Goal: Information Seeking & Learning: Learn about a topic

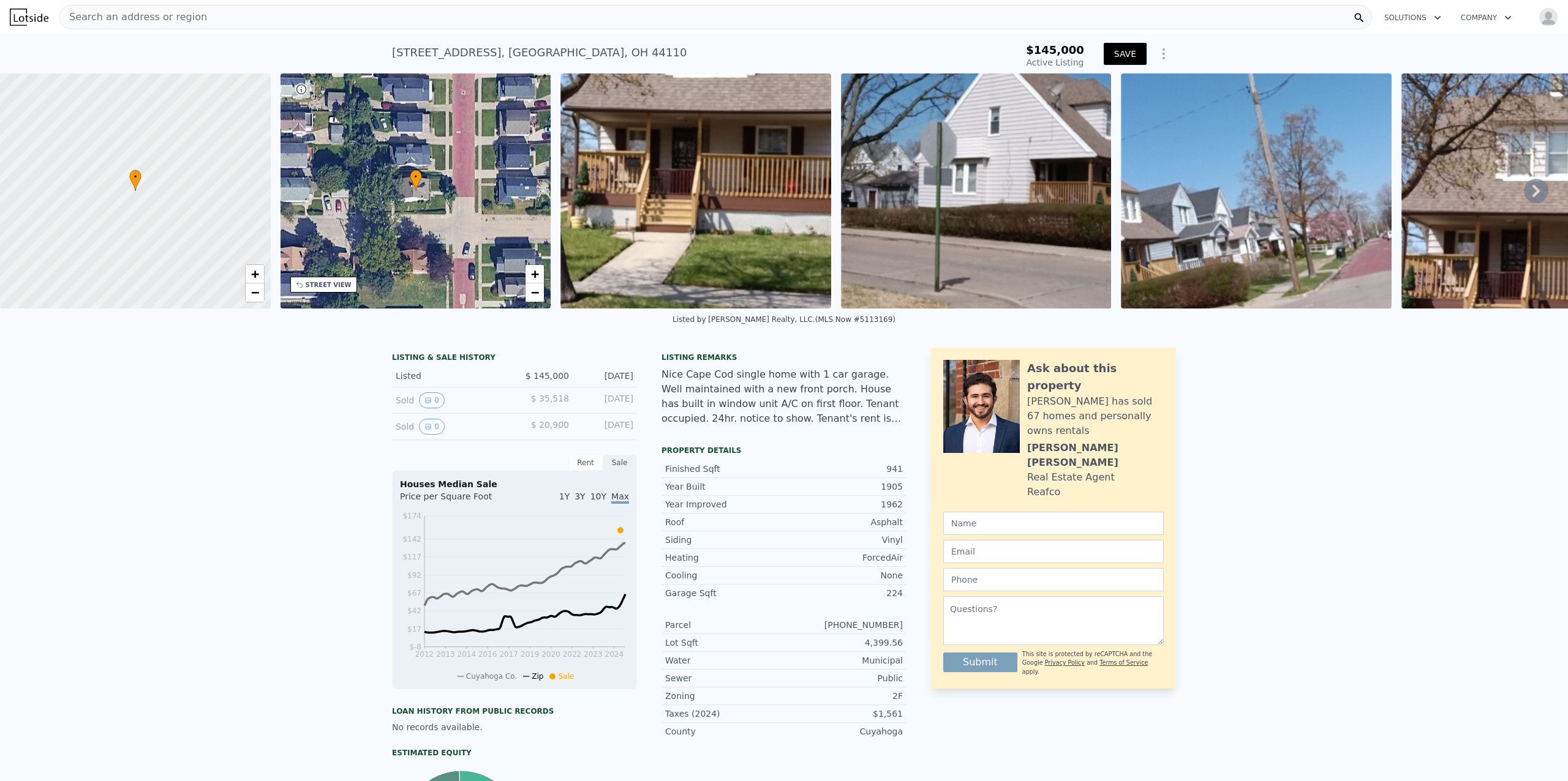
click at [1130, 59] on button "SAVE" at bounding box center [1125, 54] width 43 height 22
click at [1157, 53] on icon "Show Options" at bounding box center [1164, 53] width 15 height 15
click at [1103, 111] on div "Share Analysis" at bounding box center [1107, 110] width 137 height 25
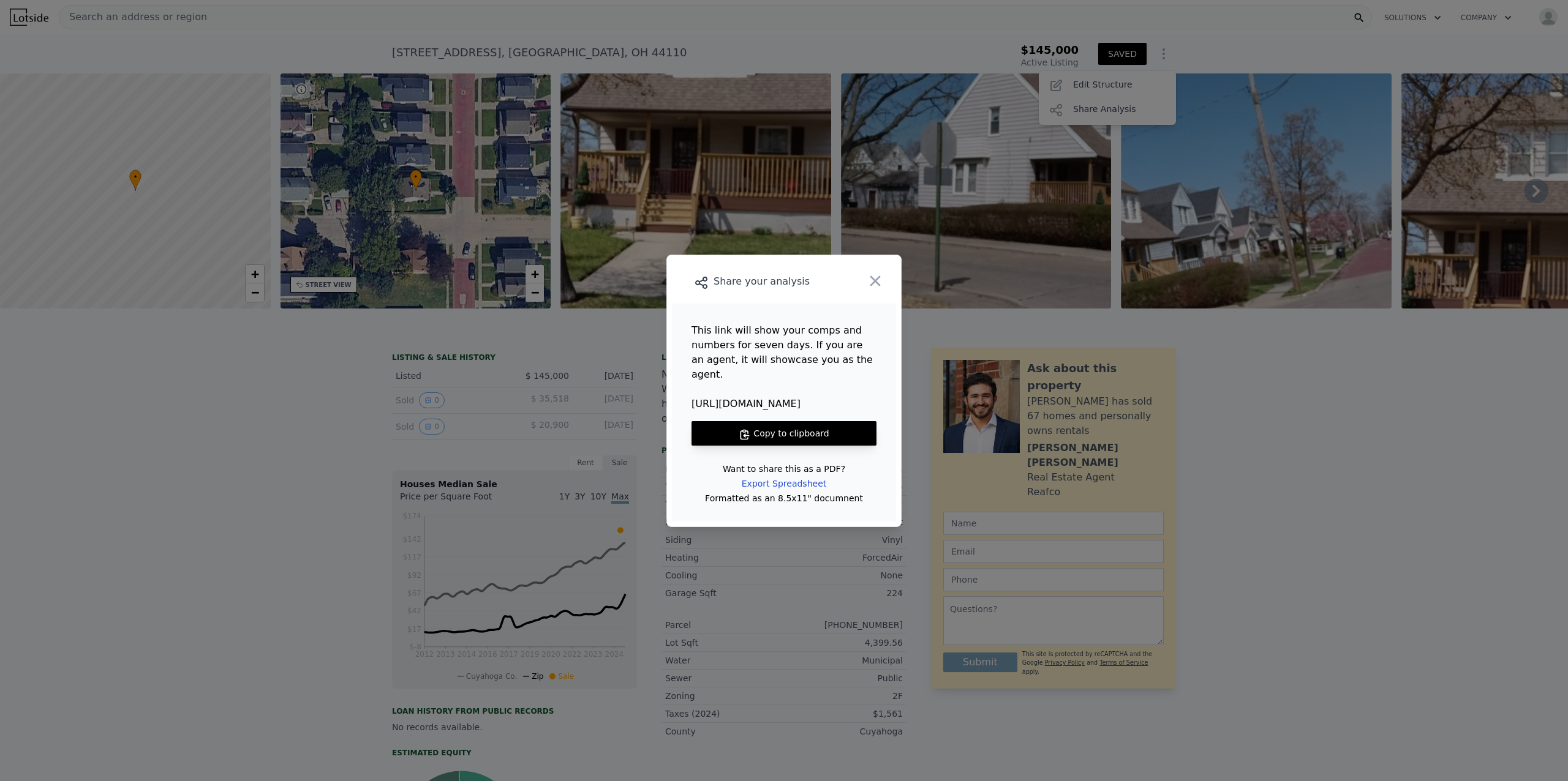
click at [768, 421] on button "Copy to clipboard" at bounding box center [784, 433] width 185 height 25
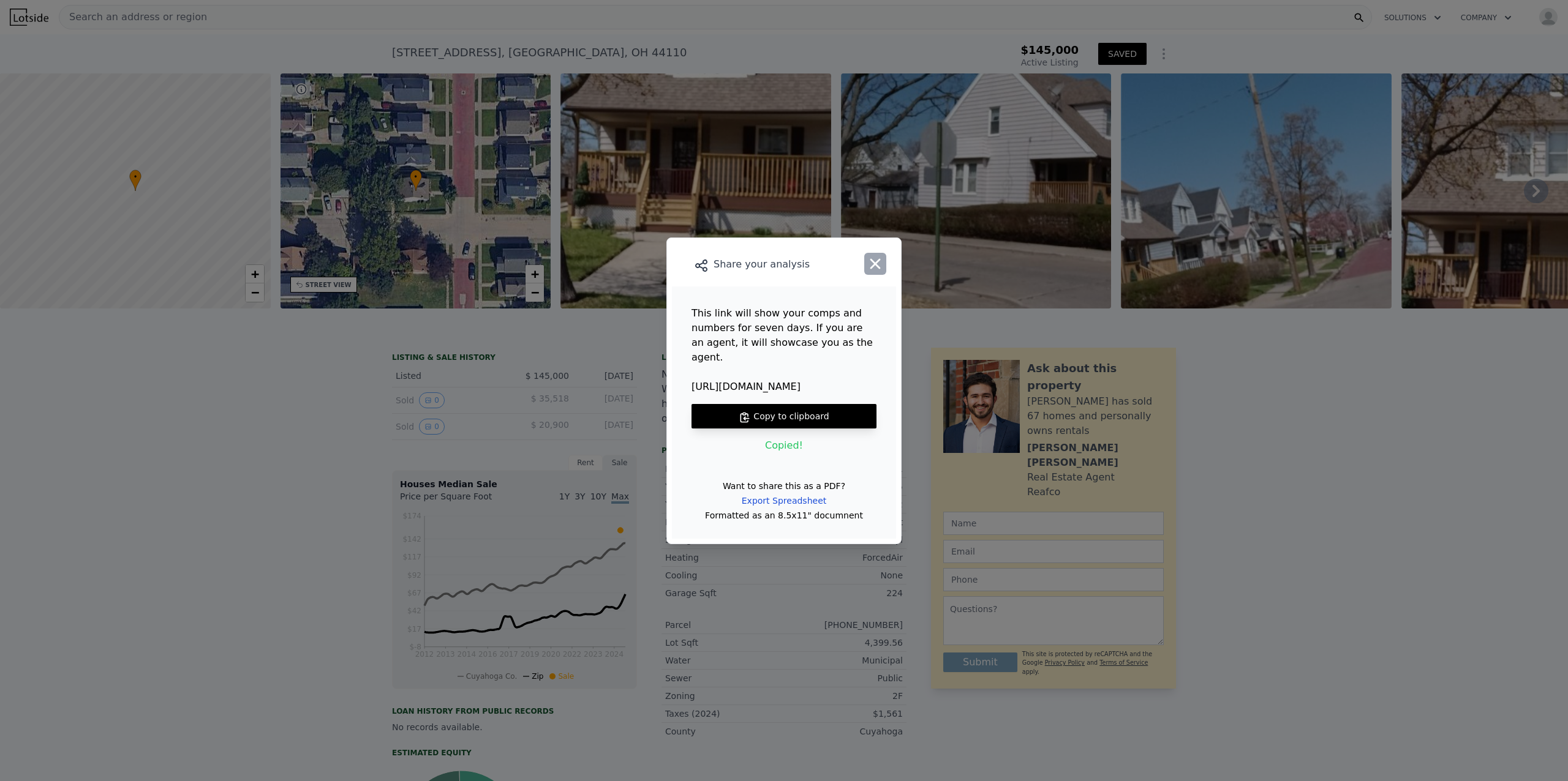
click at [878, 273] on icon "button" at bounding box center [875, 264] width 17 height 17
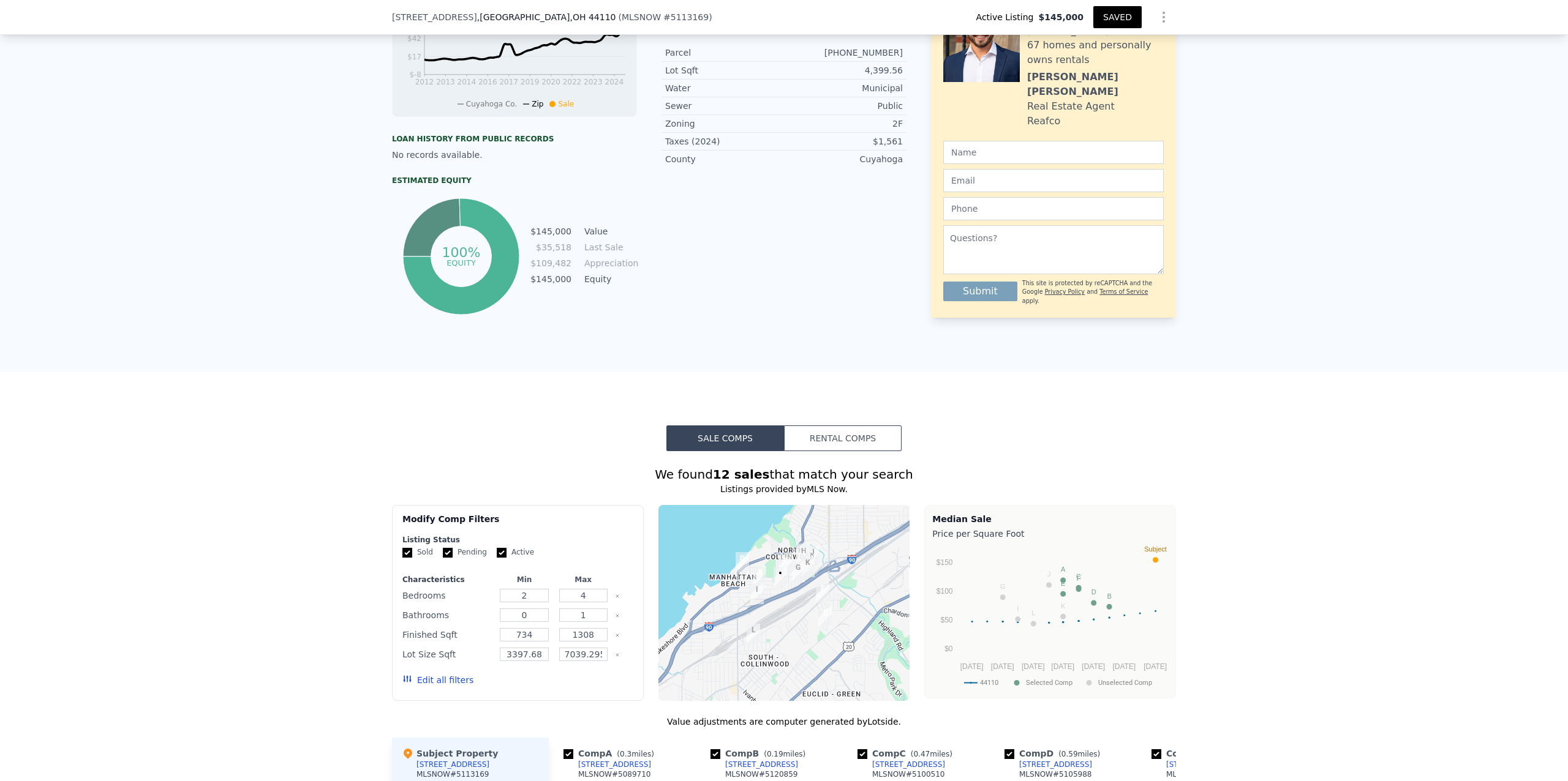
scroll to position [594, 0]
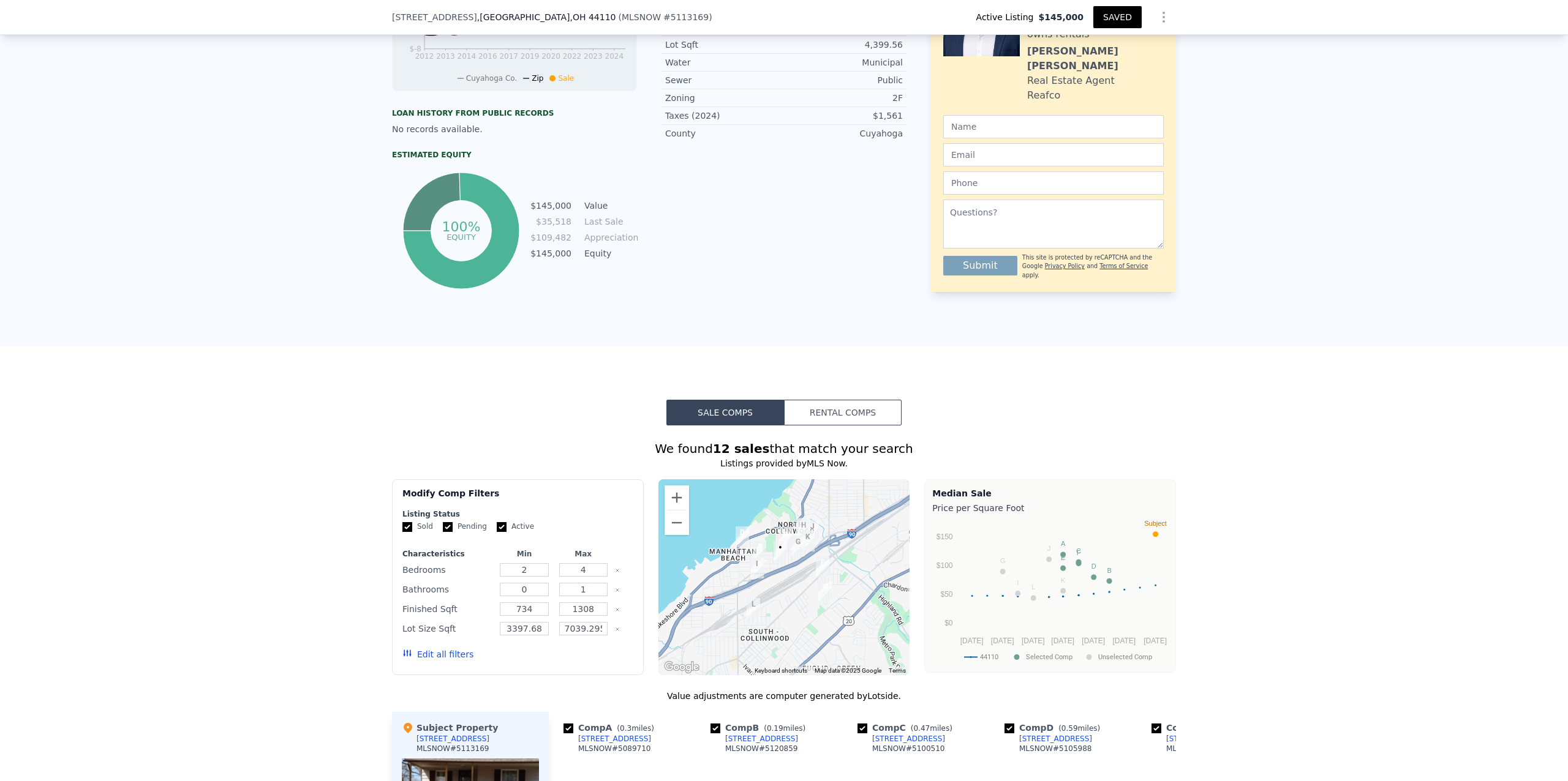
click at [841, 426] on button "Rental Comps" at bounding box center [843, 413] width 118 height 26
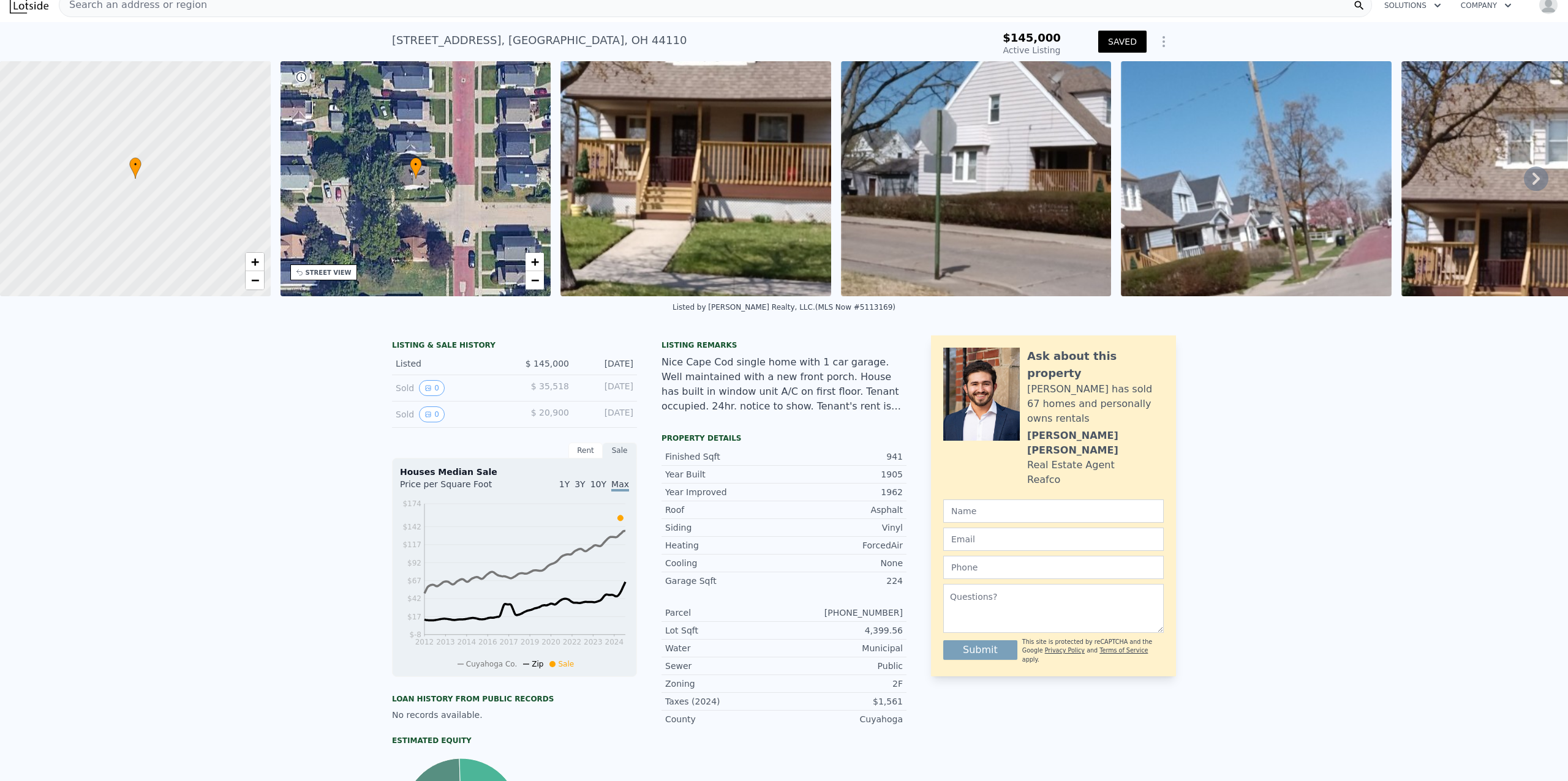
scroll to position [0, 0]
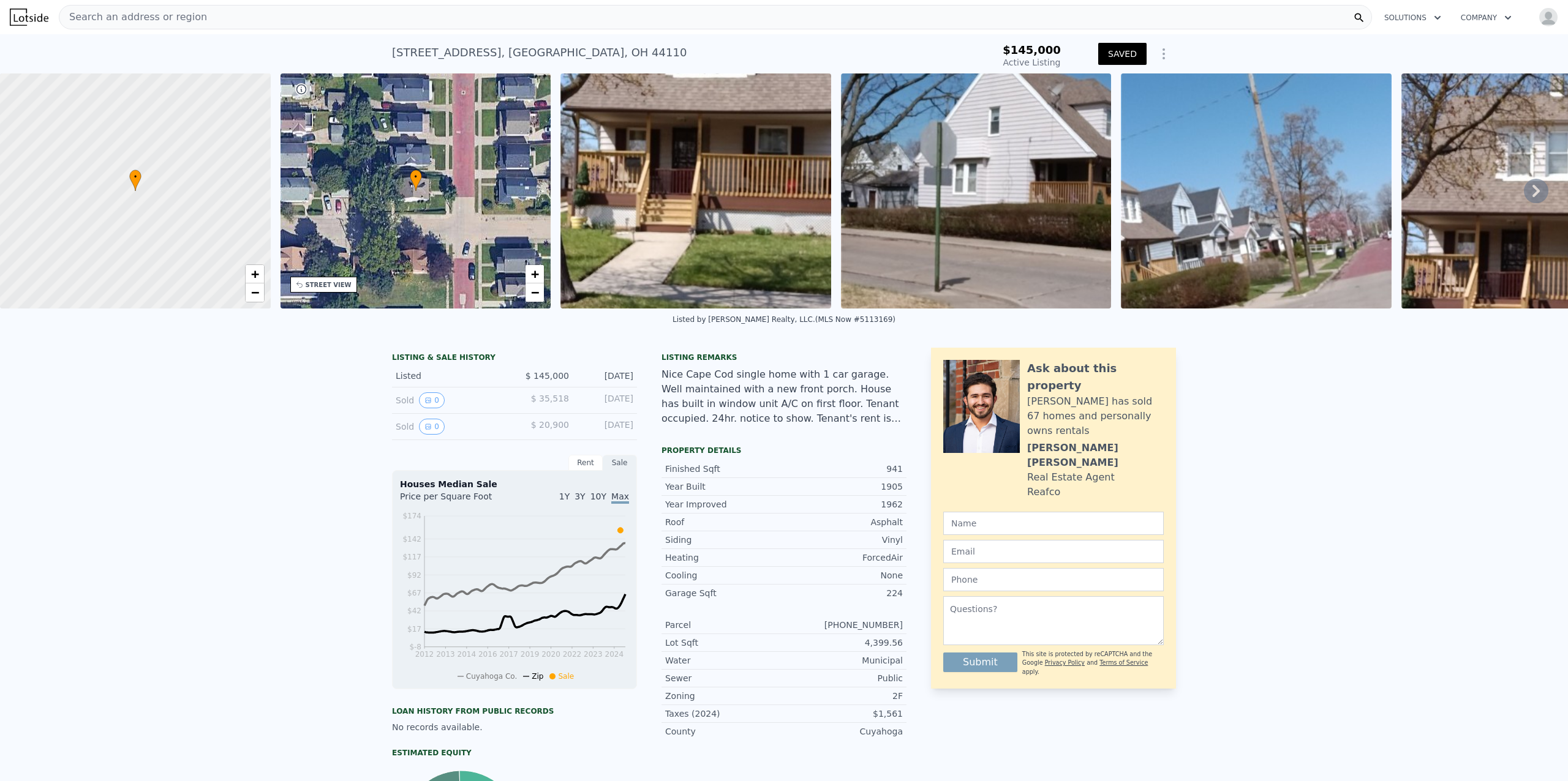
click at [1353, 489] on div "LISTING & SALE HISTORY Listed $ 145,000 [DATE] Sold 0 $ 35,518 [DATE] Sold 0 $ …" at bounding box center [784, 640] width 1568 height 606
click at [1498, 702] on div "LISTING & SALE HISTORY Listed $ 145,000 [DATE] Sold 0 $ 35,518 [DATE] Sold 0 $ …" at bounding box center [784, 640] width 1568 height 606
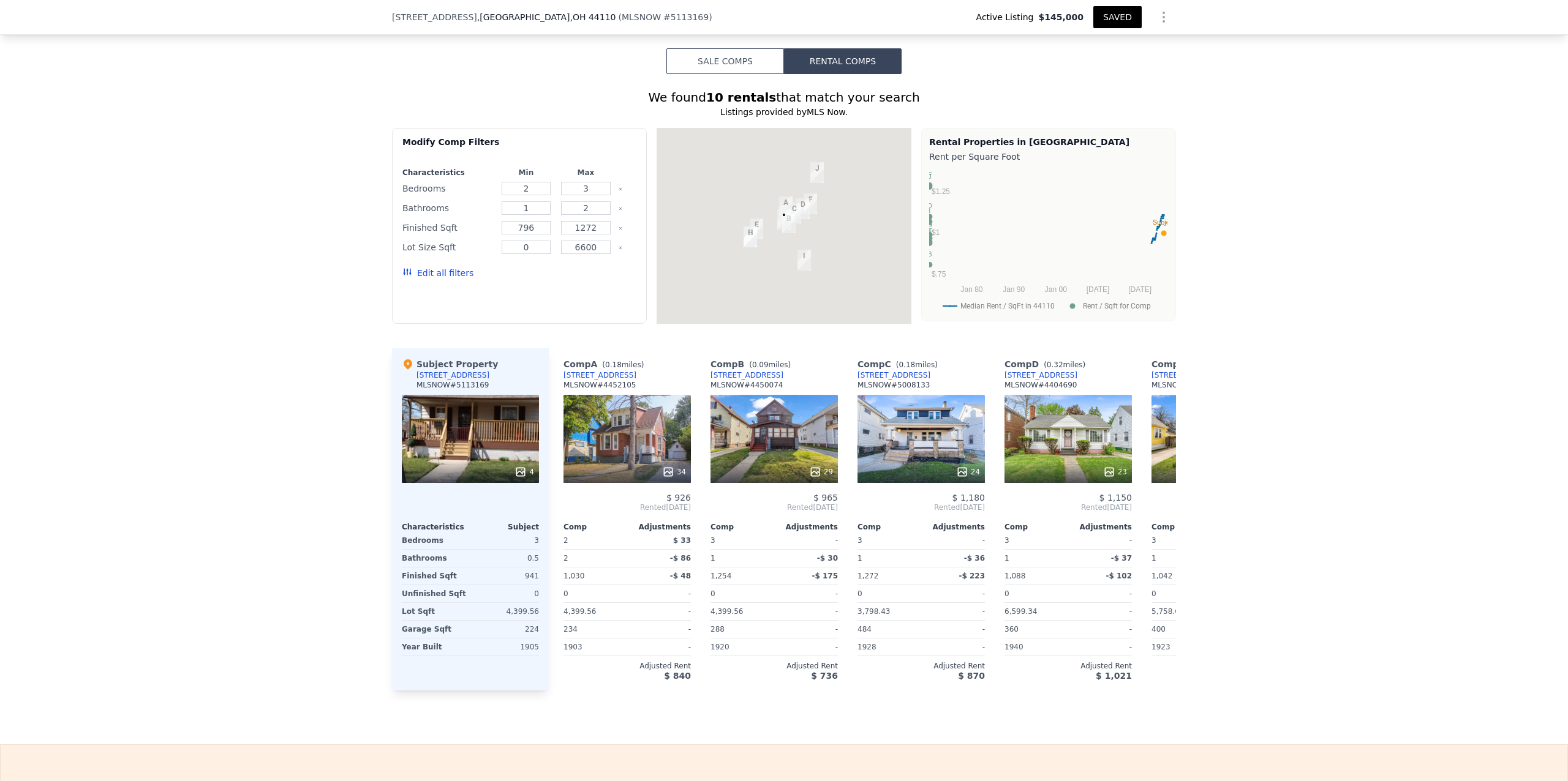
scroll to position [983, 0]
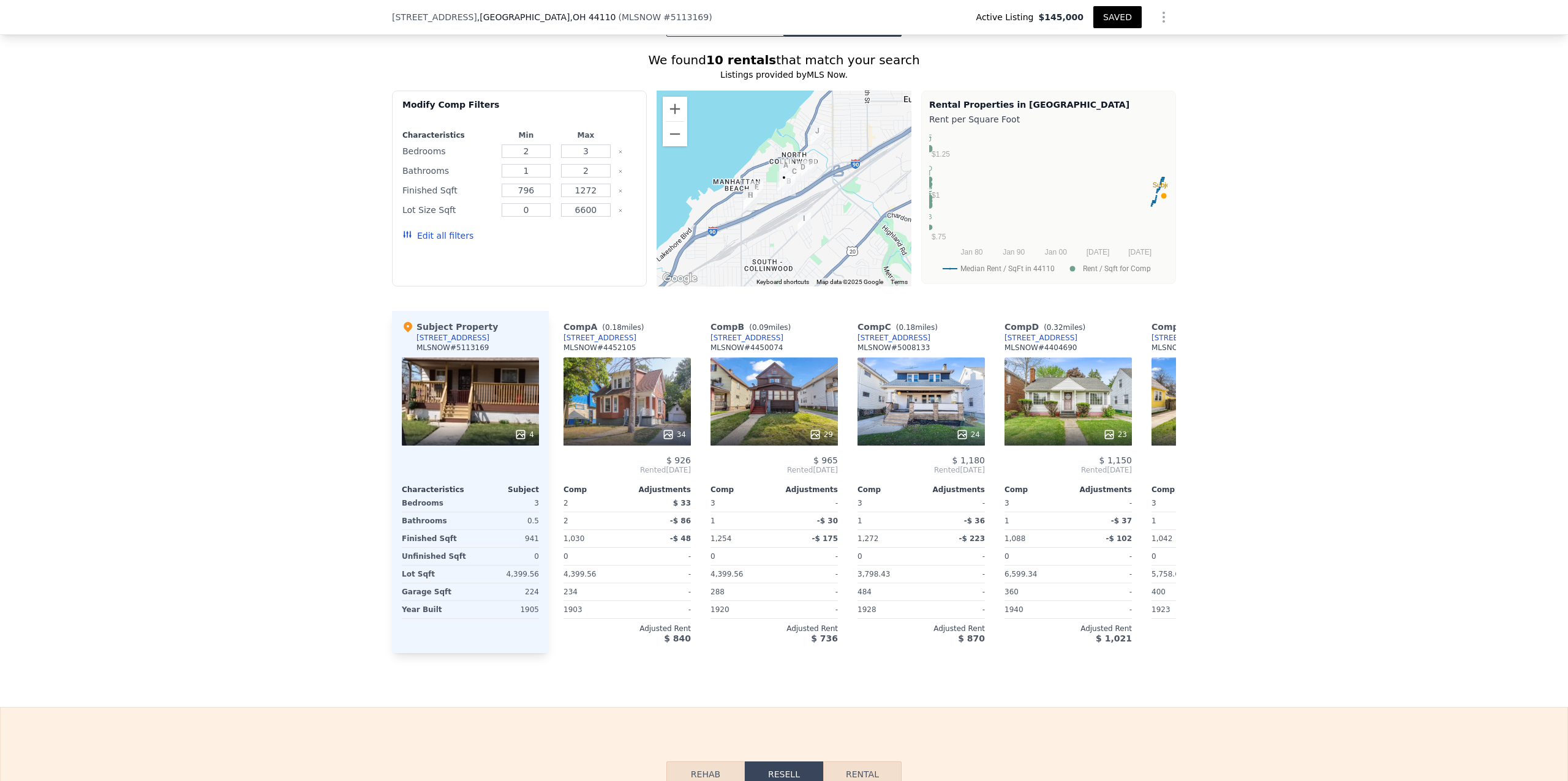
click at [718, 36] on button "Sale Comps" at bounding box center [725, 24] width 118 height 26
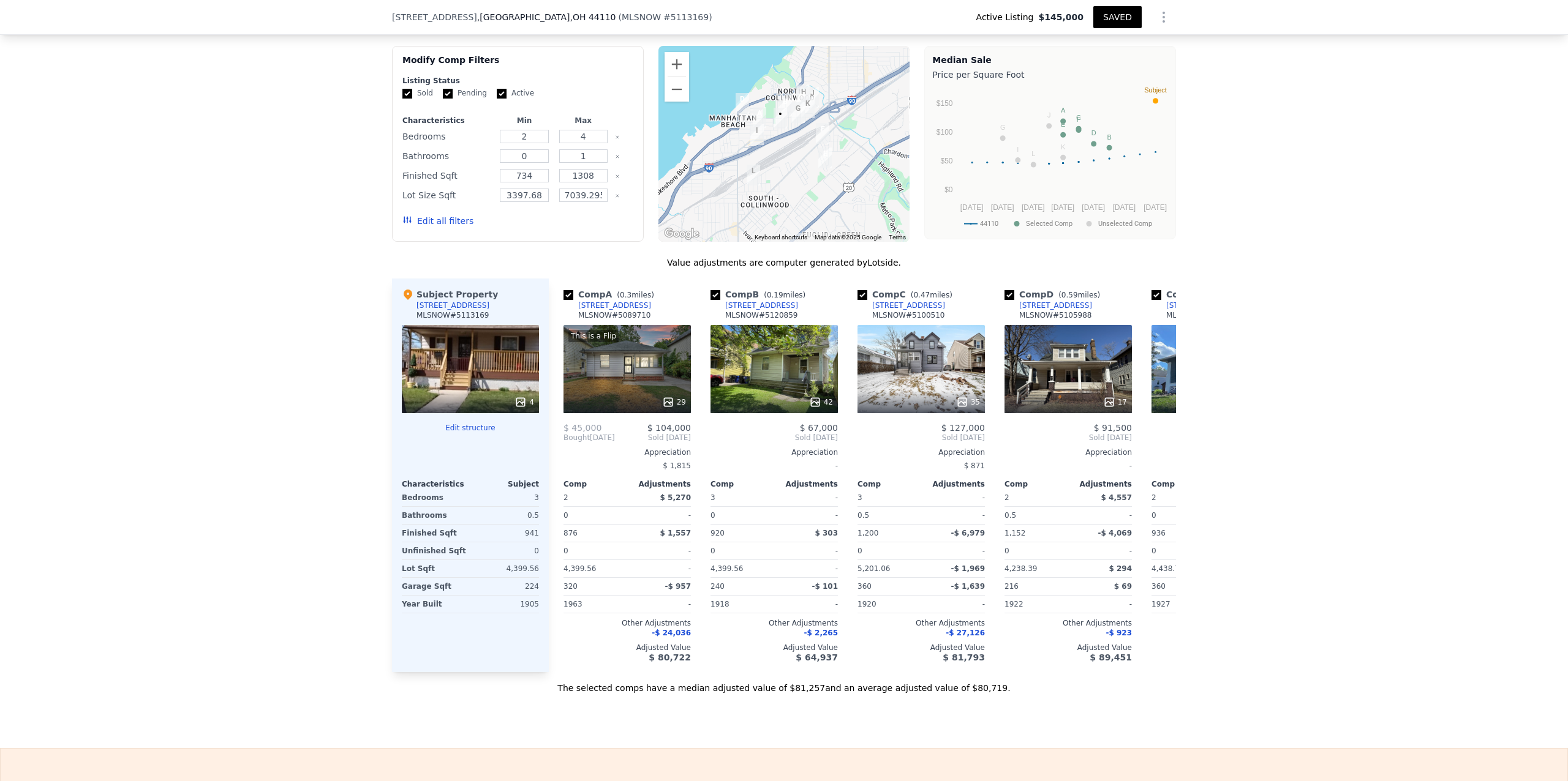
scroll to position [1061, 0]
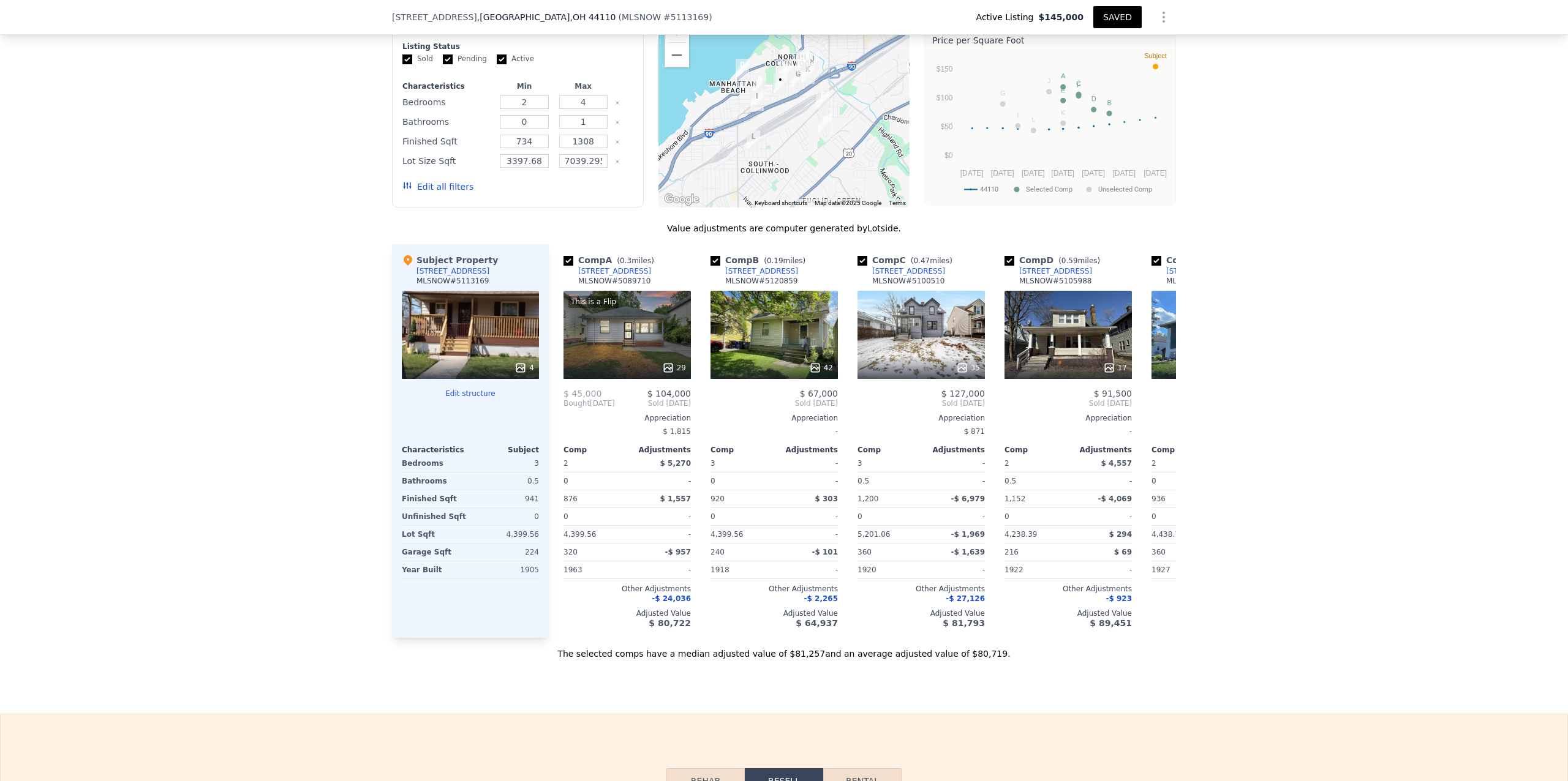
click at [917, 362] on div "35" at bounding box center [921, 334] width 127 height 88
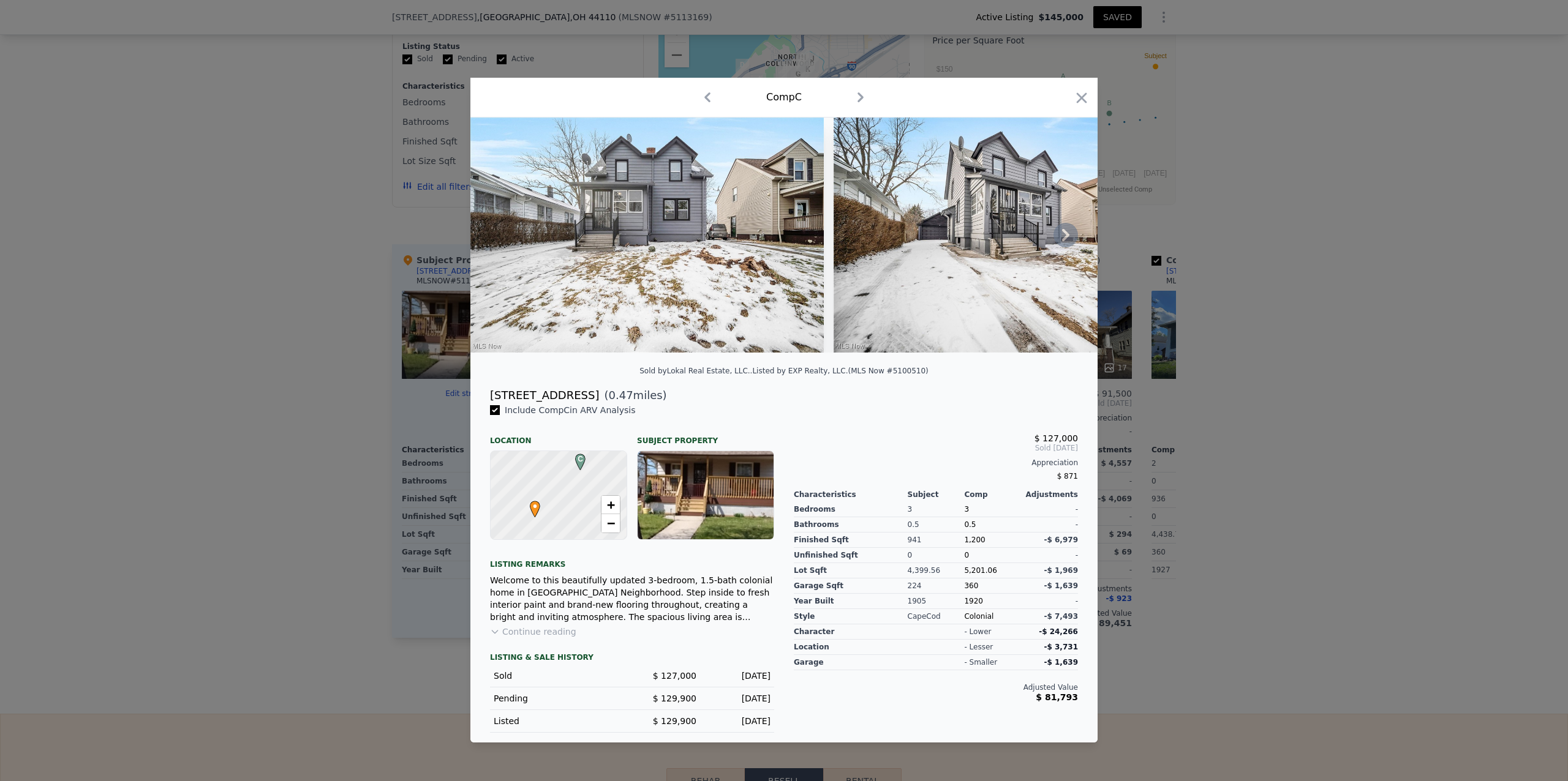
click at [1064, 233] on icon at bounding box center [1065, 235] width 25 height 25
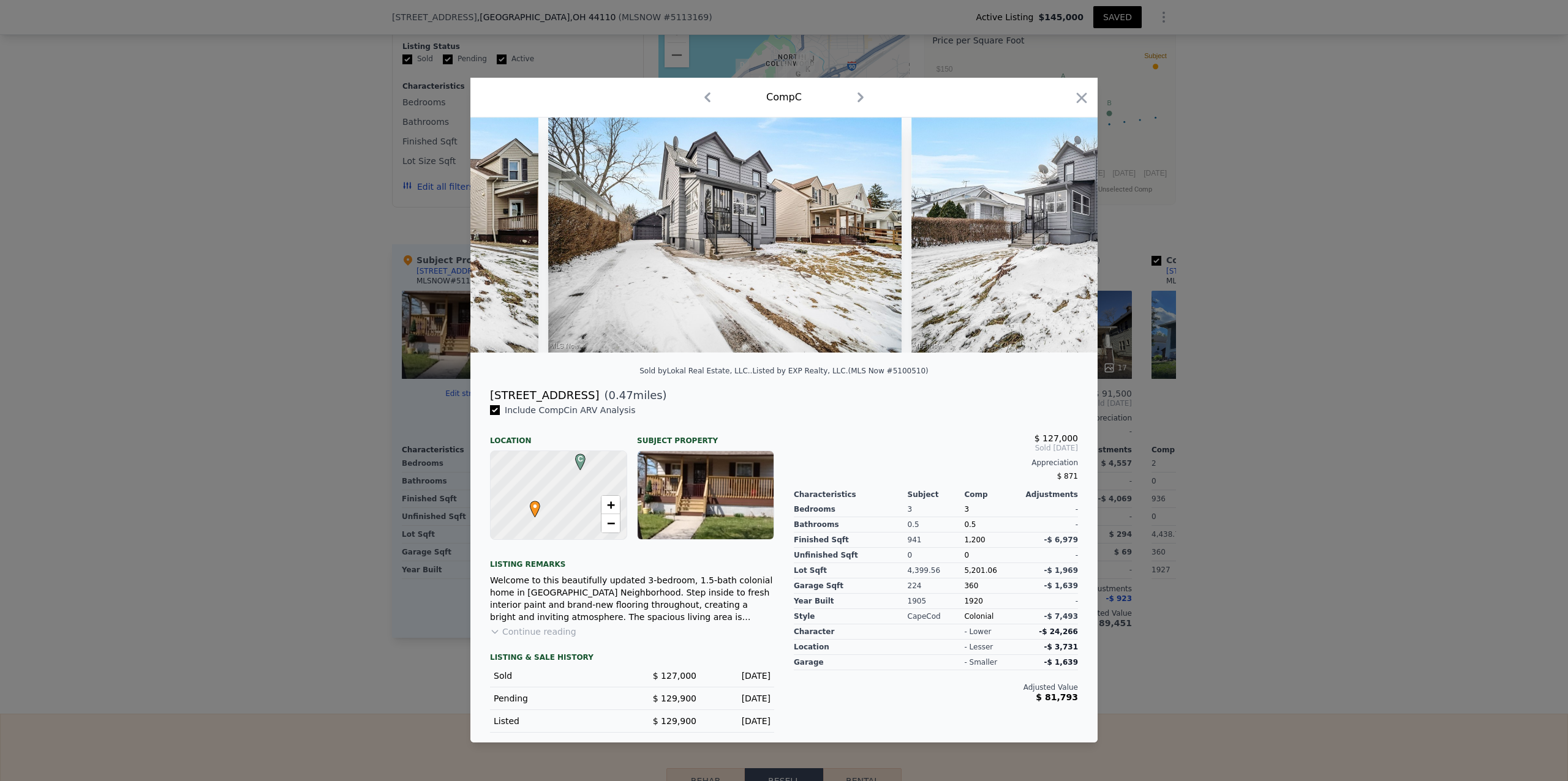
scroll to position [0, 294]
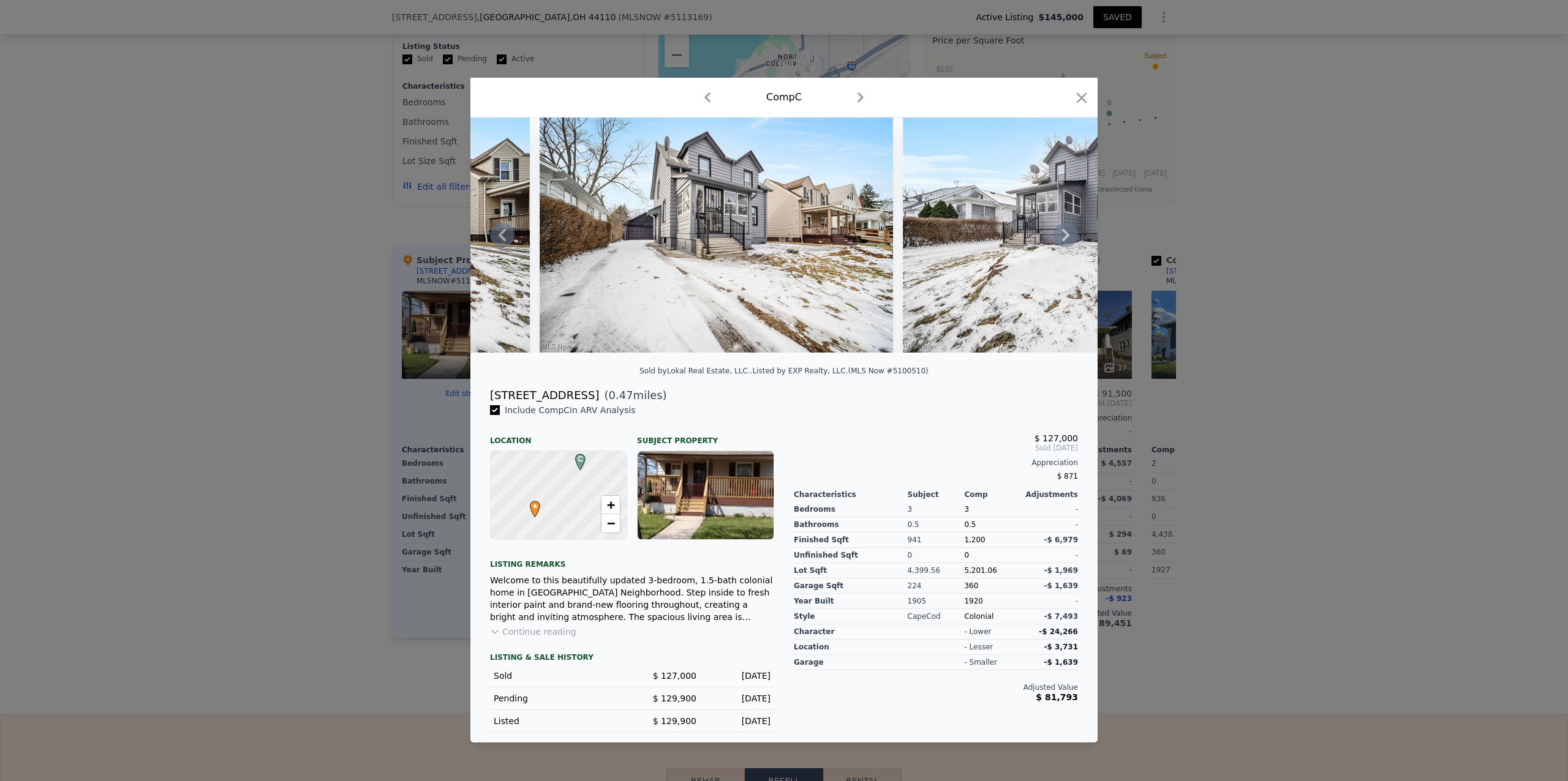
click at [1064, 233] on icon at bounding box center [1065, 235] width 25 height 25
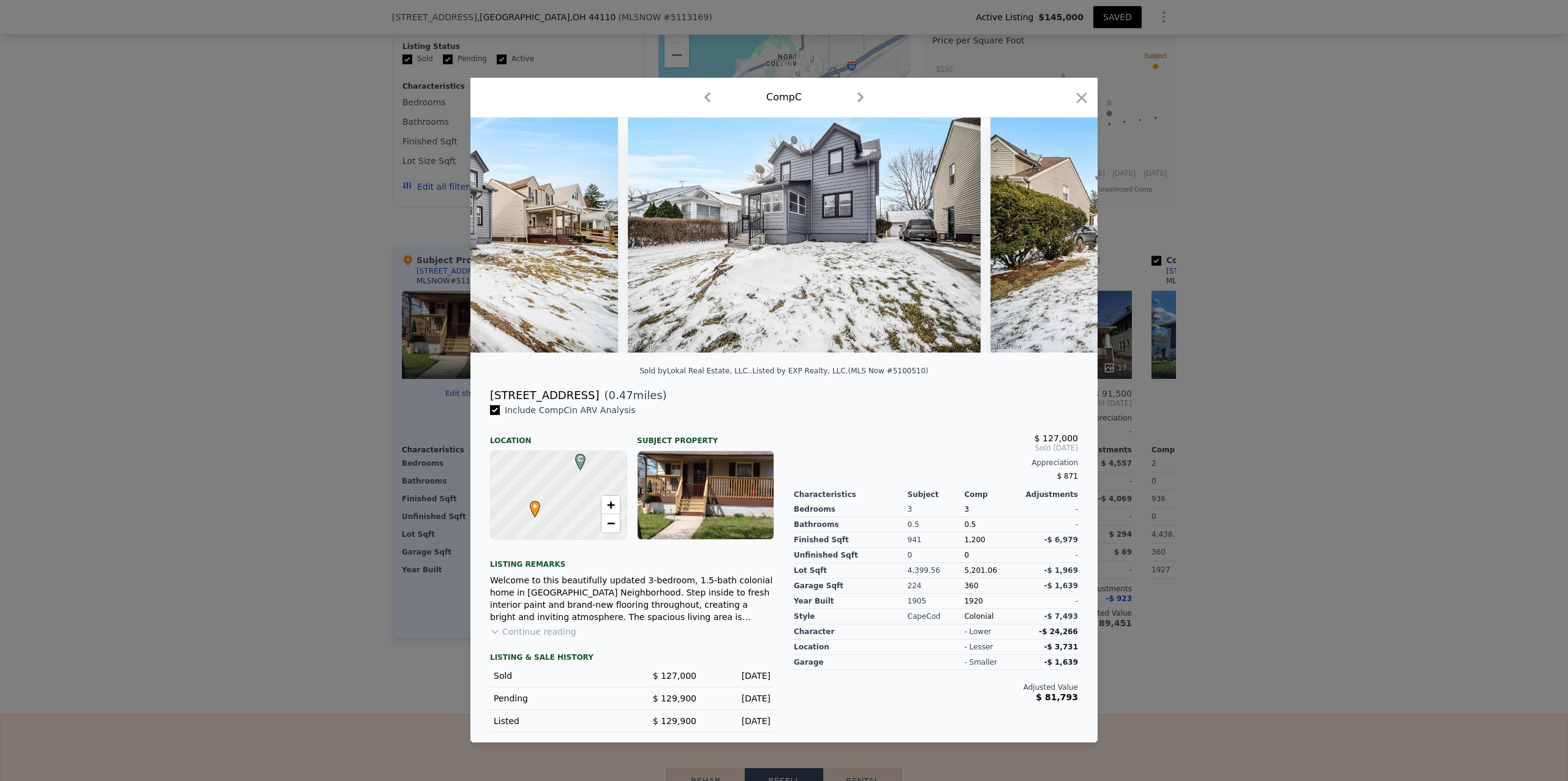
scroll to position [0, 588]
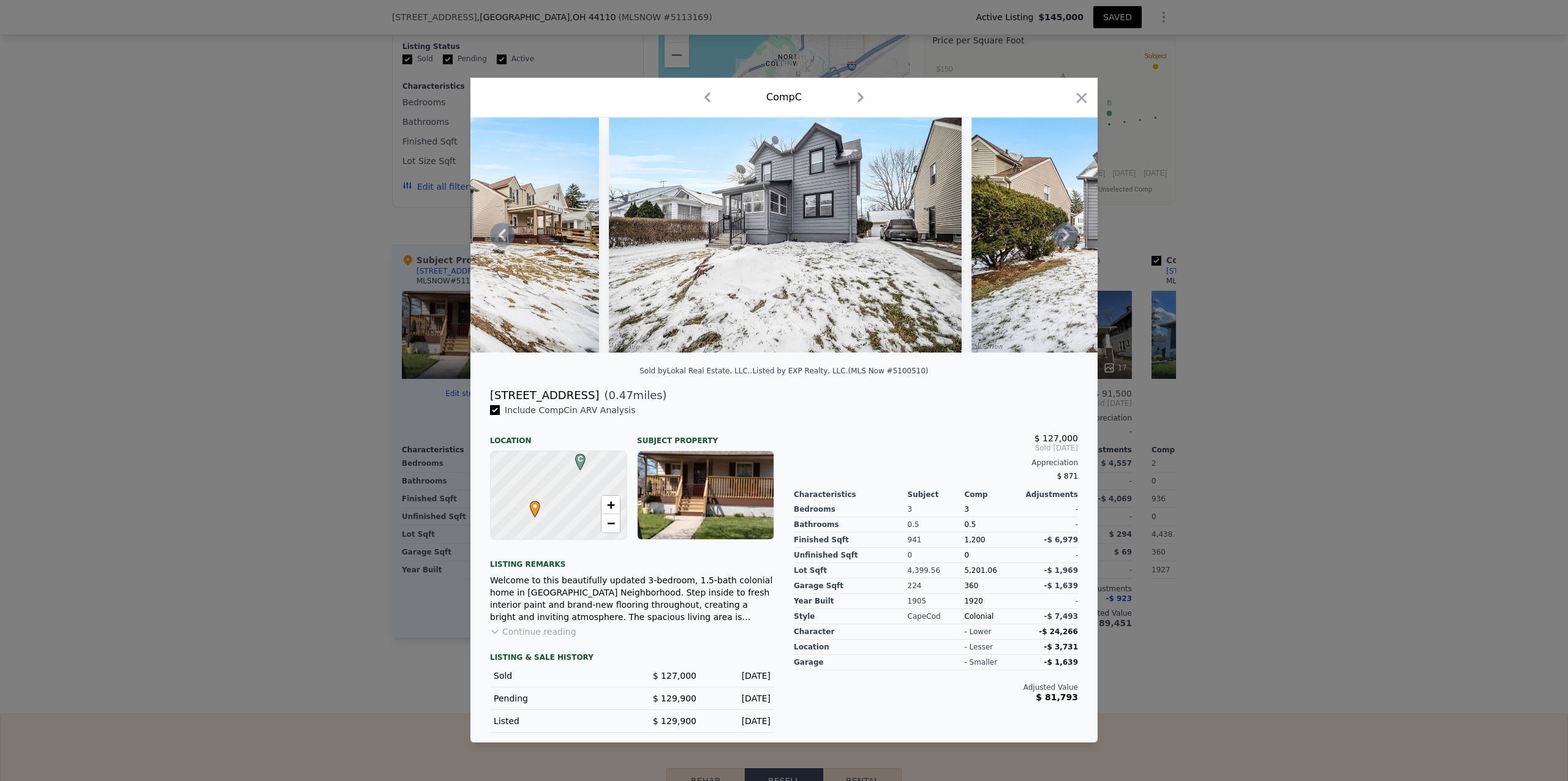
click at [1064, 233] on icon at bounding box center [1065, 235] width 25 height 25
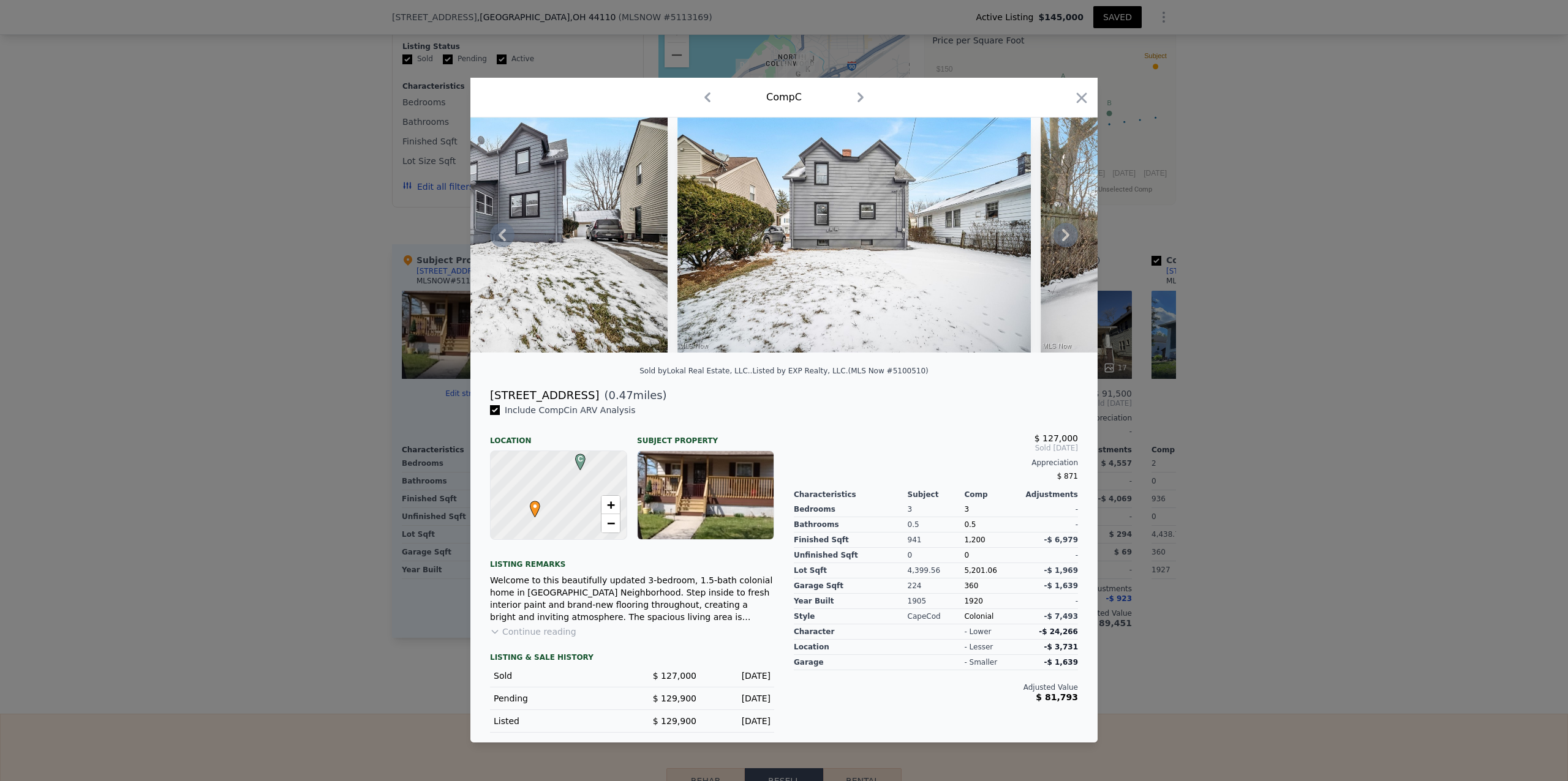
click at [1064, 233] on icon at bounding box center [1065, 235] width 25 height 25
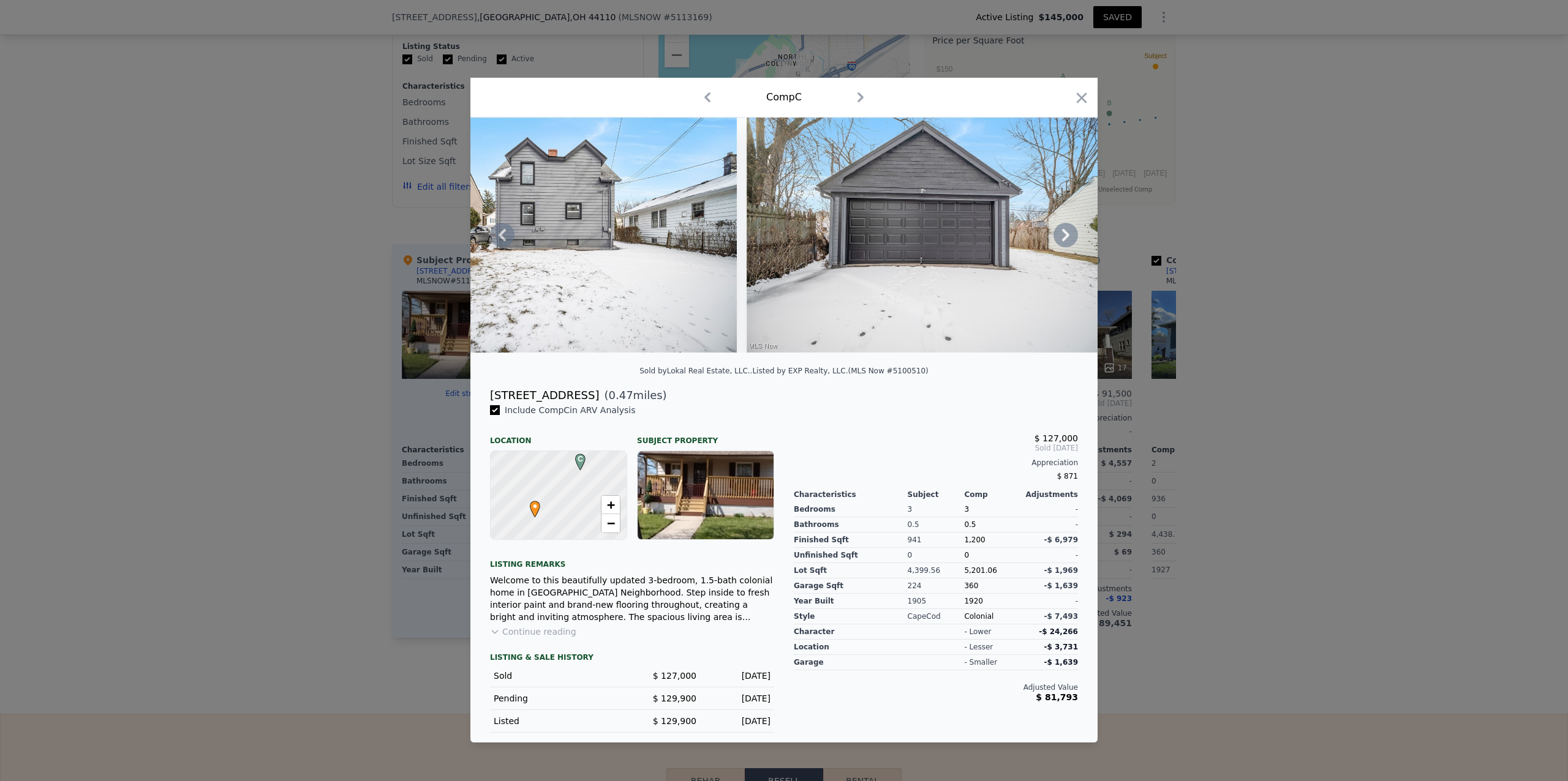
click at [1064, 233] on icon at bounding box center [1065, 235] width 25 height 25
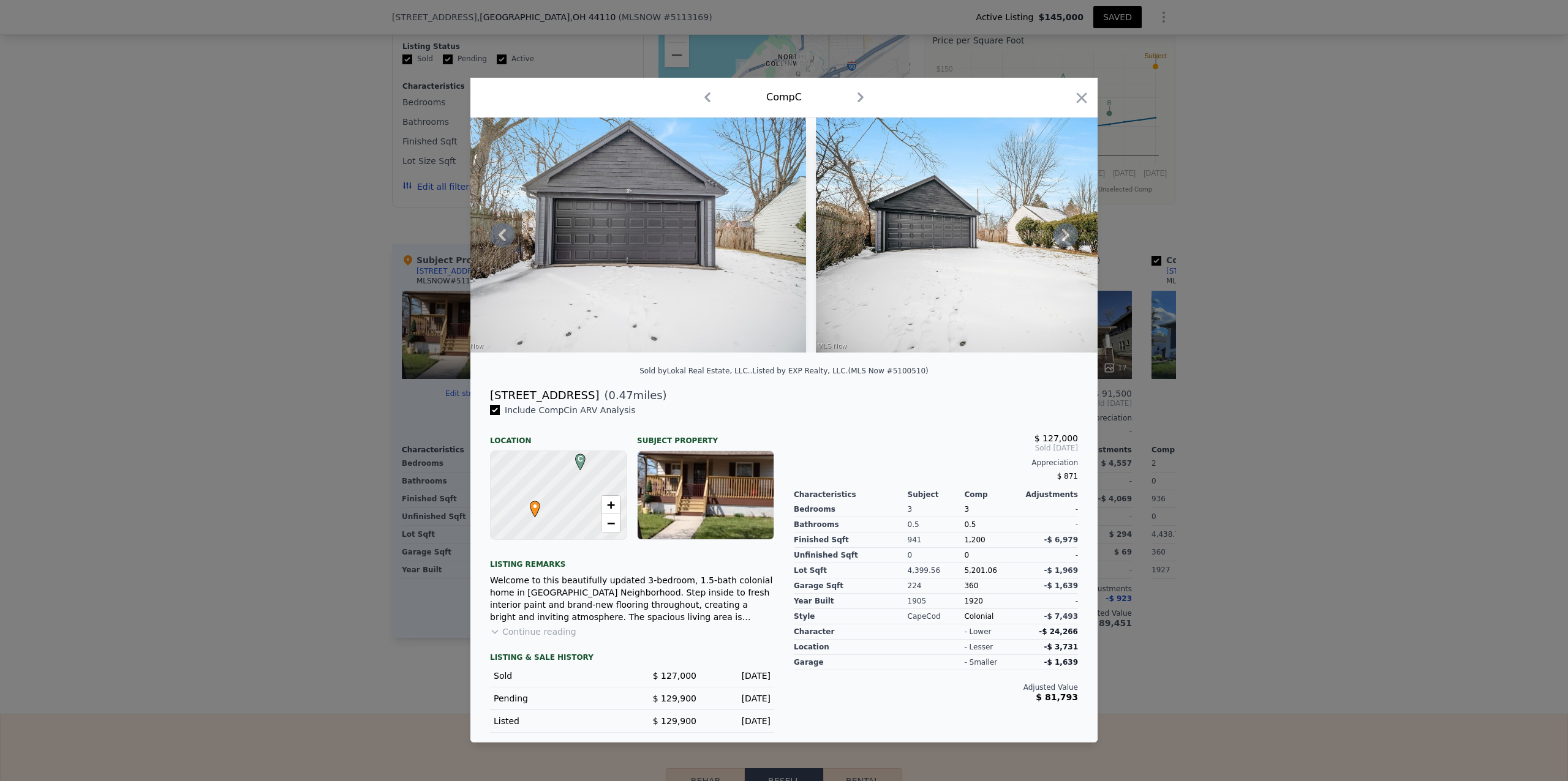
click at [1064, 233] on icon at bounding box center [1065, 235] width 25 height 25
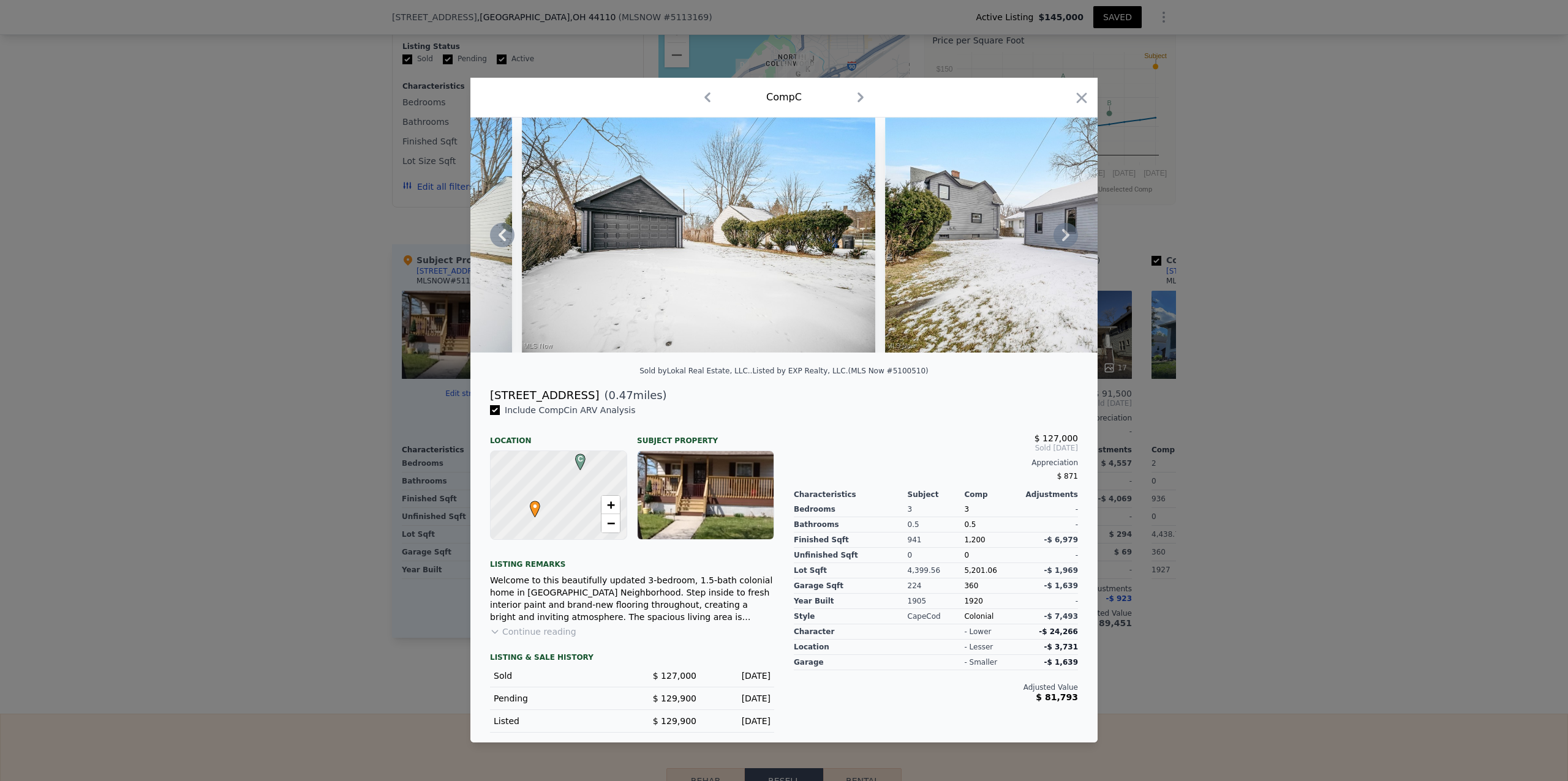
click at [1064, 233] on icon at bounding box center [1065, 235] width 25 height 25
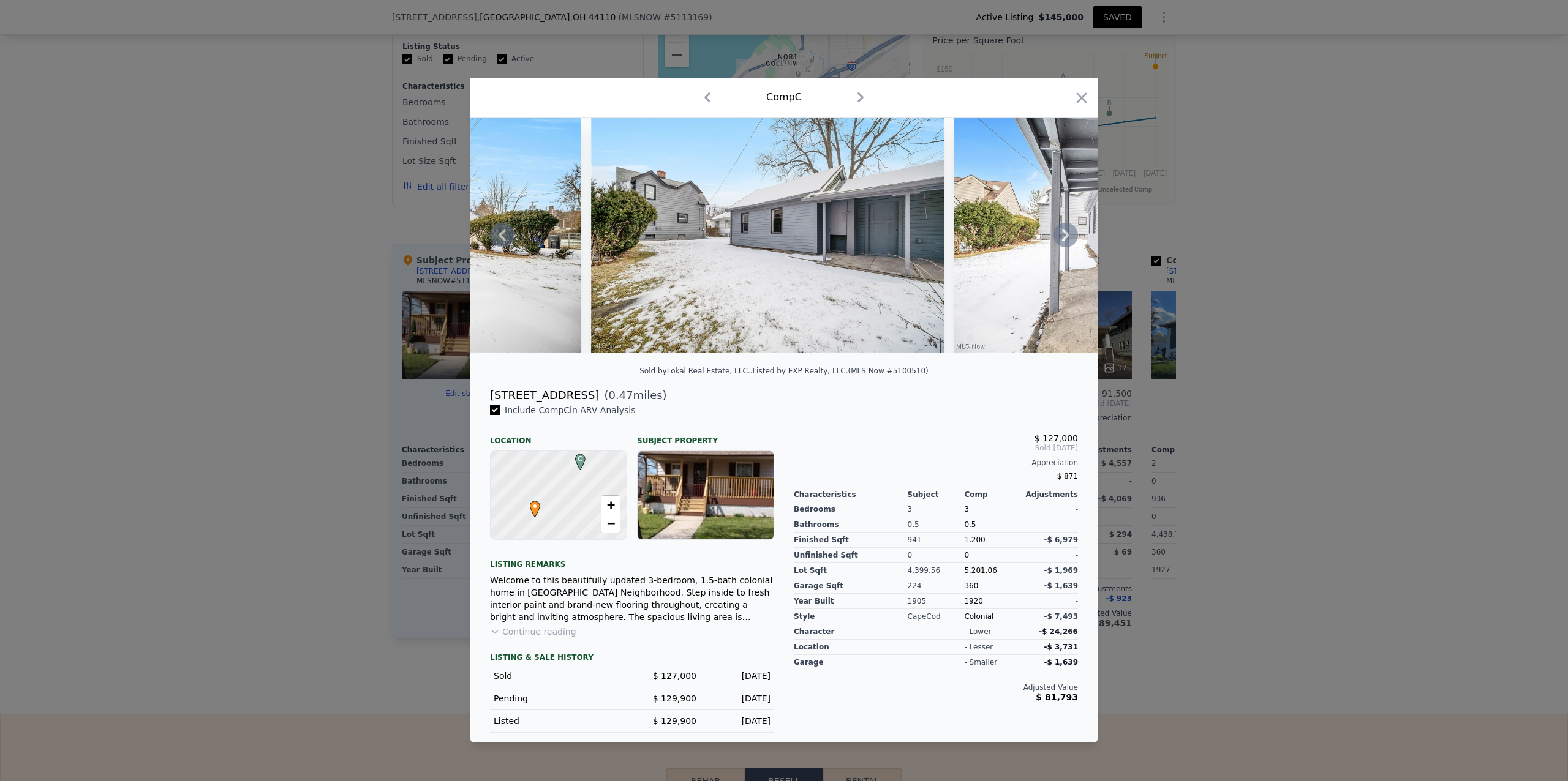
click at [1064, 233] on icon at bounding box center [1065, 235] width 25 height 25
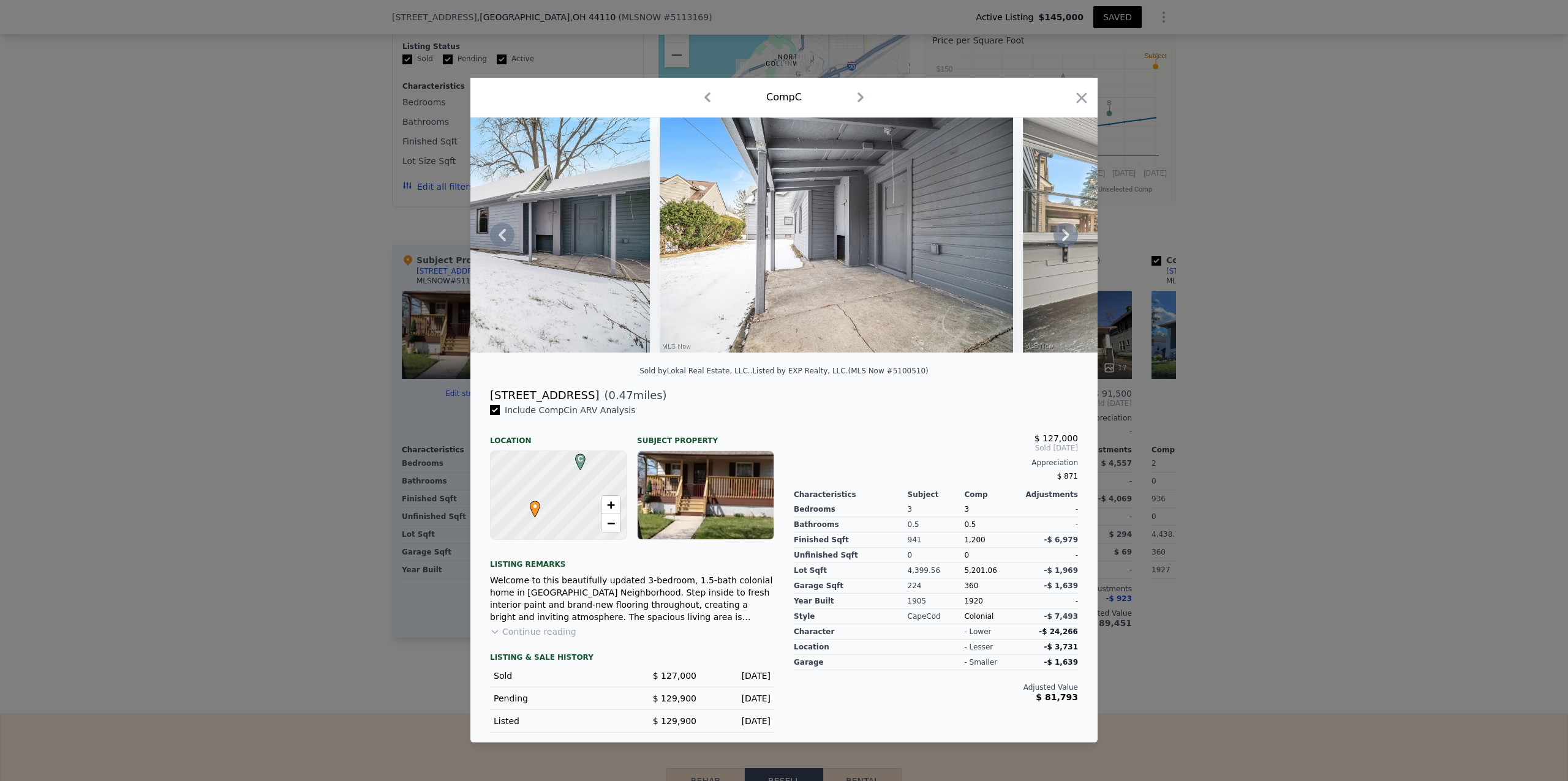
click at [1064, 233] on icon at bounding box center [1065, 235] width 25 height 25
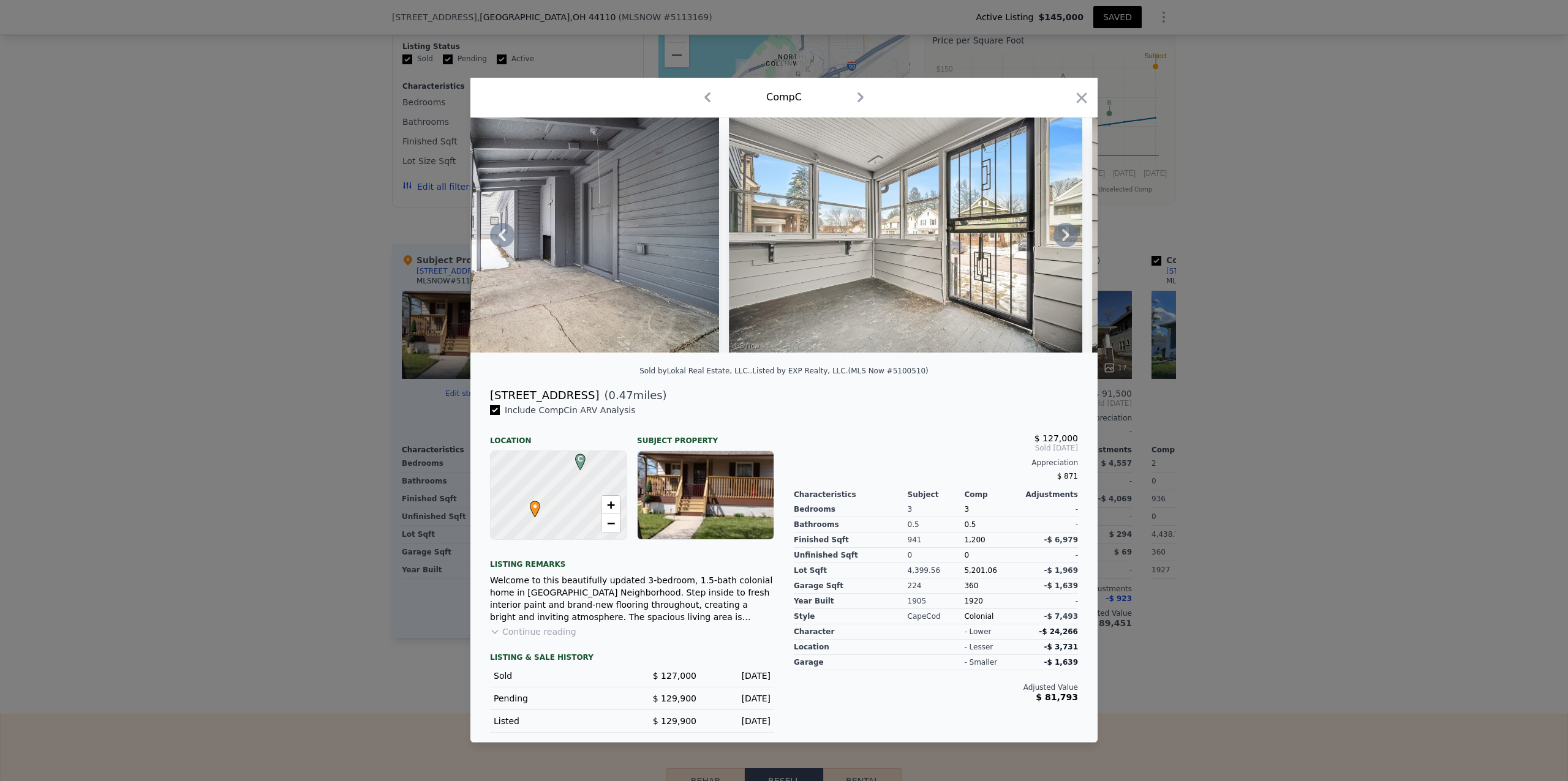
click at [1064, 233] on icon at bounding box center [1065, 235] width 25 height 25
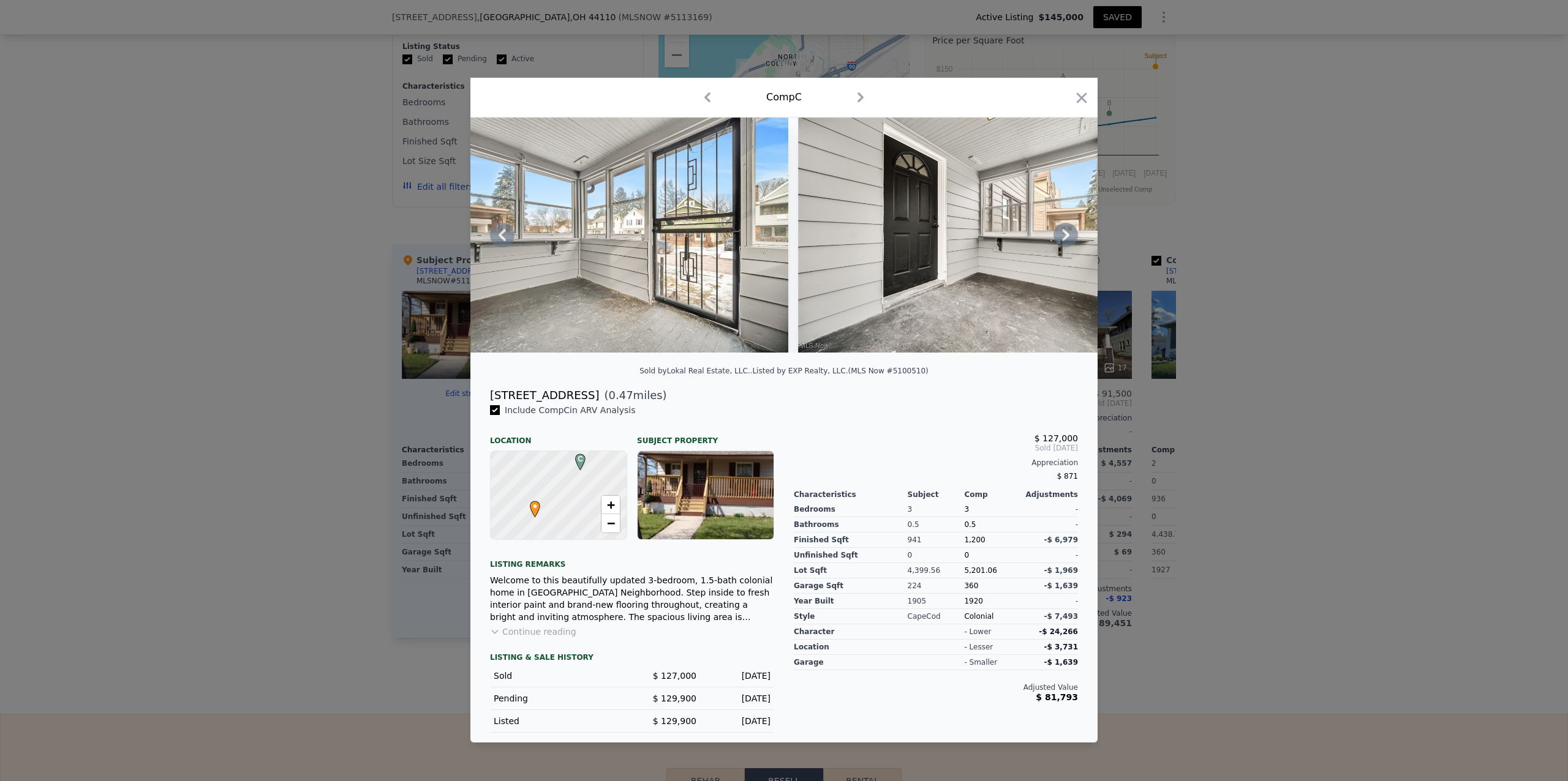
click at [1064, 233] on icon at bounding box center [1065, 235] width 25 height 25
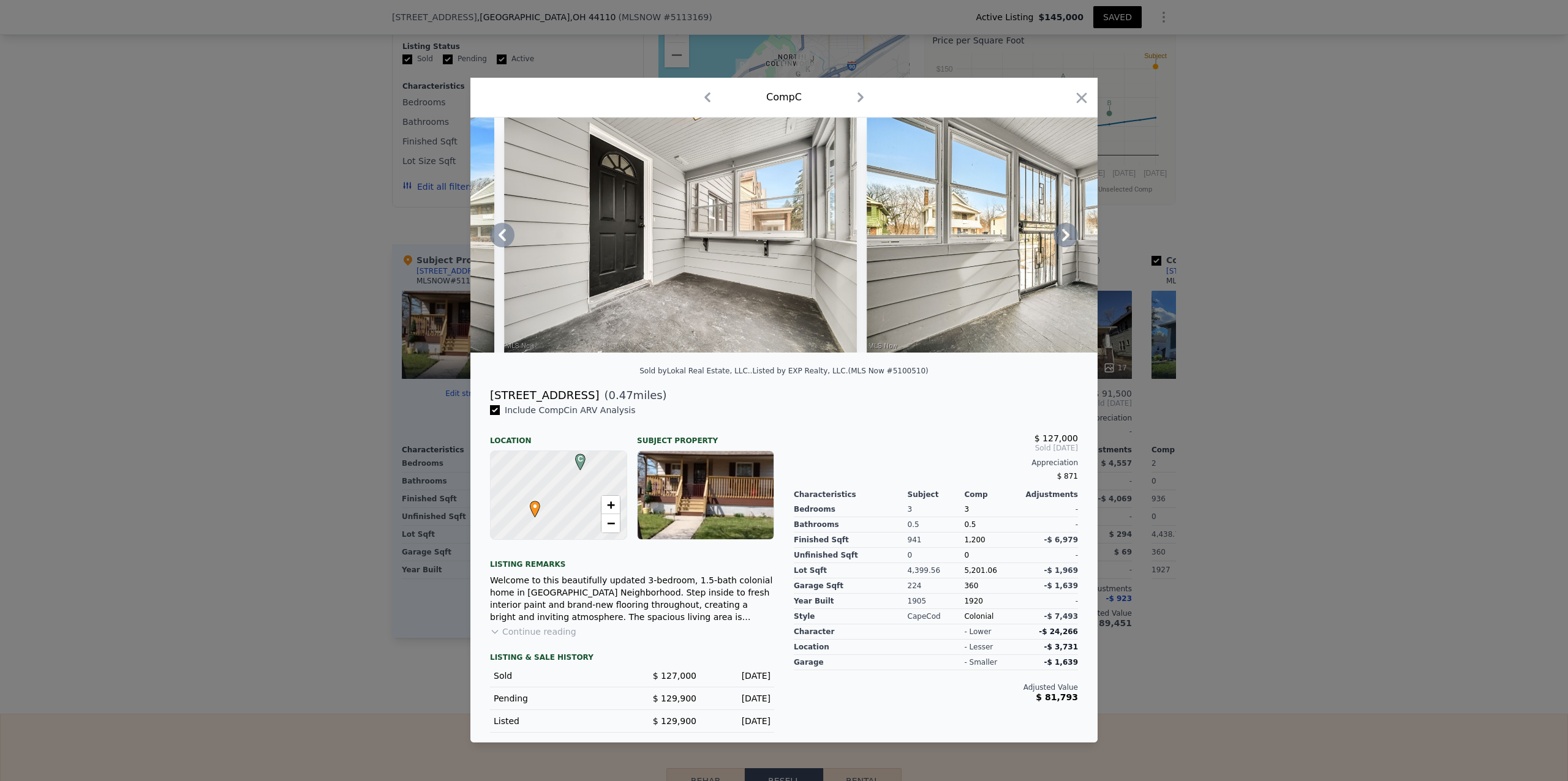
click at [1064, 233] on icon at bounding box center [1065, 235] width 25 height 25
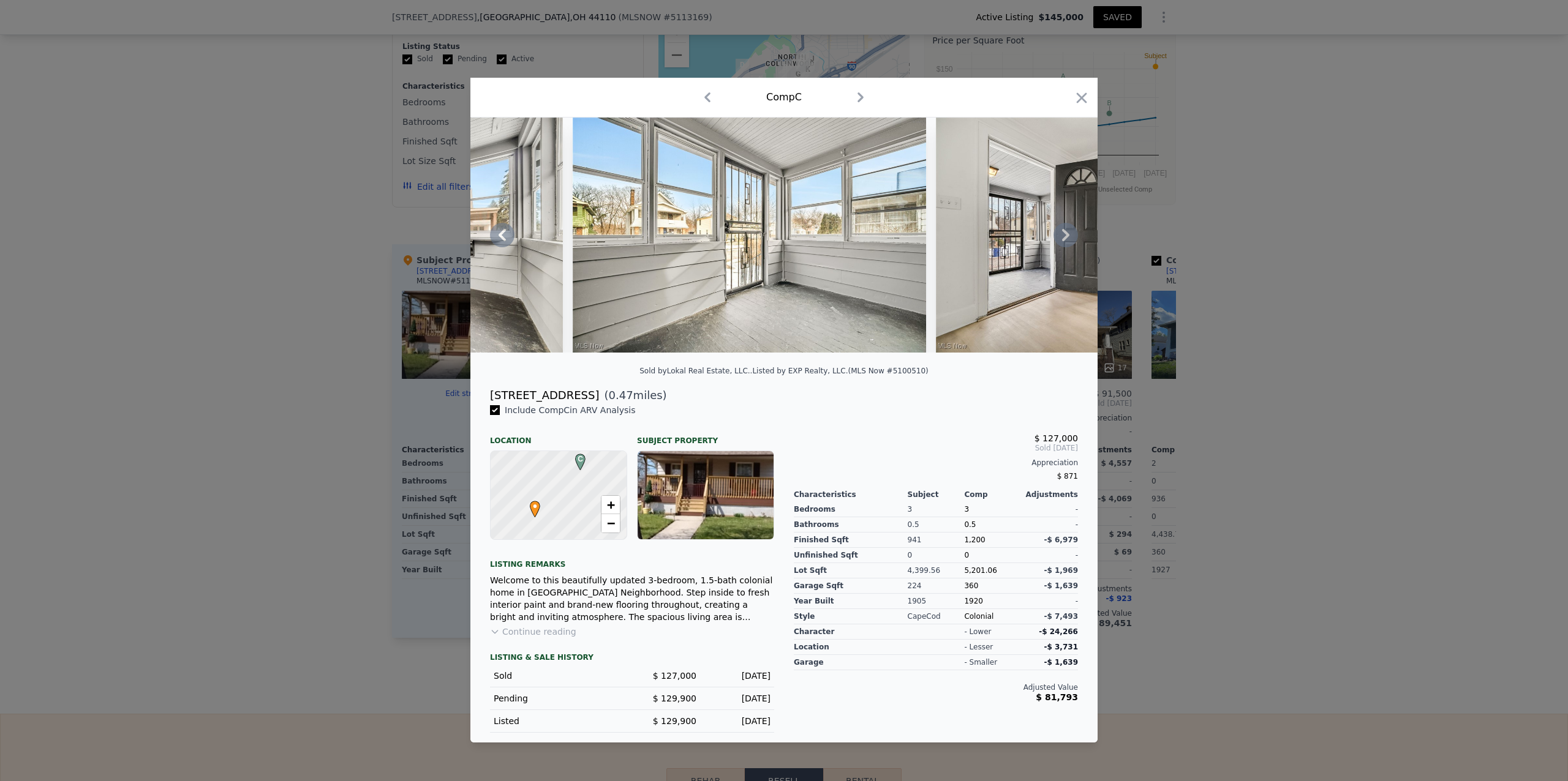
click at [1064, 233] on icon at bounding box center [1065, 235] width 25 height 25
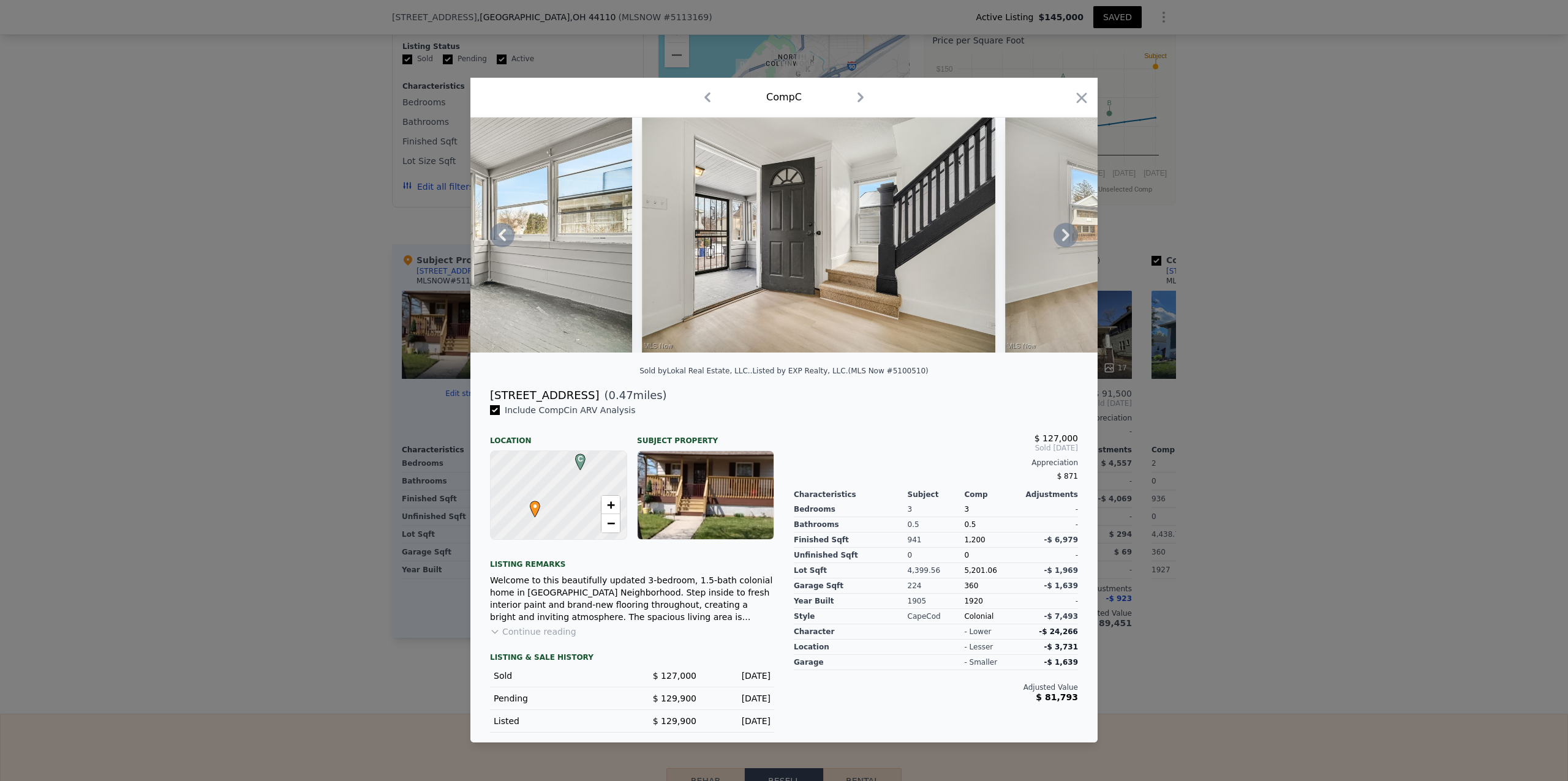
click at [1064, 233] on icon at bounding box center [1065, 235] width 25 height 25
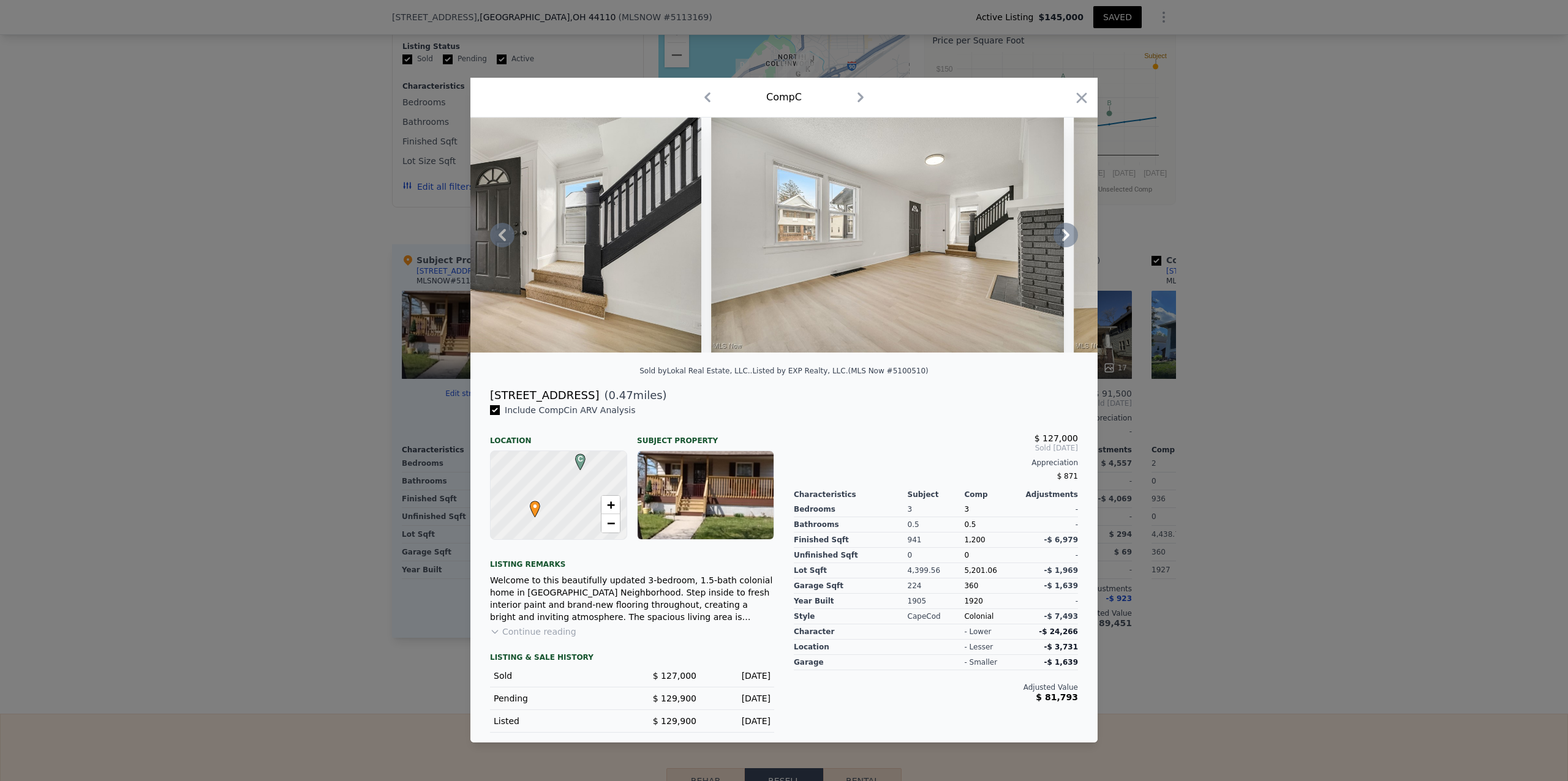
click at [1064, 233] on icon at bounding box center [1065, 235] width 25 height 25
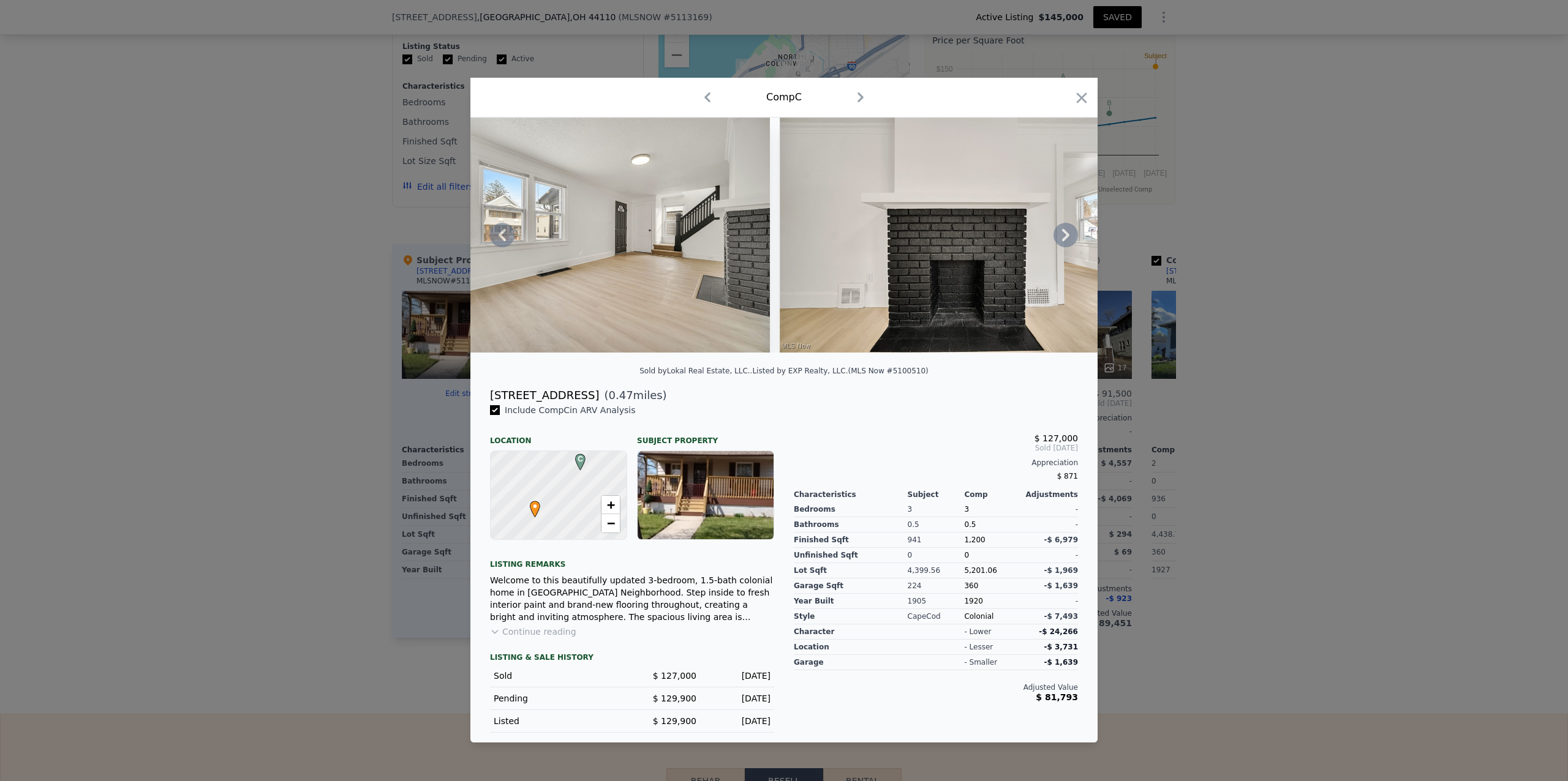
click at [1064, 233] on icon at bounding box center [1065, 235] width 25 height 25
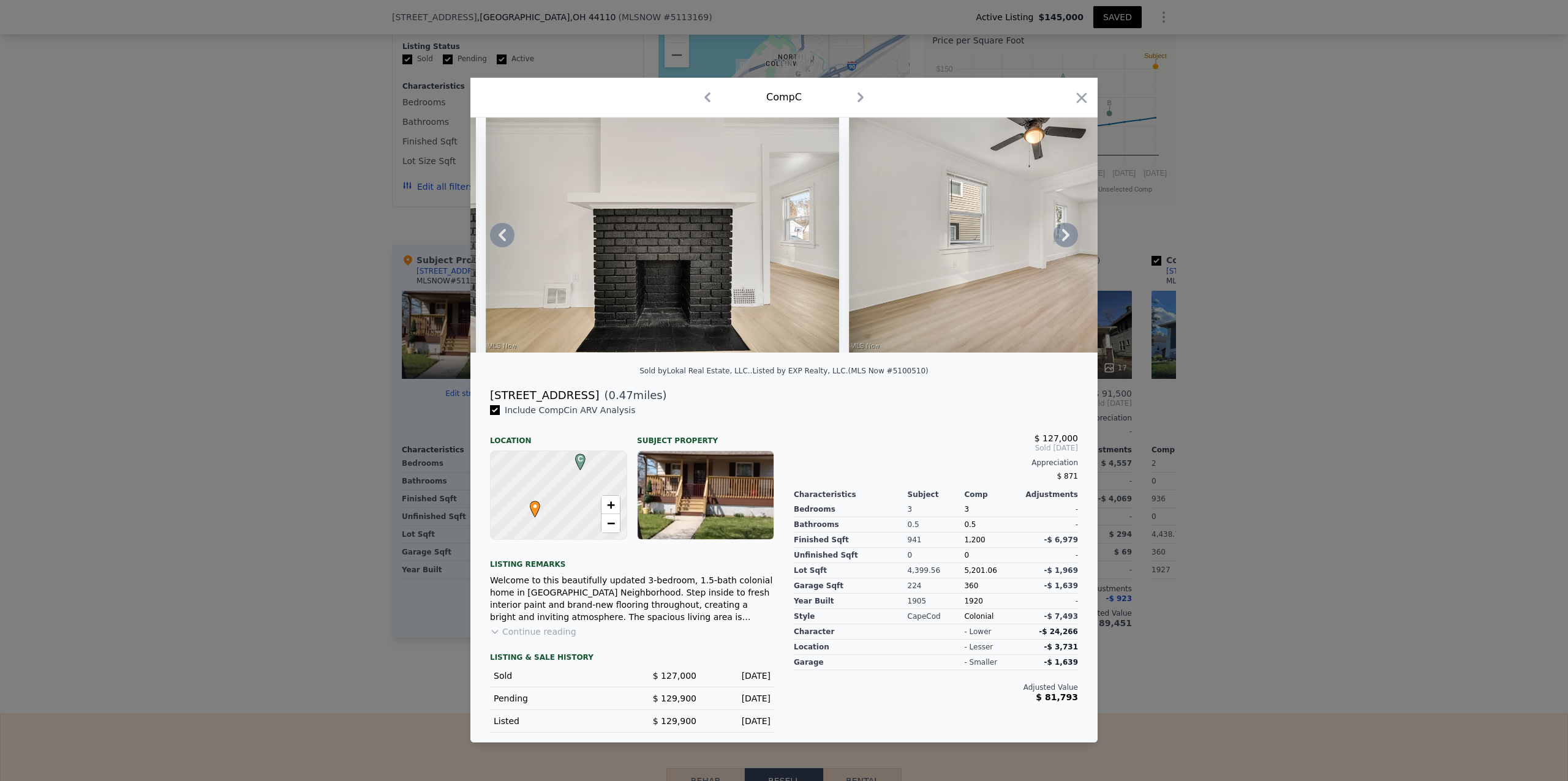
click at [1064, 233] on icon at bounding box center [1065, 235] width 25 height 25
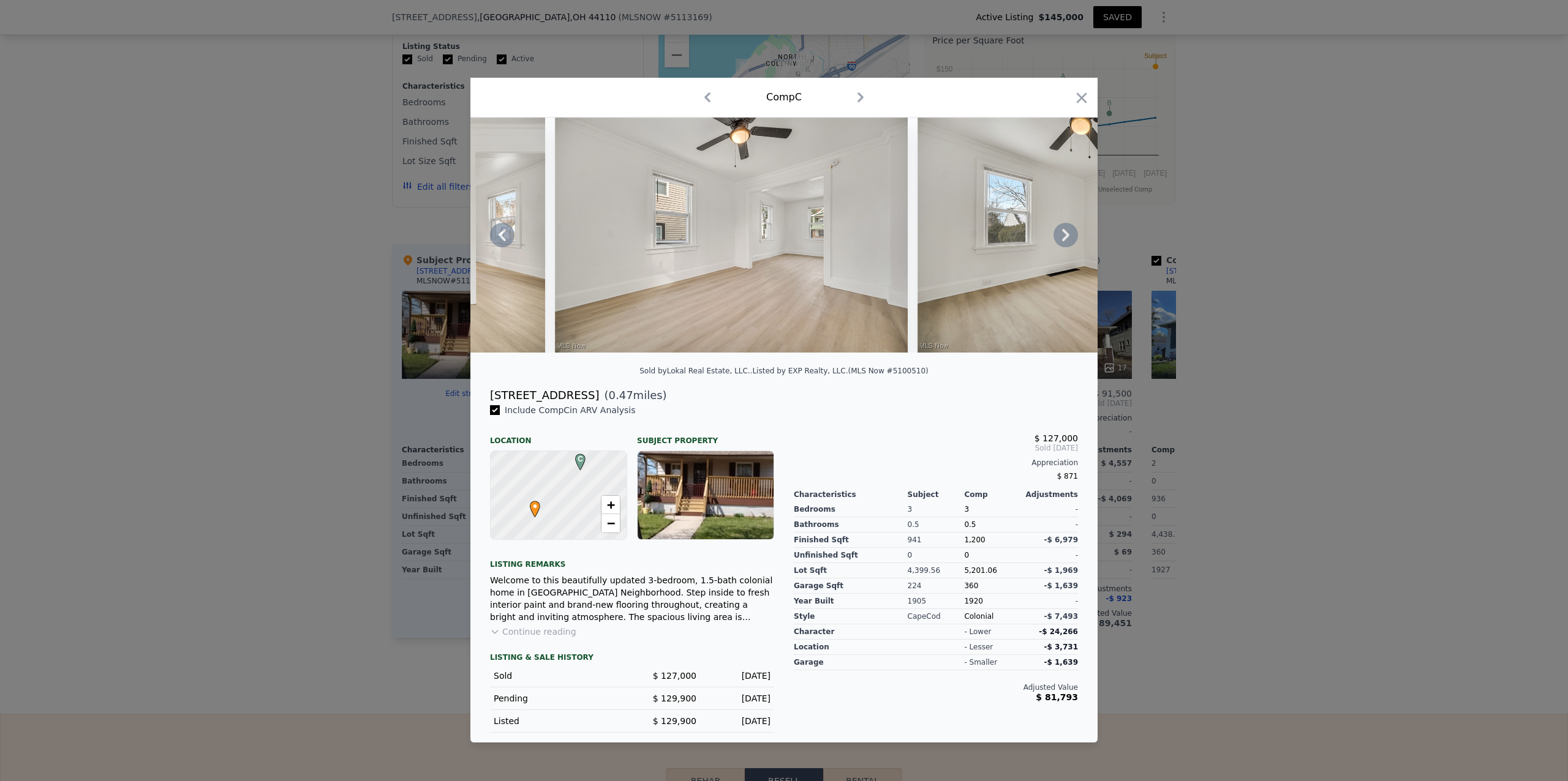
click at [1064, 233] on icon at bounding box center [1065, 235] width 25 height 25
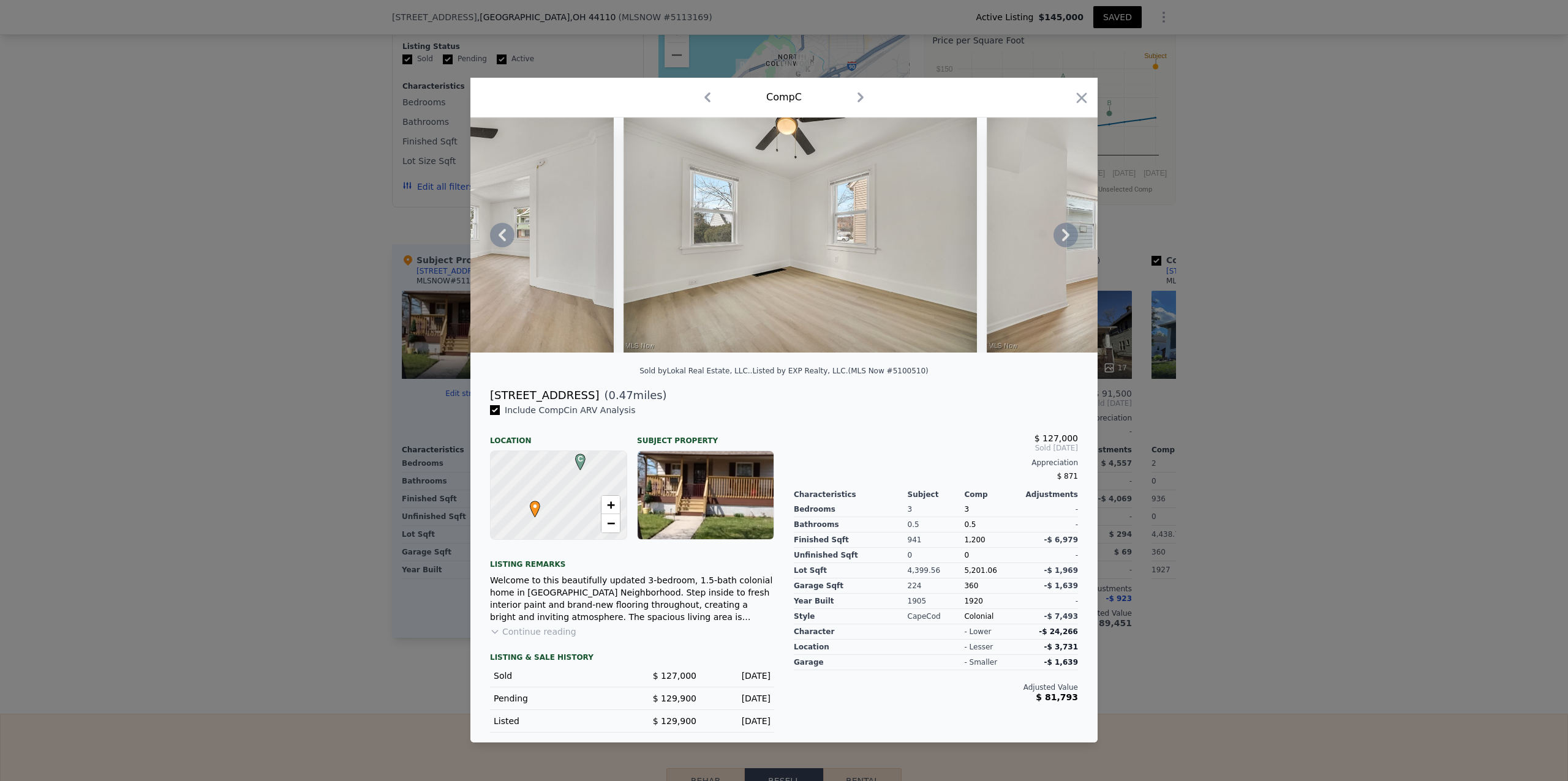
click at [1064, 233] on icon at bounding box center [1065, 235] width 25 height 25
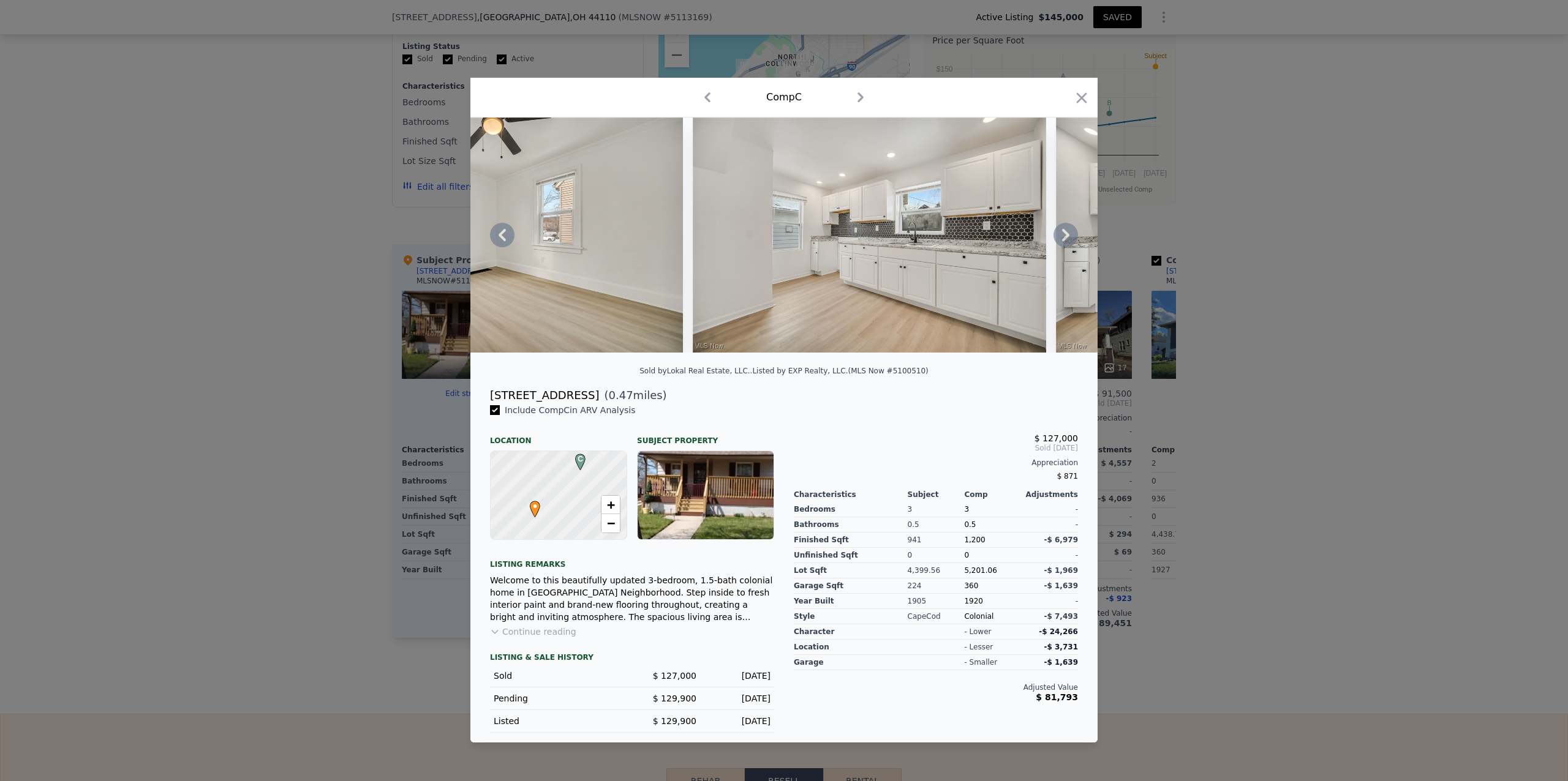
click at [1064, 233] on icon at bounding box center [1065, 235] width 25 height 25
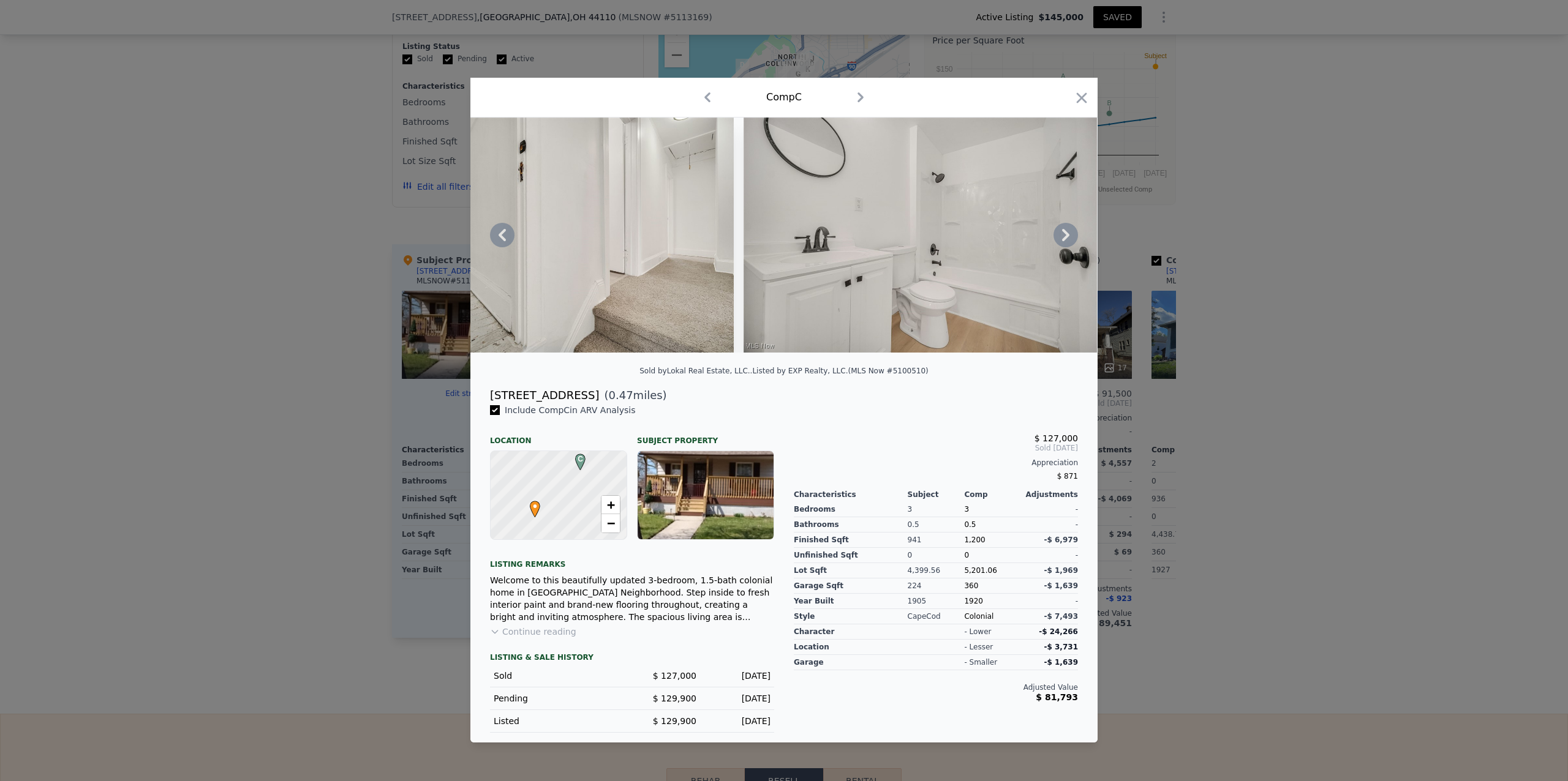
click at [1064, 233] on icon at bounding box center [1065, 235] width 25 height 25
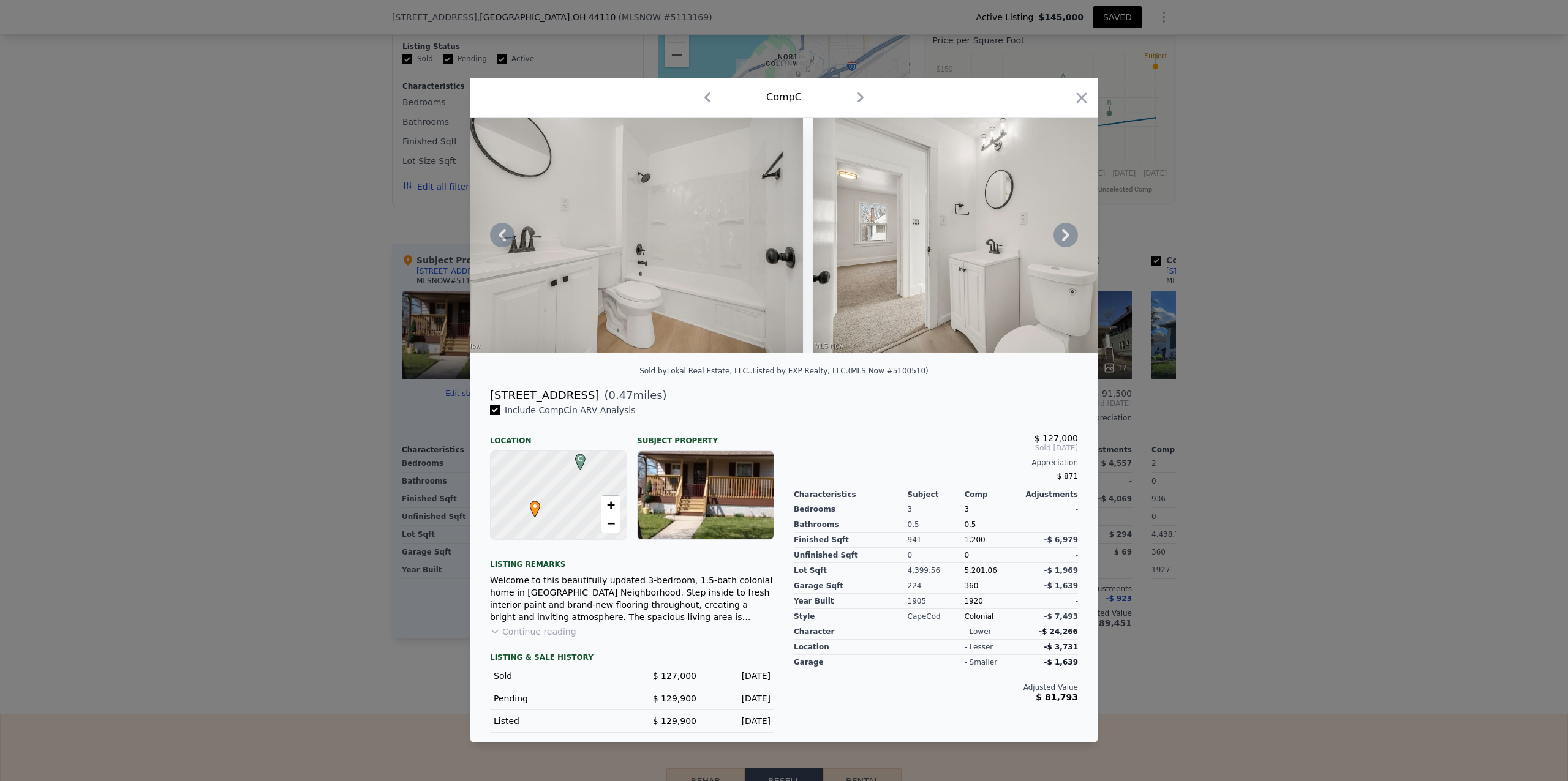
click at [1064, 233] on icon at bounding box center [1065, 235] width 25 height 25
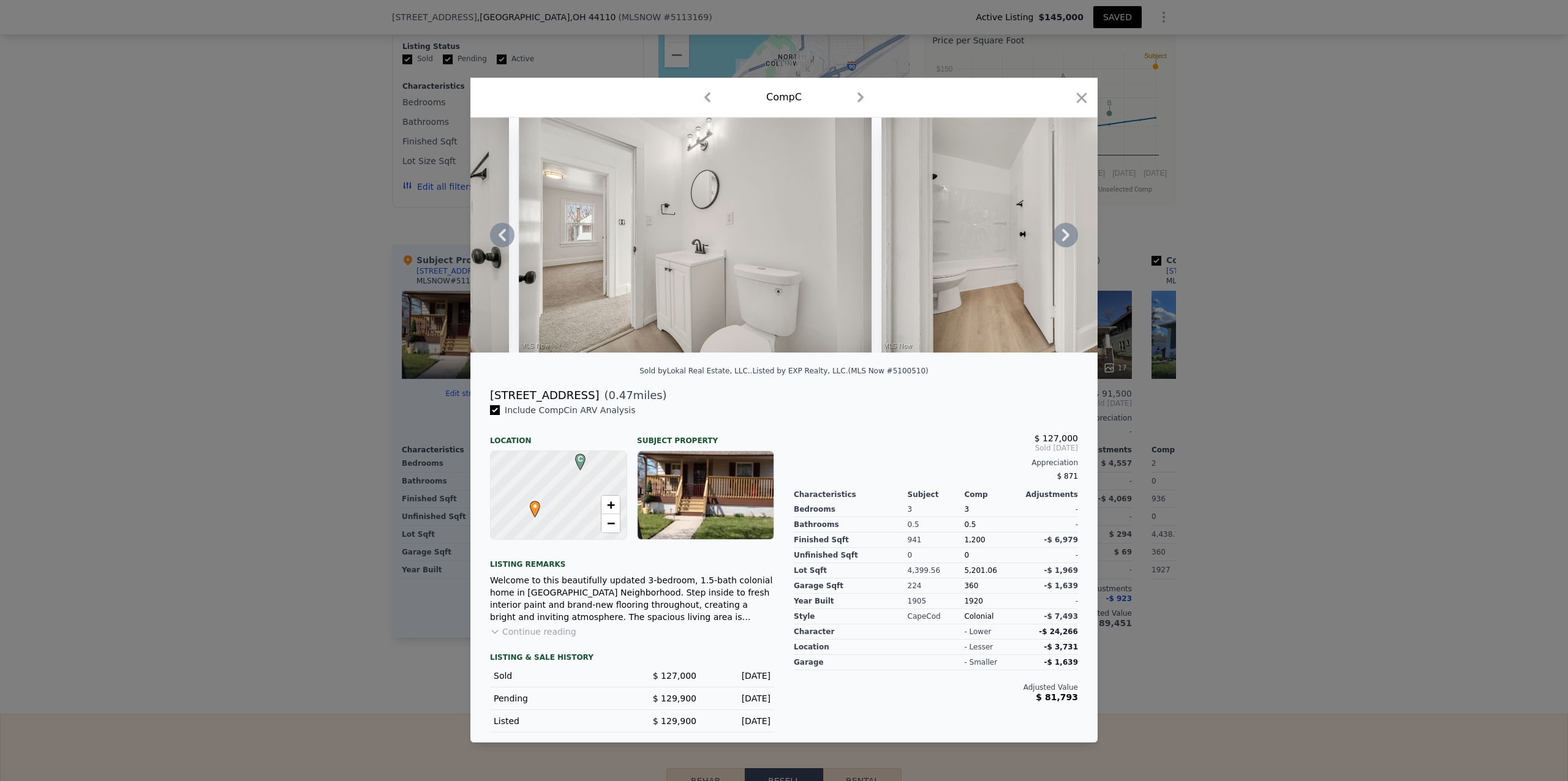
click at [1064, 233] on icon at bounding box center [1065, 235] width 25 height 25
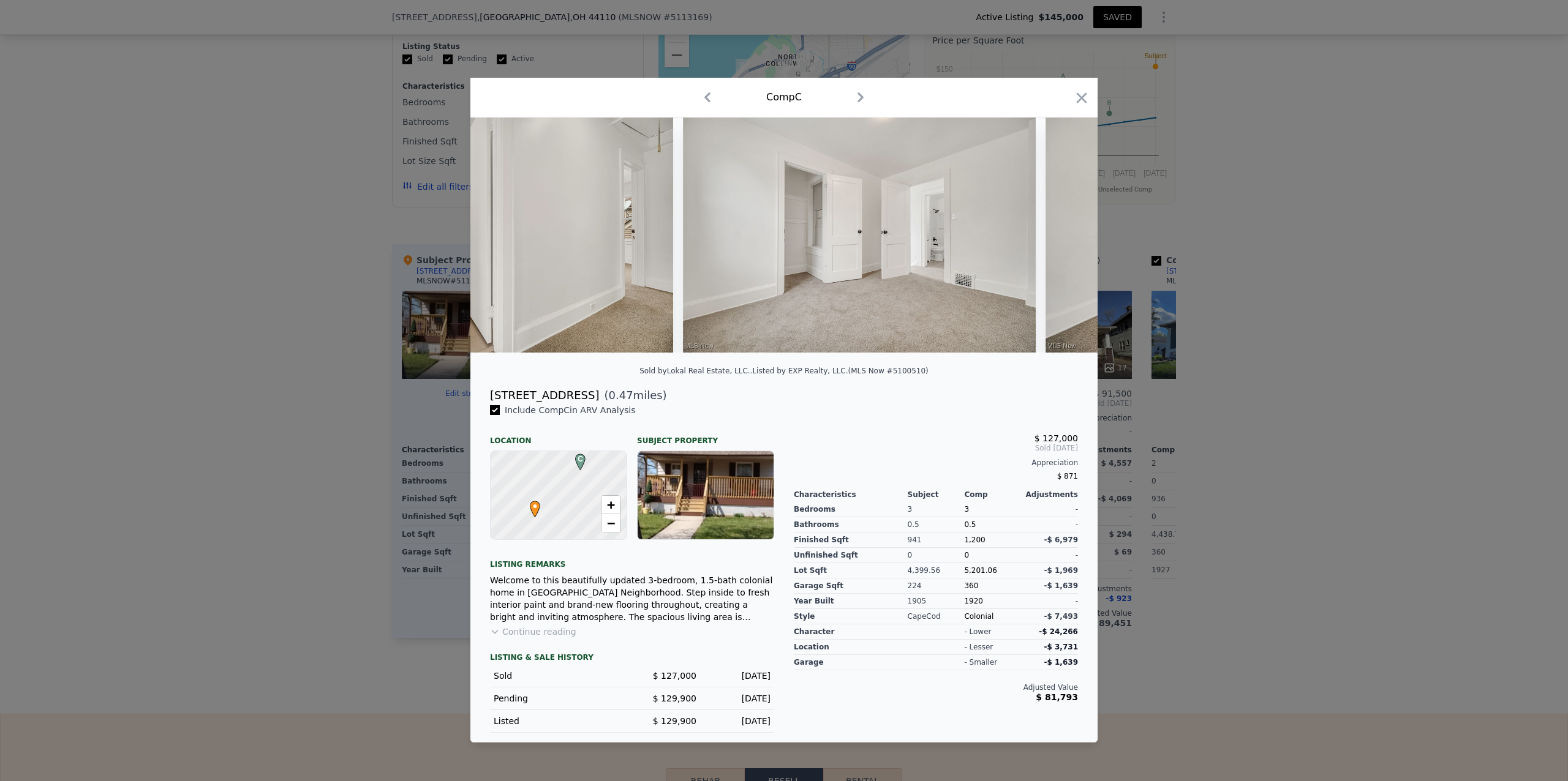
scroll to position [0, 8526]
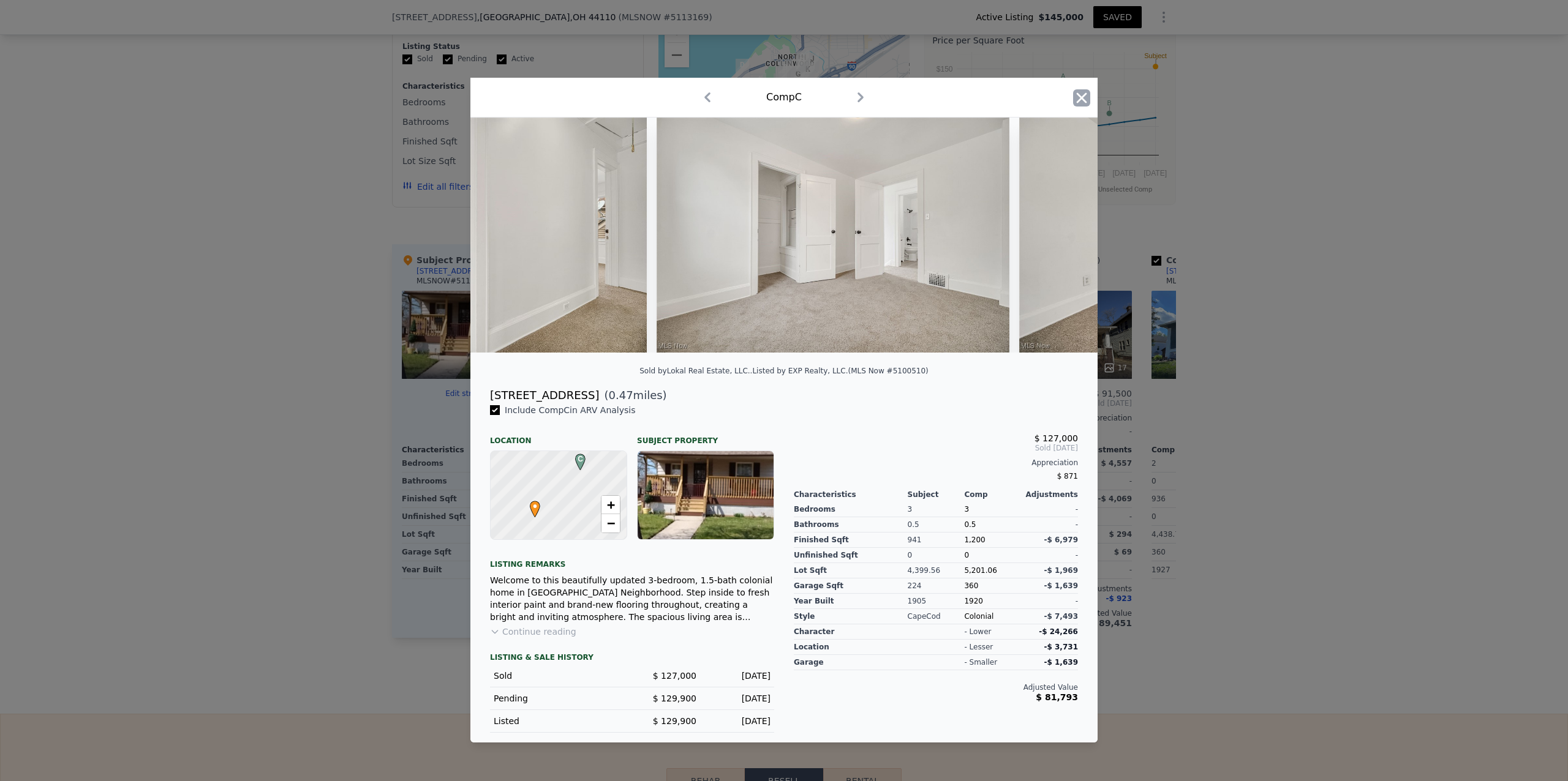
click at [1088, 90] on icon "button" at bounding box center [1082, 98] width 17 height 17
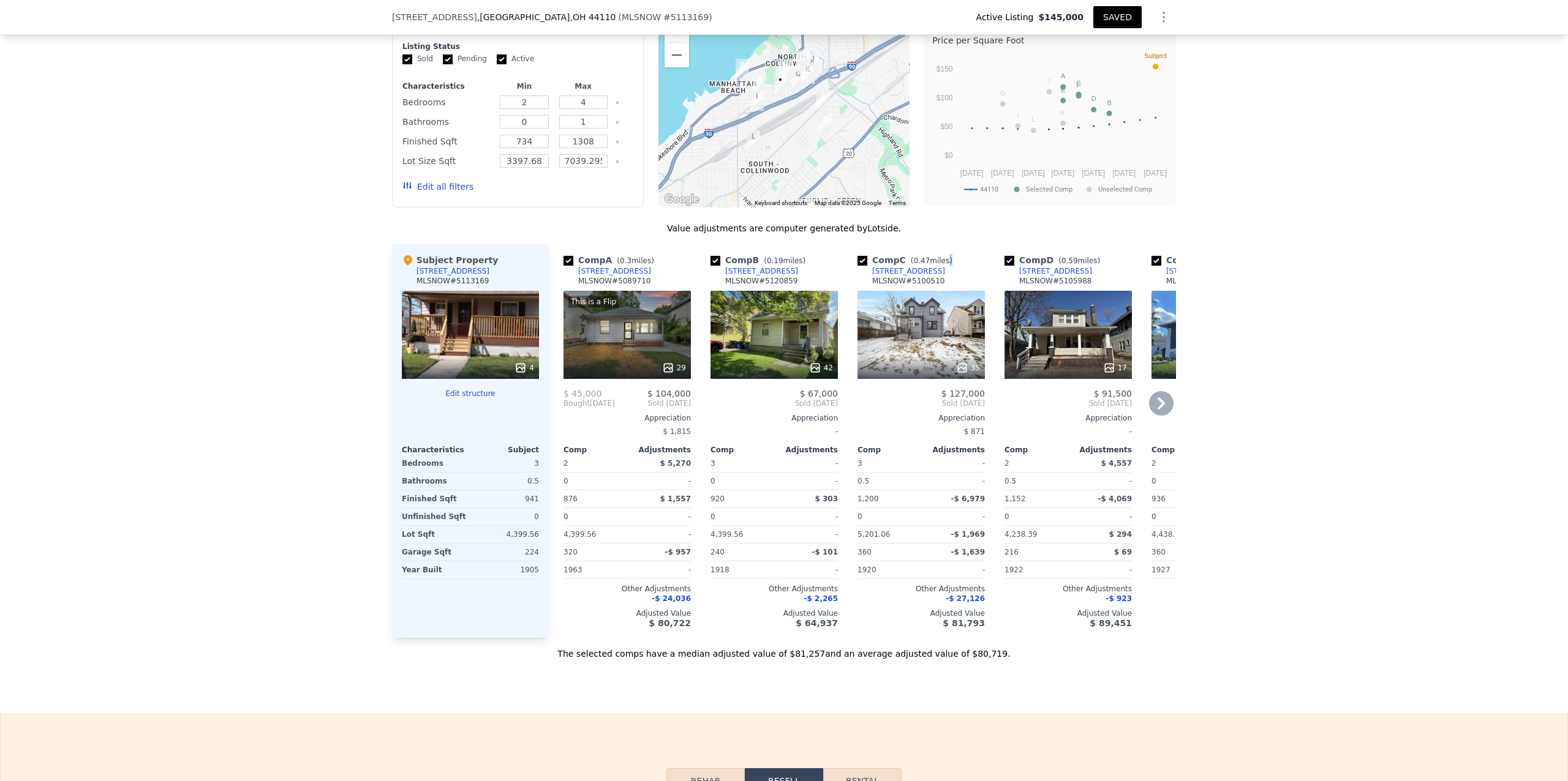
click at [934, 286] on div "Comp C ( 0.47 miles) [STREET_ADDRESS] # 5100510" at bounding box center [921, 272] width 127 height 37
drag, startPoint x: 920, startPoint y: 288, endPoint x: 856, endPoint y: 290, distance: 64.0
click at [858, 290] on div "Comp C ( 0.47 miles) [STREET_ADDRESS] # 5100510" at bounding box center [921, 272] width 127 height 37
click at [932, 291] on div "Comp C ( 0.47 miles) [STREET_ADDRESS] # 5100510" at bounding box center [921, 272] width 127 height 37
drag, startPoint x: 932, startPoint y: 295, endPoint x: 863, endPoint y: 284, distance: 69.9
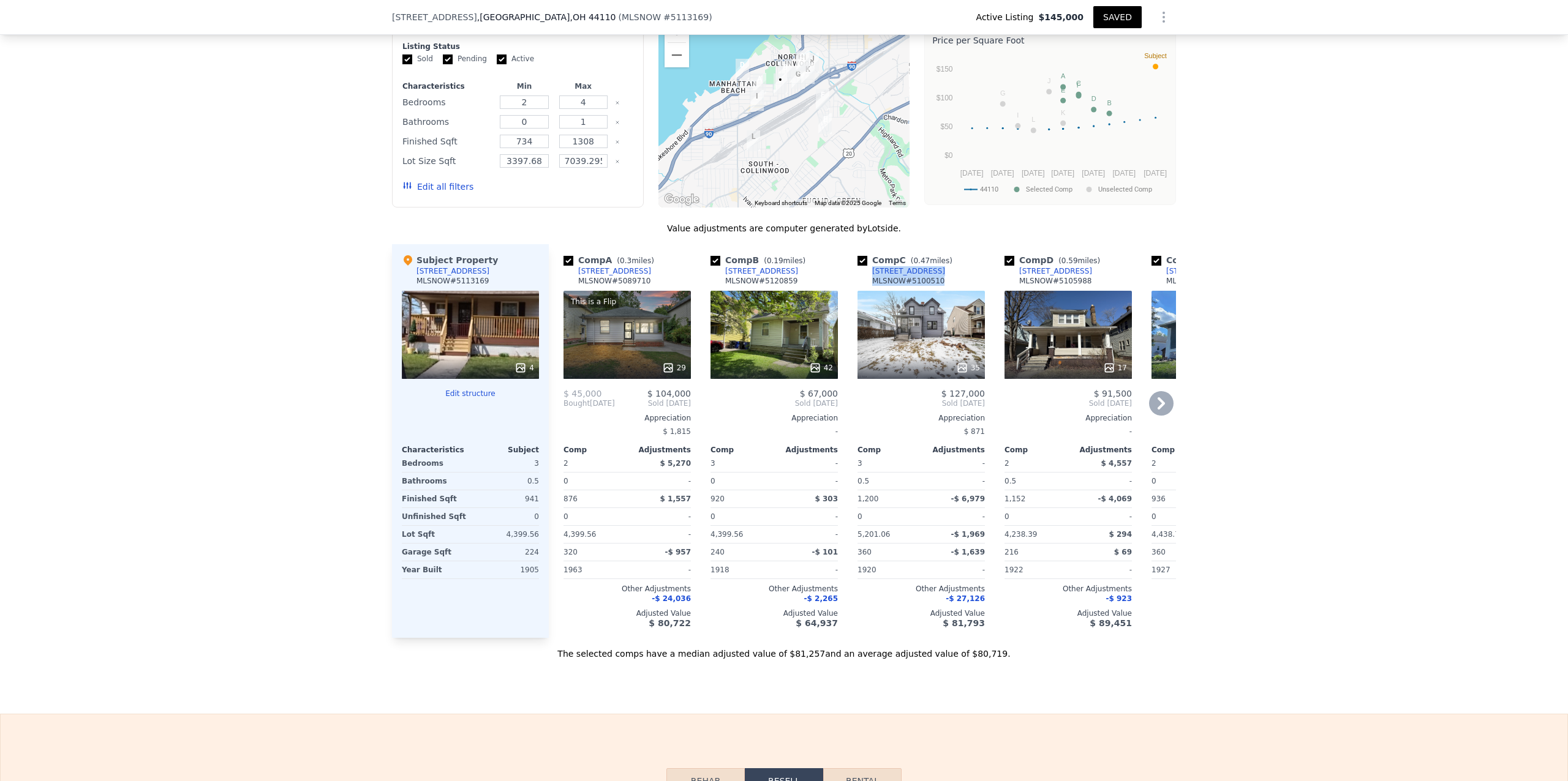
click at [863, 284] on div "Comp C ( 0.47 miles) [STREET_ADDRESS] # 5100510" at bounding box center [921, 272] width 127 height 37
copy div "[STREET_ADDRESS]"
click at [1157, 414] on icon at bounding box center [1161, 403] width 25 height 25
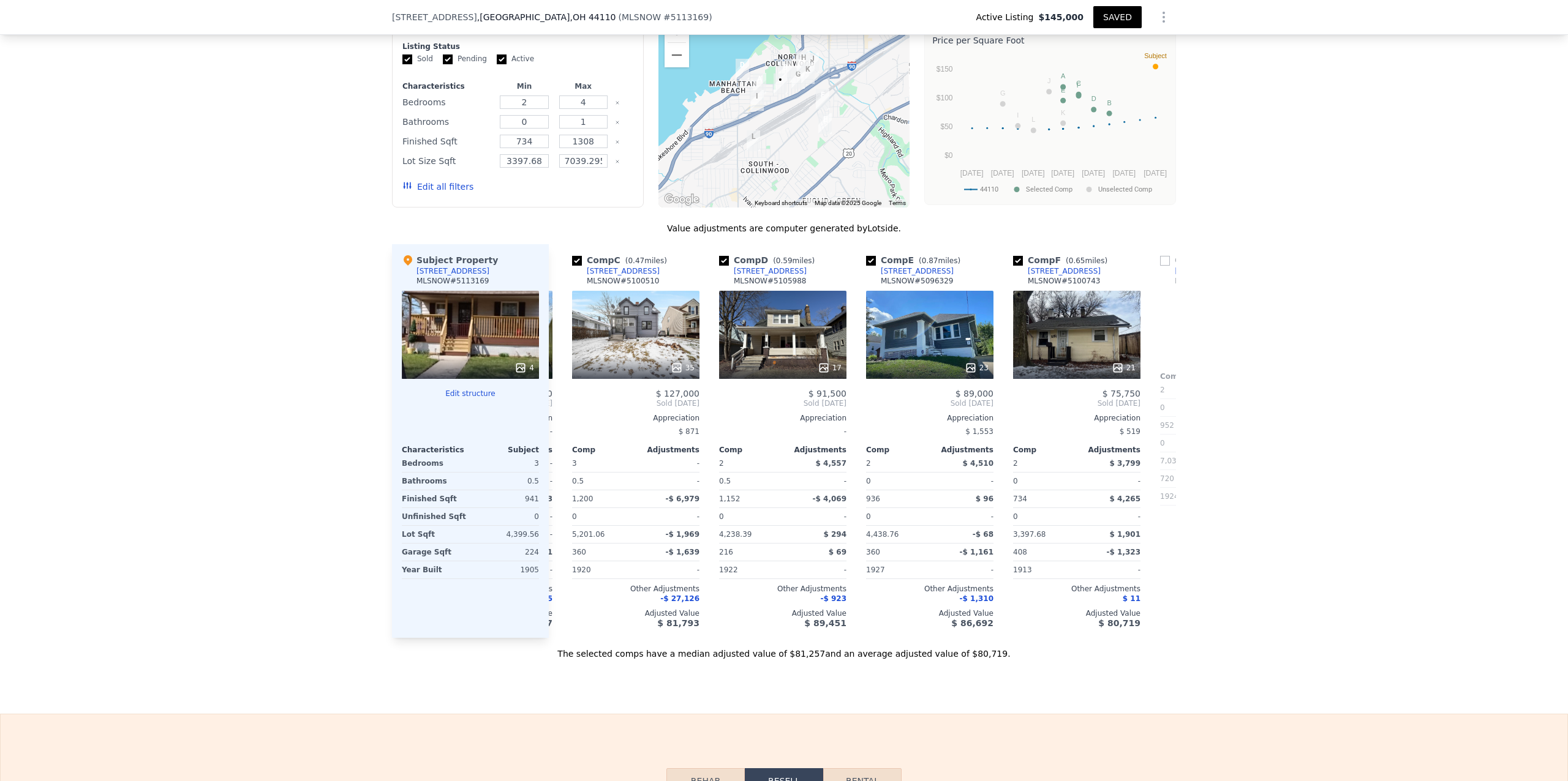
scroll to position [0, 294]
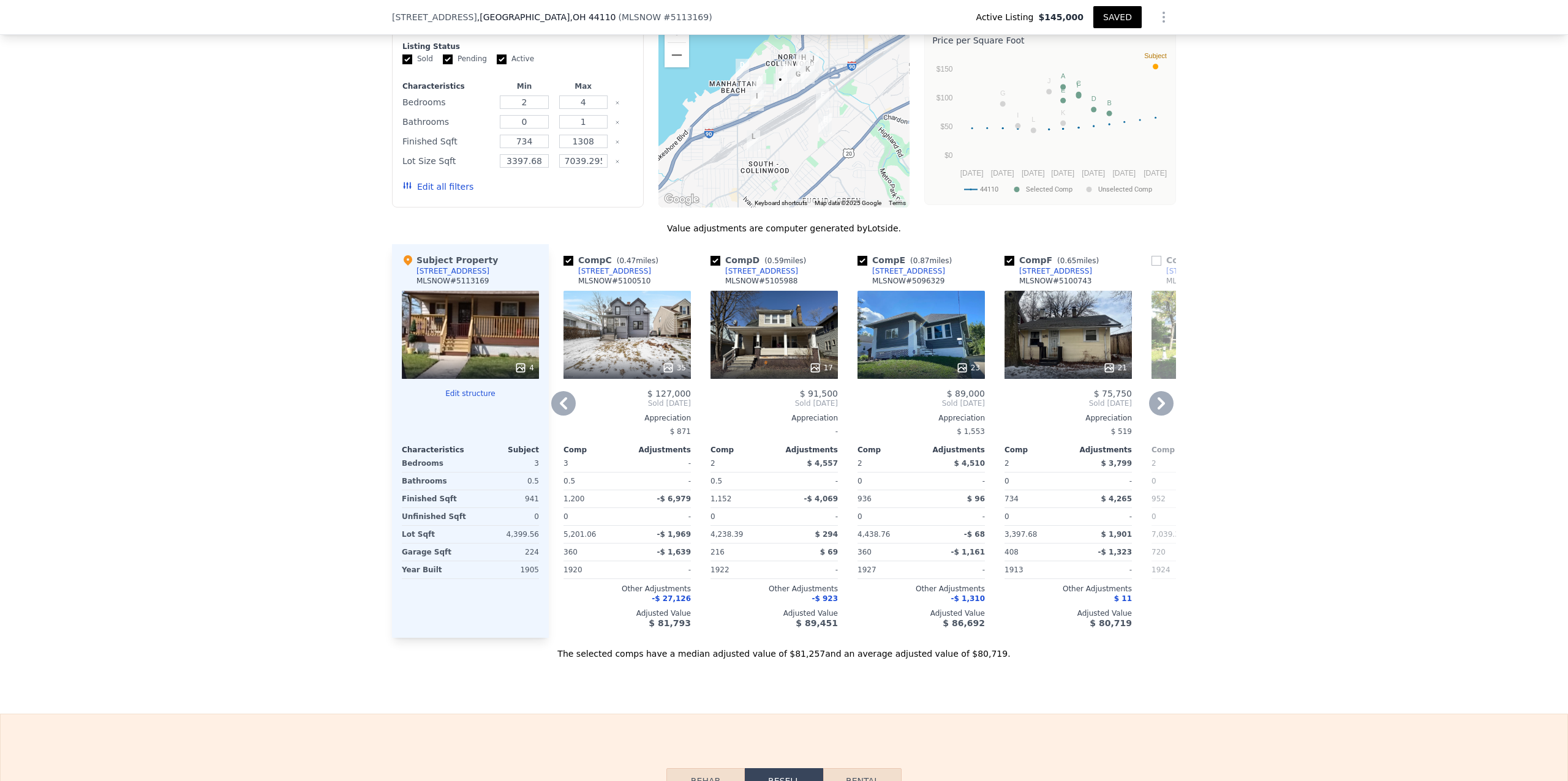
click at [783, 356] on div "17" at bounding box center [774, 334] width 127 height 88
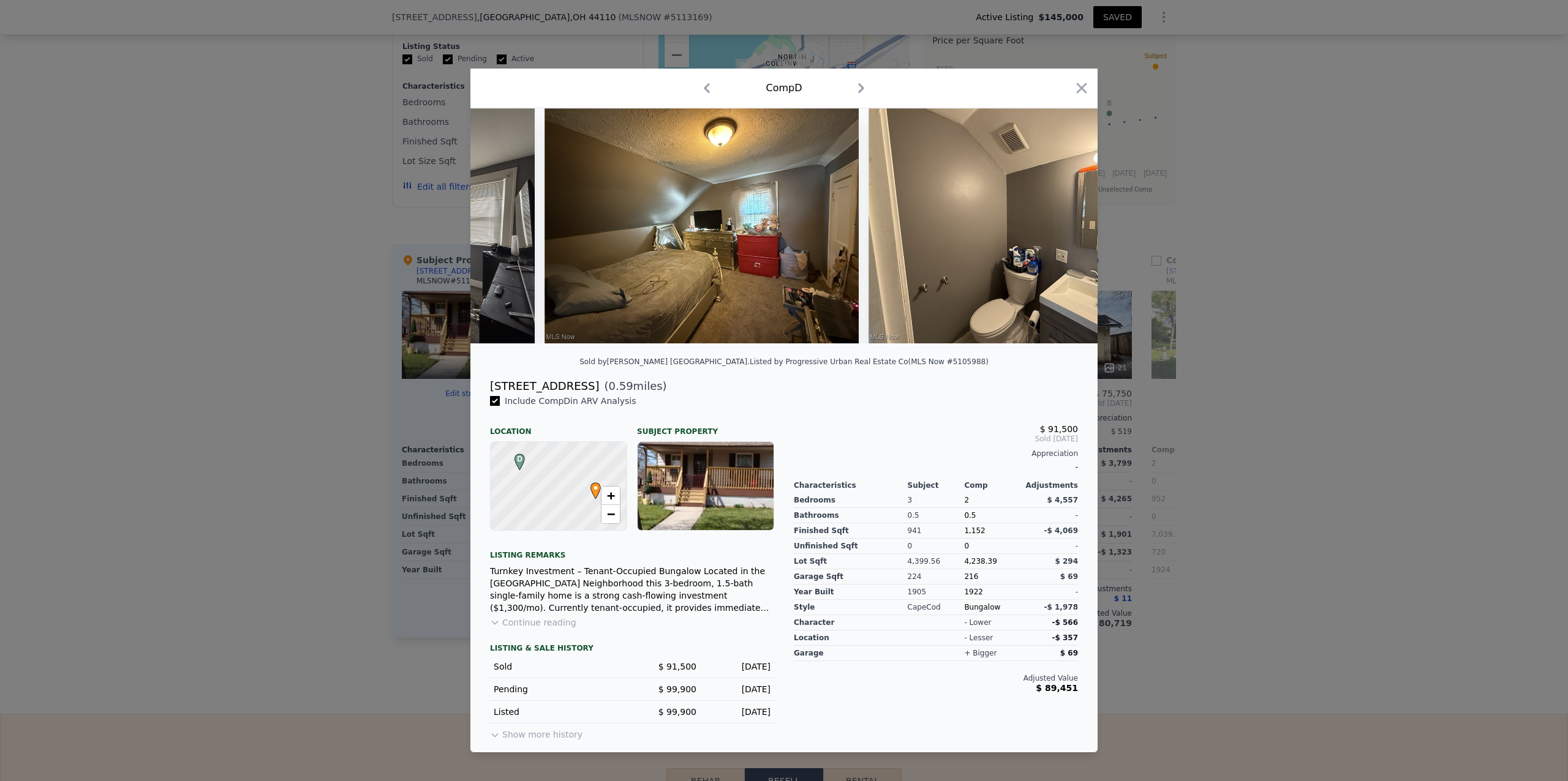
scroll to position [0, 2859]
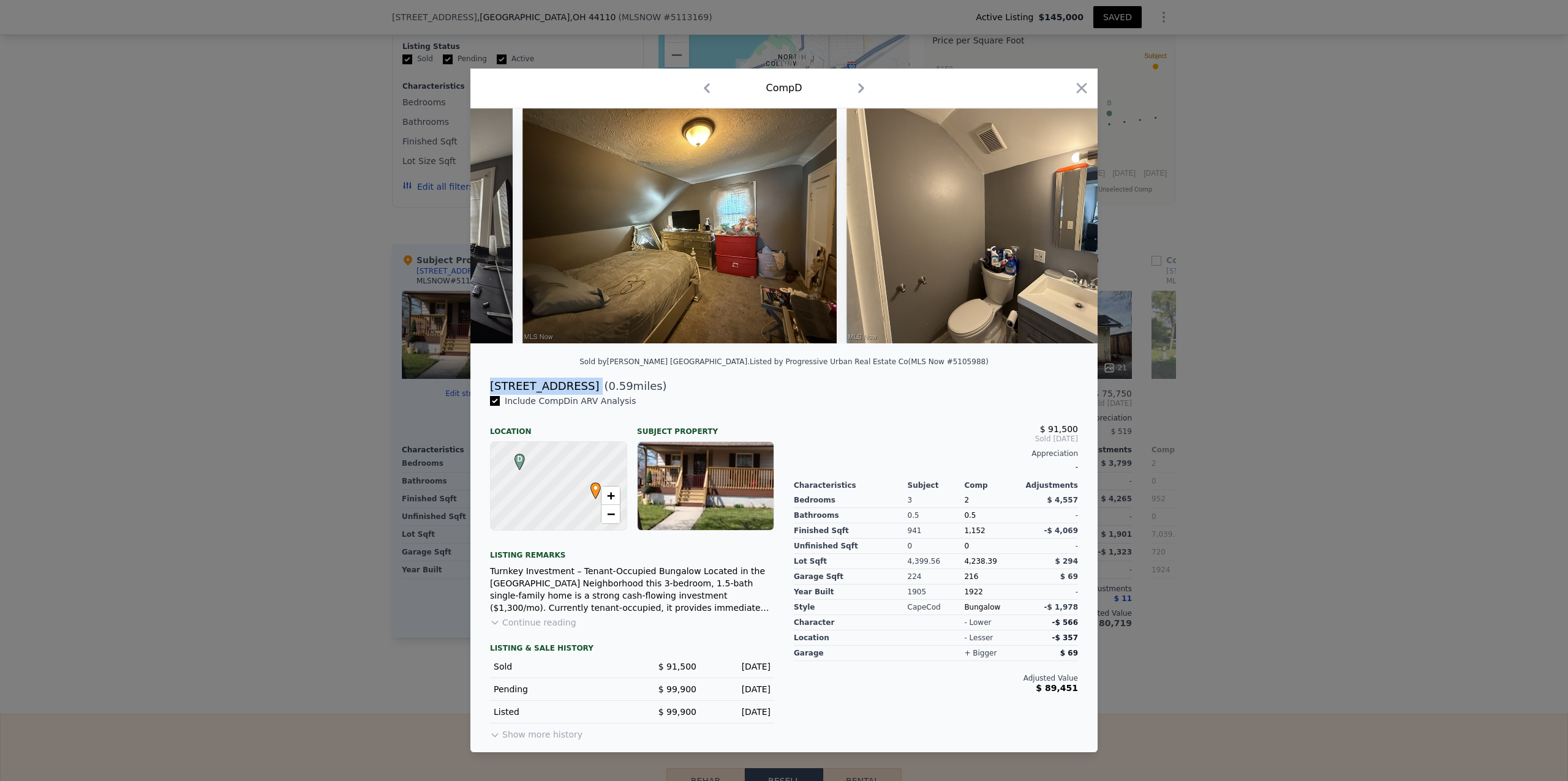
drag, startPoint x: 584, startPoint y: 392, endPoint x: 489, endPoint y: 392, distance: 95.0
click at [489, 392] on div "[STREET_ADDRESS] ( 0.59 miles)" at bounding box center [784, 386] width 608 height 17
copy div "[STREET_ADDRESS]"
click at [1079, 87] on icon "button" at bounding box center [1082, 88] width 17 height 17
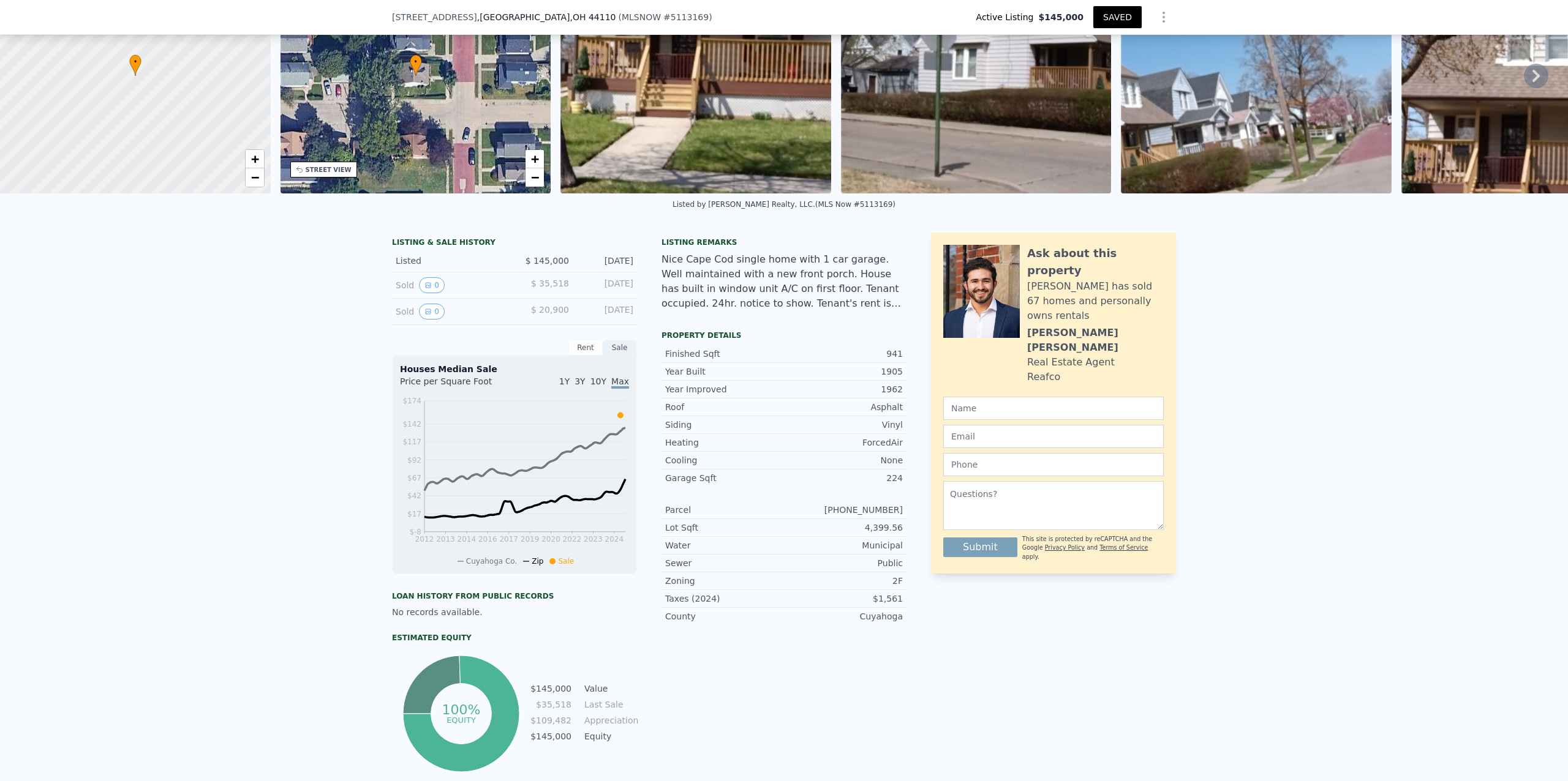
scroll to position [9, 0]
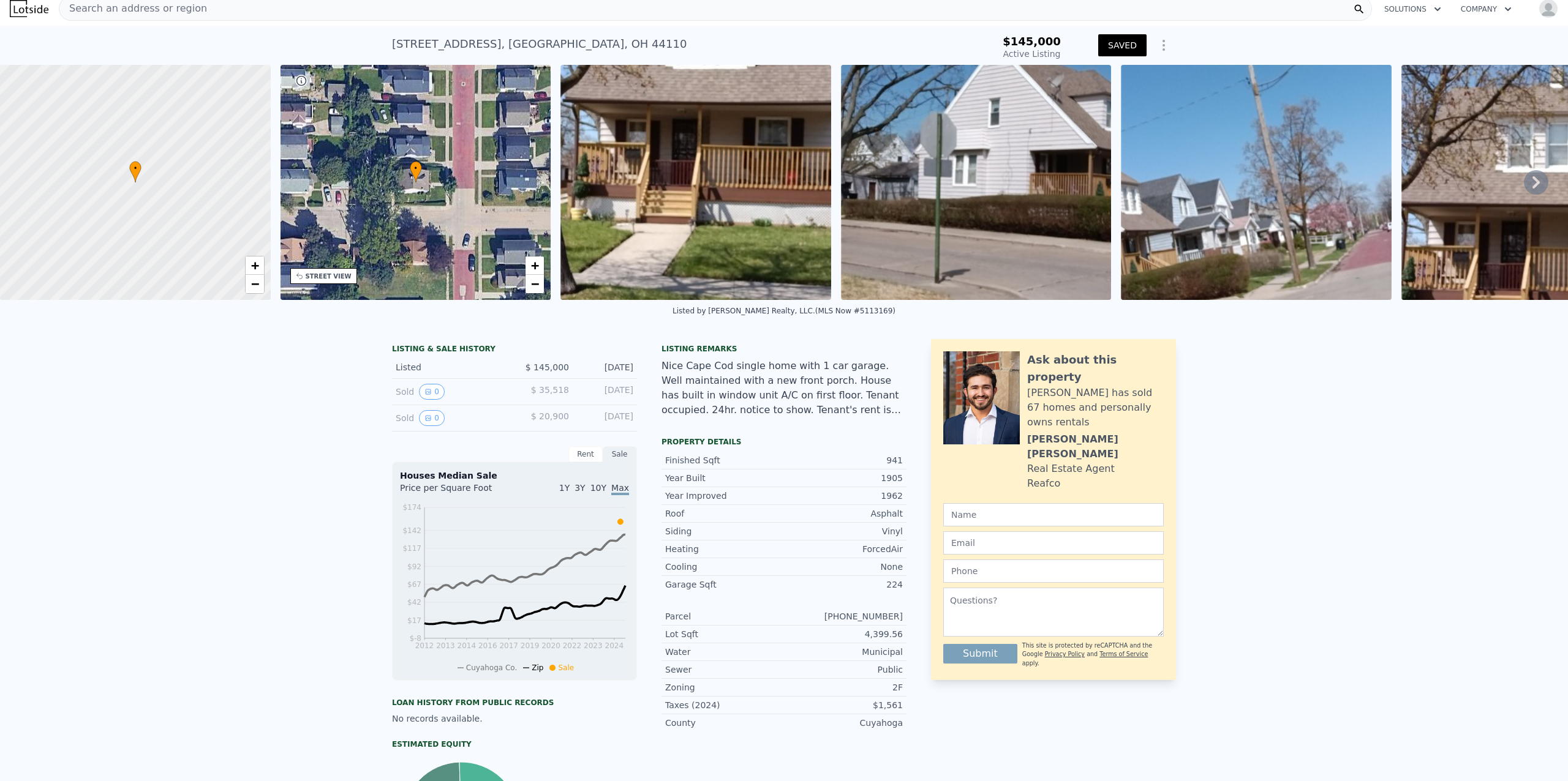
click at [141, 6] on span "Search an address or region" at bounding box center [133, 8] width 148 height 15
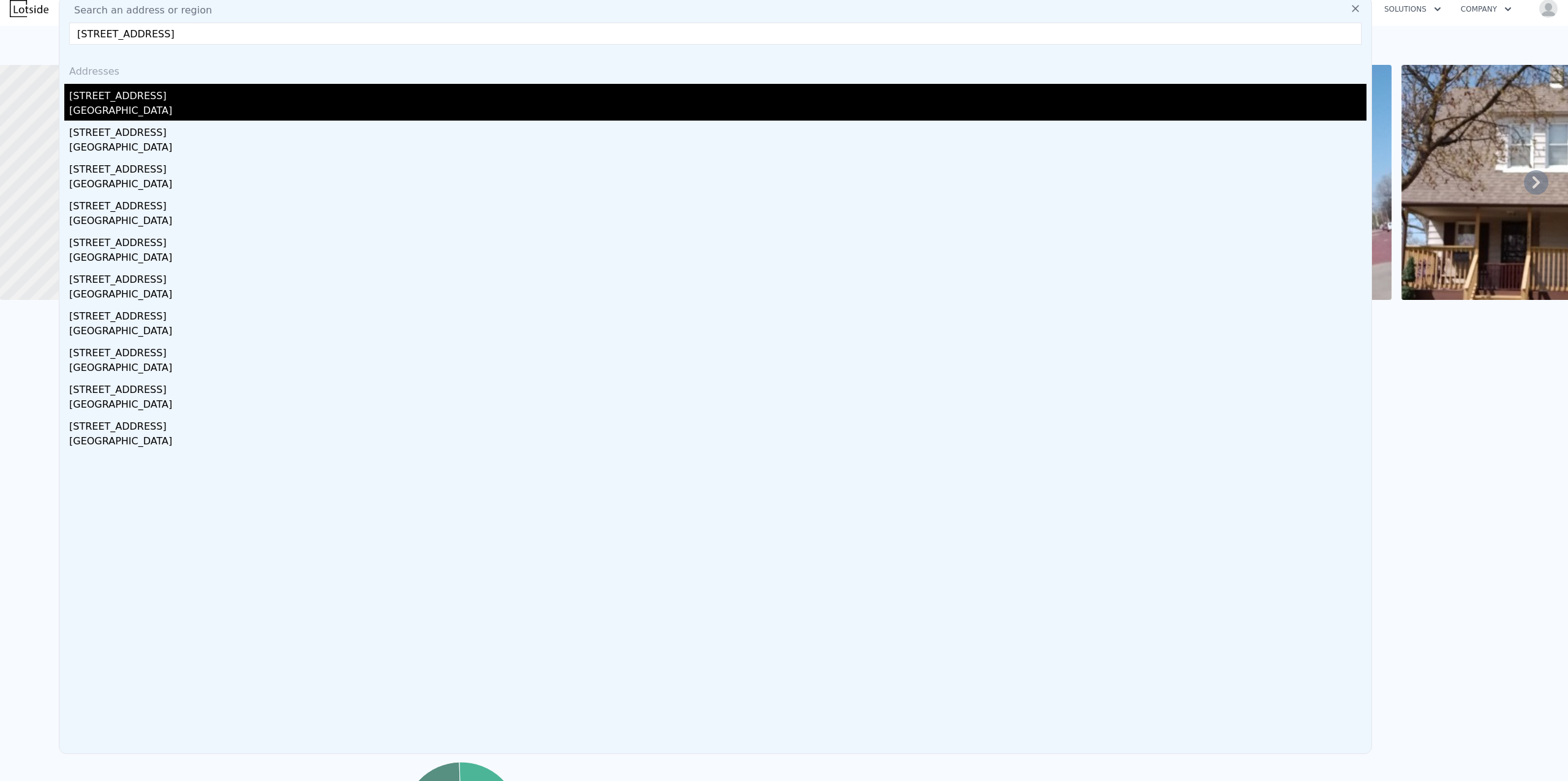
type input "[STREET_ADDRESS]"
click at [120, 108] on div "[GEOGRAPHIC_DATA]" at bounding box center [717, 112] width 1297 height 17
type input "$ 111,000"
type input "-$ 40,367"
type input "5"
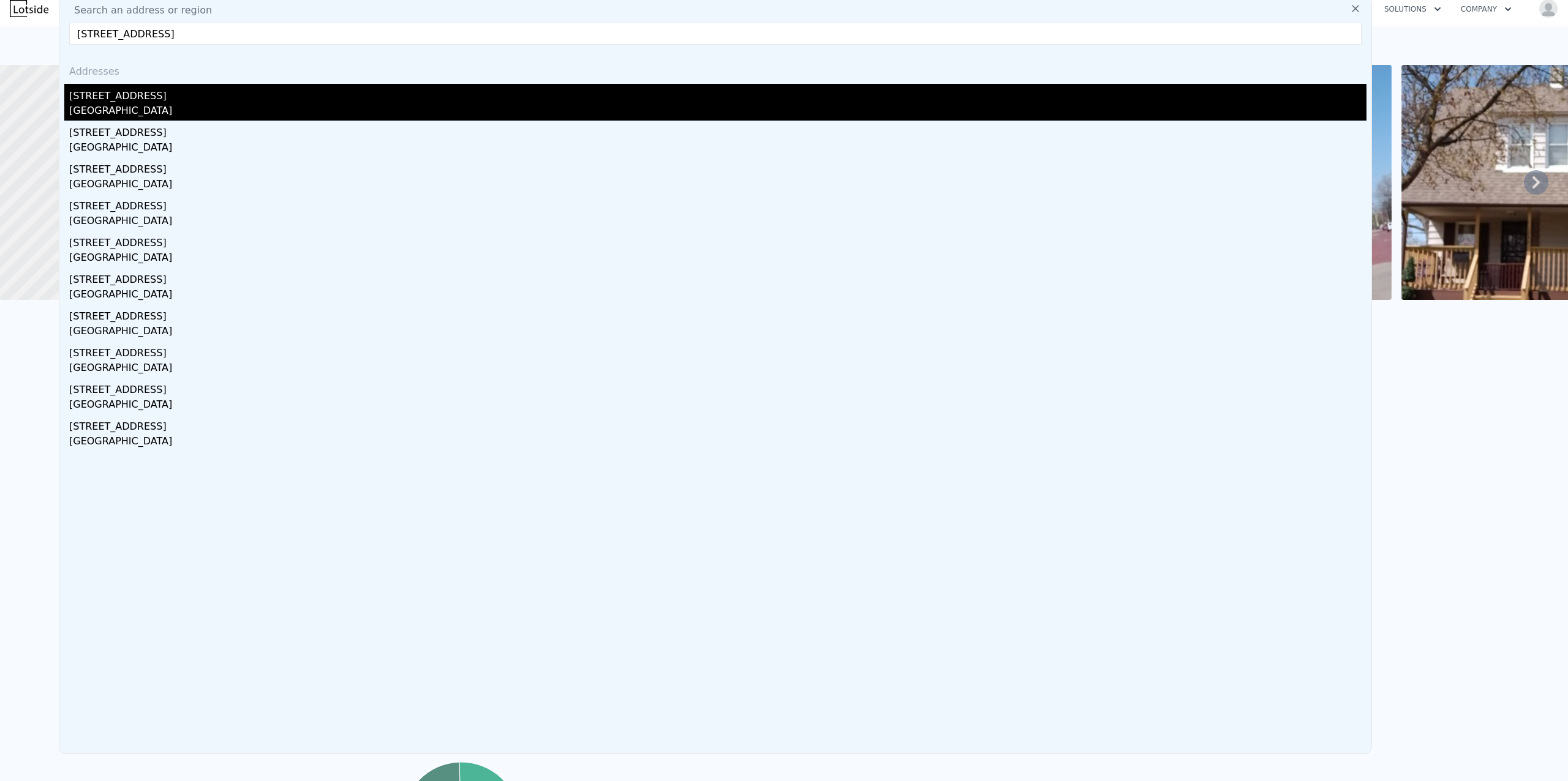
type input "2"
type input "947"
type input "1493"
type input "1999.4040000000002"
type input "6242.148"
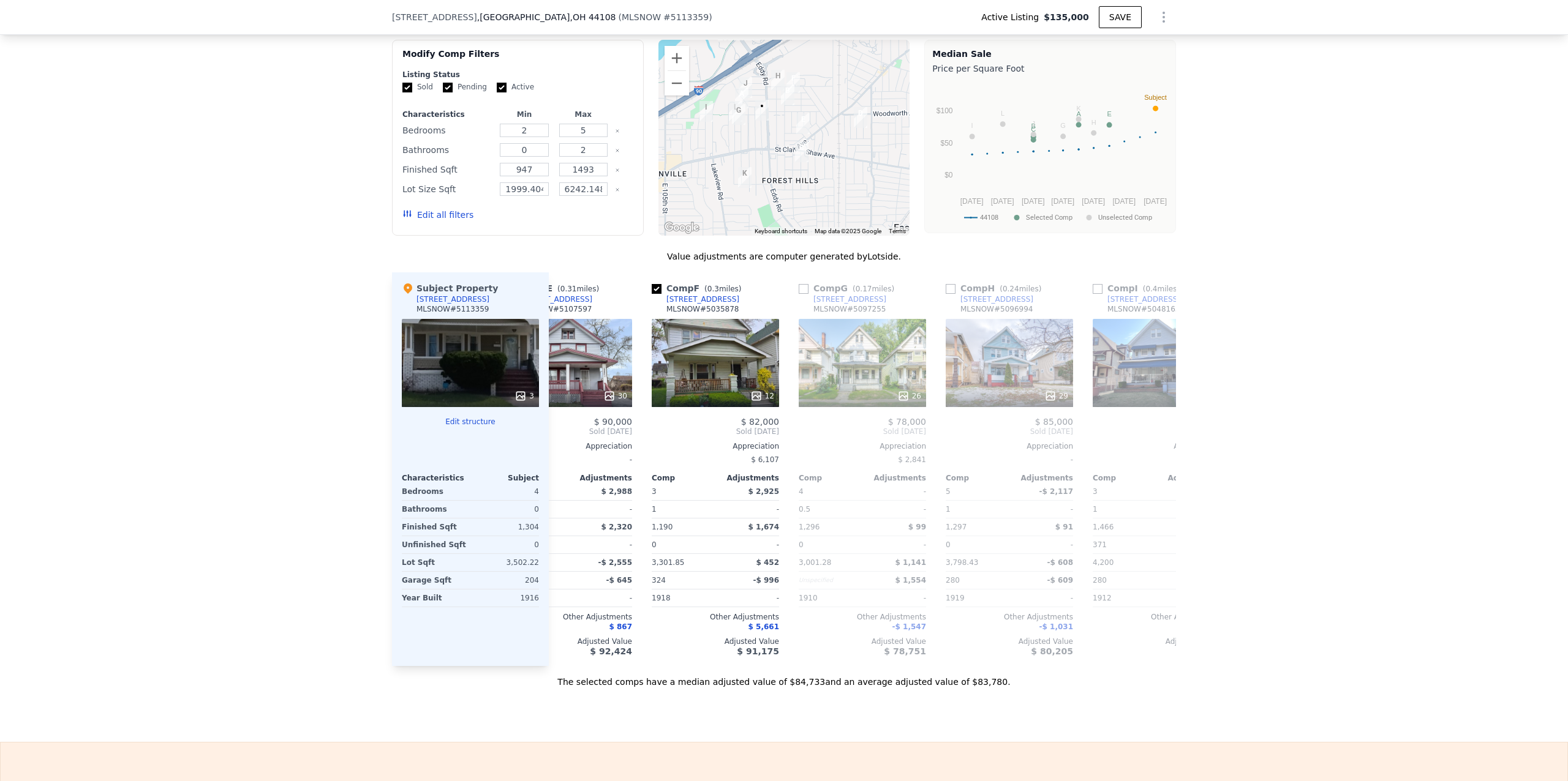
scroll to position [0, 745]
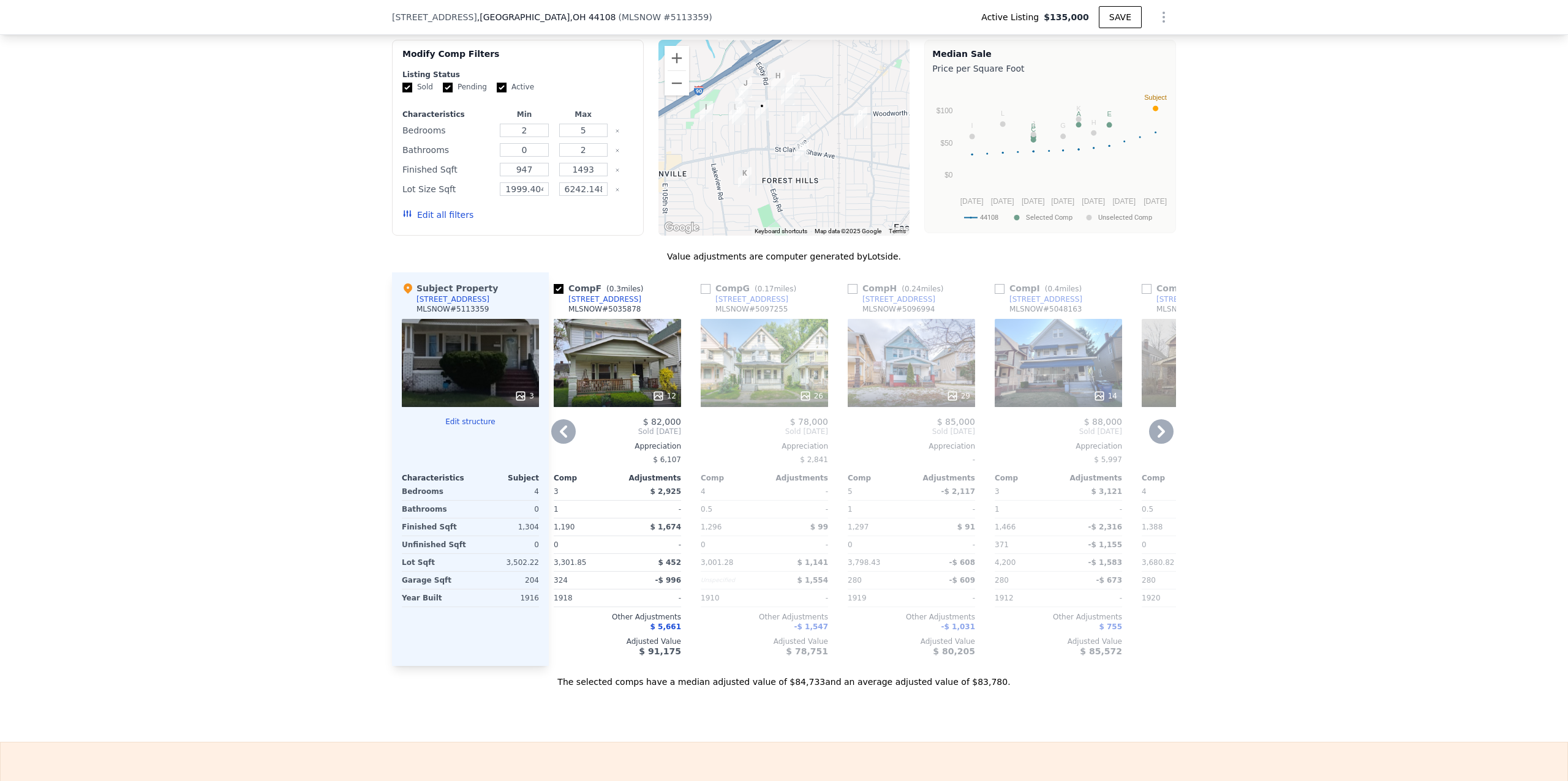
click at [703, 291] on input "checkbox" at bounding box center [705, 288] width 9 height 9
checkbox input "true"
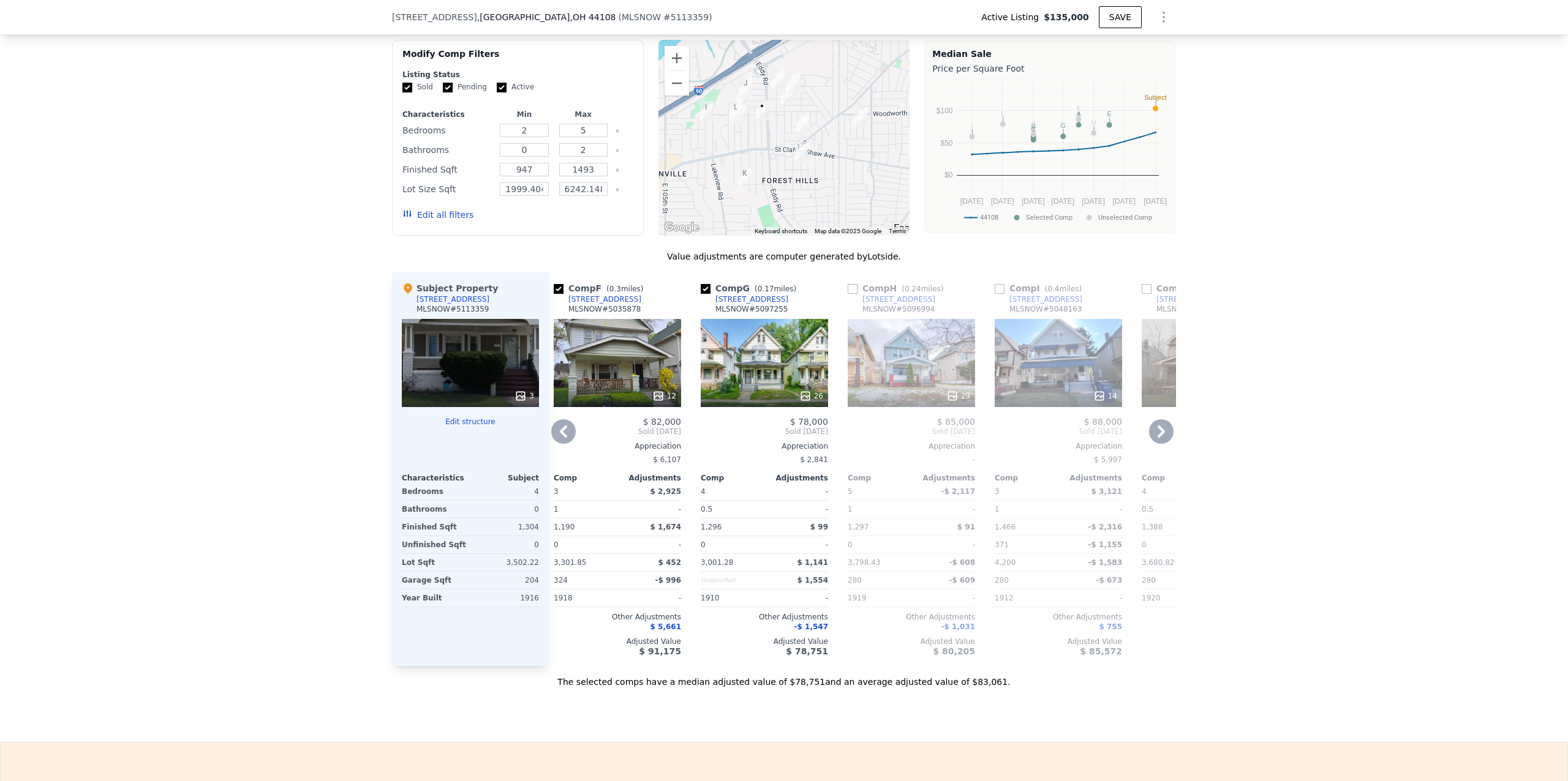
click at [847, 294] on input "checkbox" at bounding box center [852, 288] width 9 height 9
checkbox input "true"
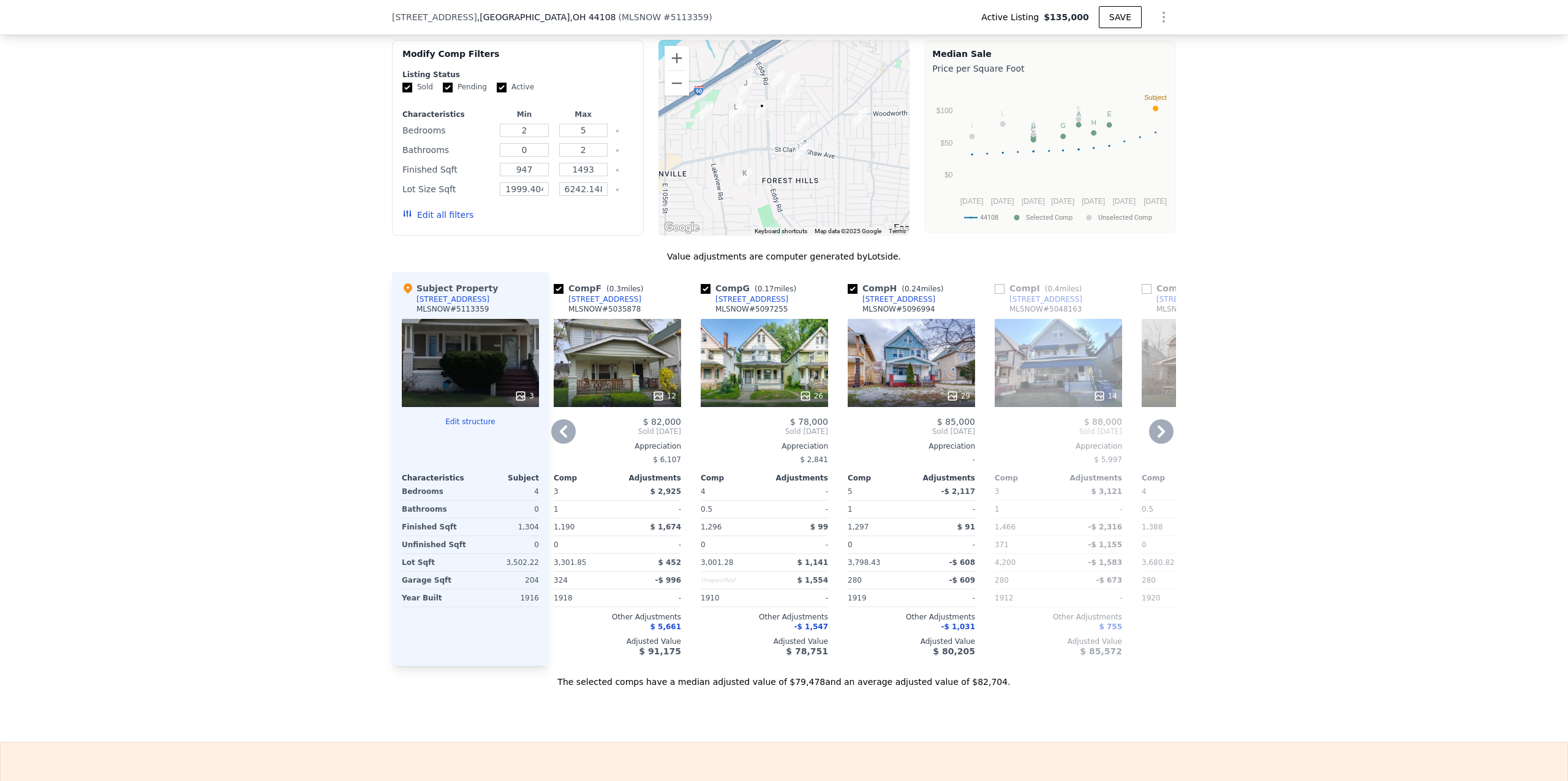
click at [994, 290] on input "checkbox" at bounding box center [999, 288] width 9 height 9
checkbox input "true"
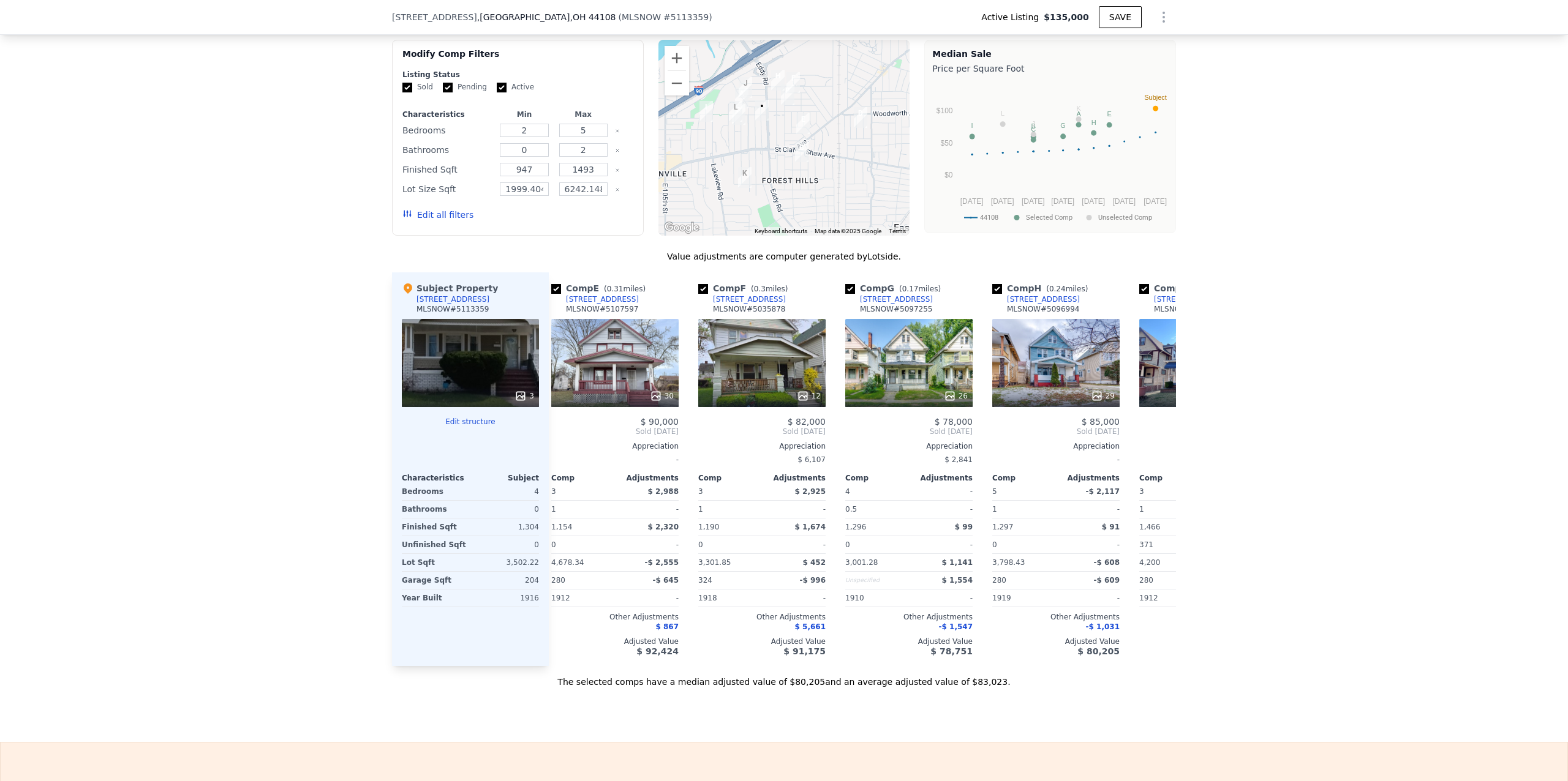
scroll to position [0, 654]
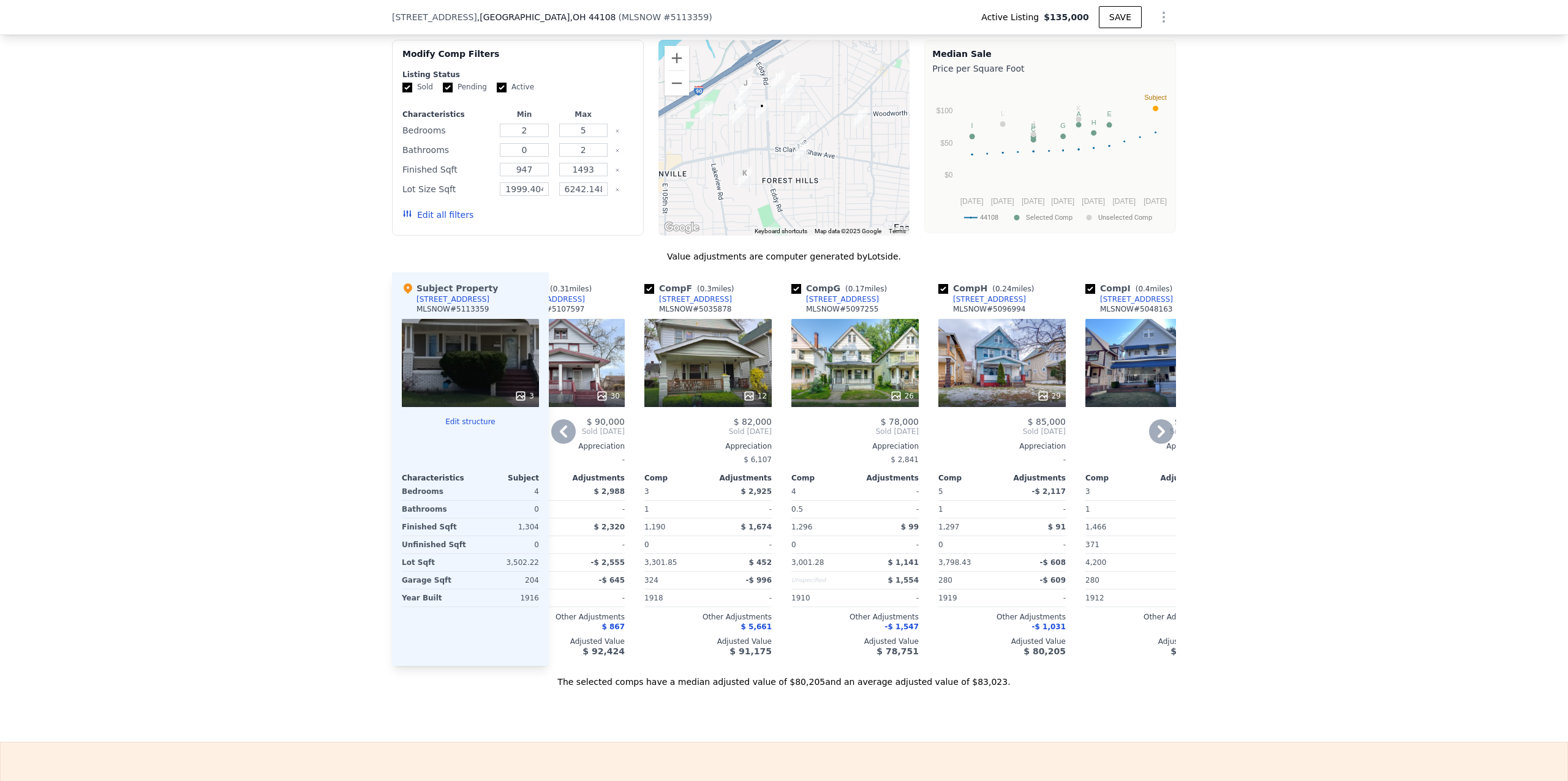
click at [849, 364] on div "26" at bounding box center [855, 362] width 127 height 88
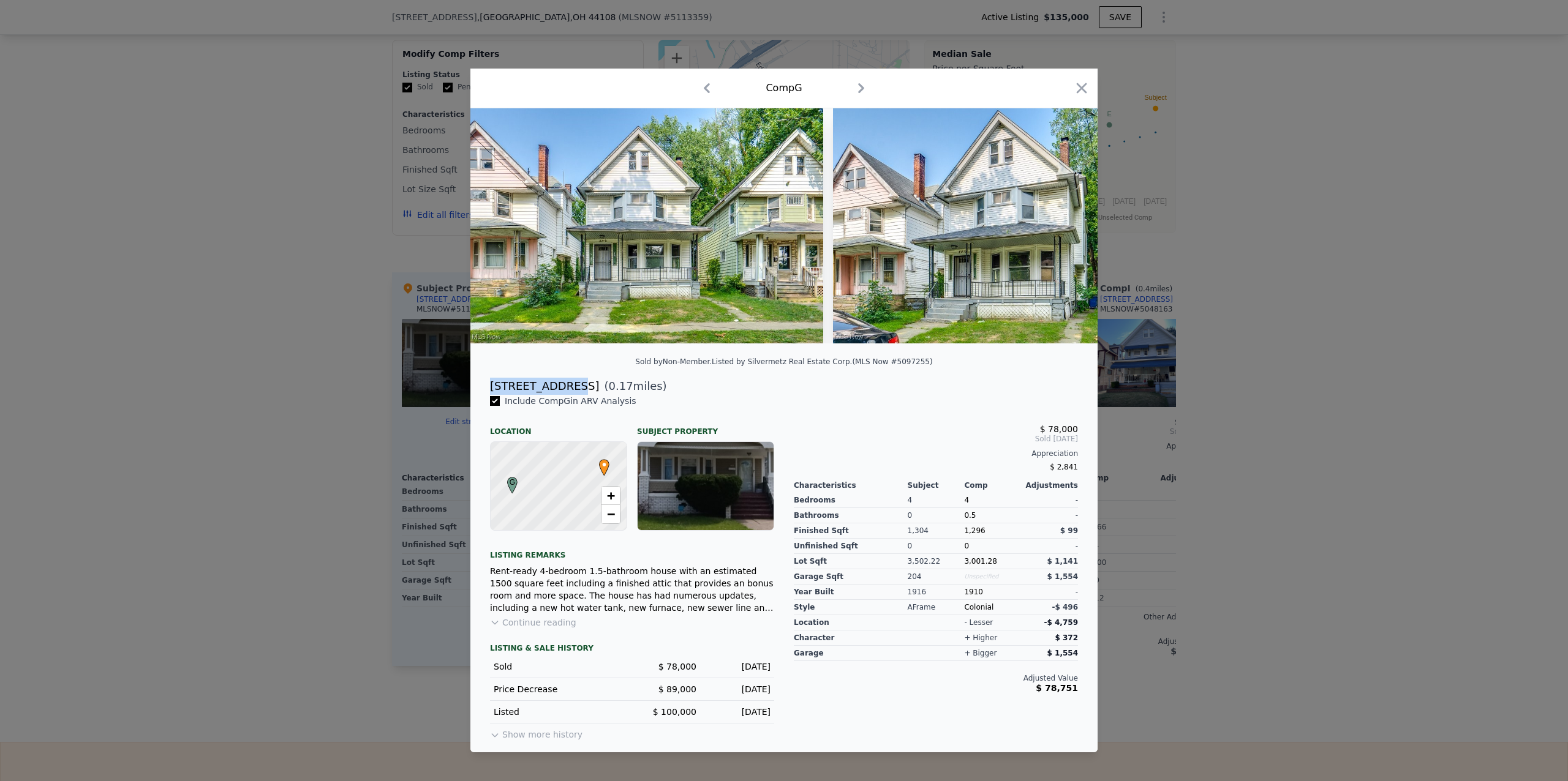
drag, startPoint x: 557, startPoint y: 391, endPoint x: 489, endPoint y: 394, distance: 68.1
click at [489, 394] on div "[STREET_ADDRESS] ( 0.17 miles)" at bounding box center [784, 386] width 608 height 17
copy div "[STREET_ADDRESS]"
type input "$ 0"
type input "-$ 145,151"
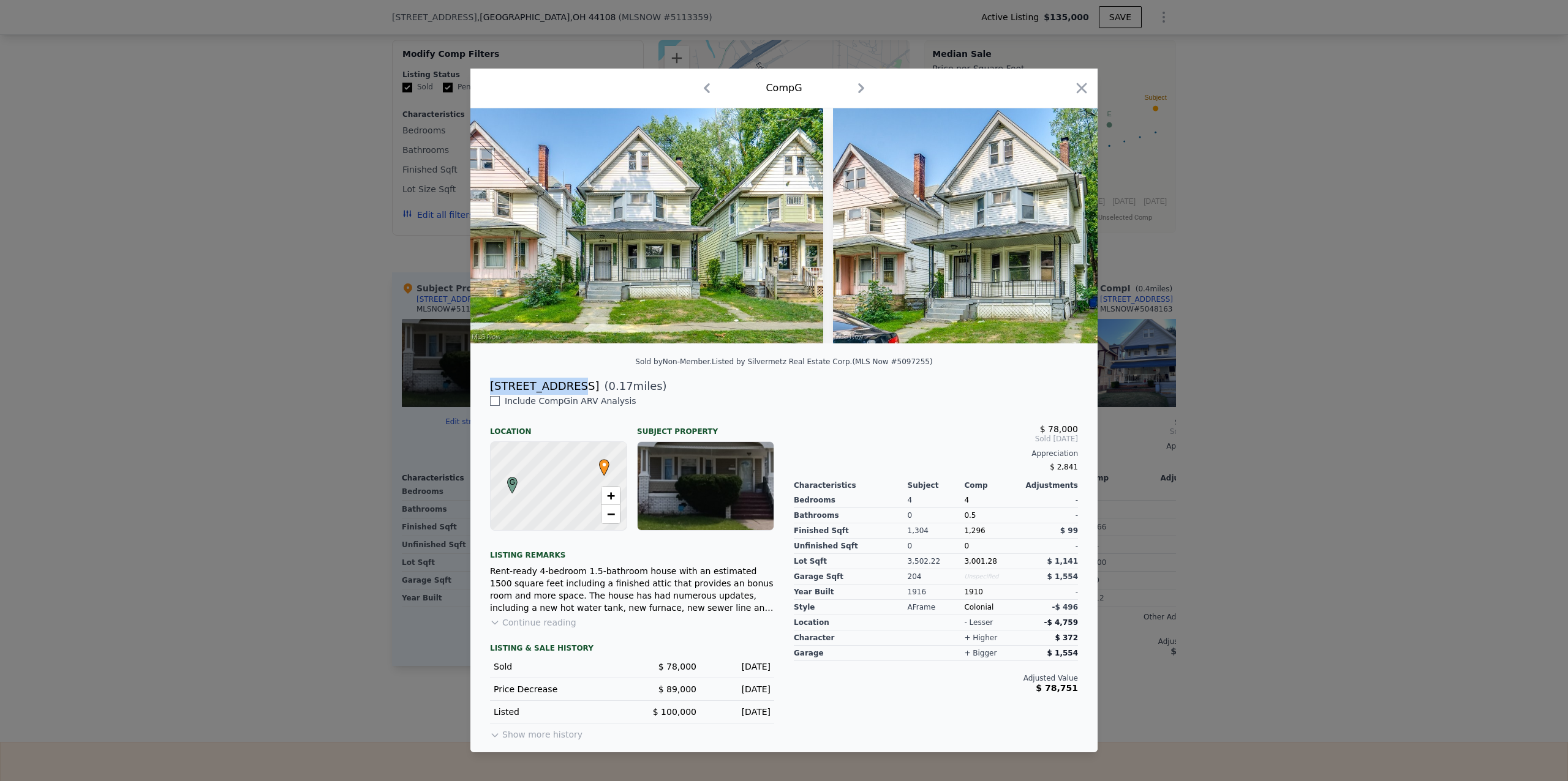
checkbox input "false"
click at [1076, 79] on icon "button" at bounding box center [1082, 88] width 17 height 17
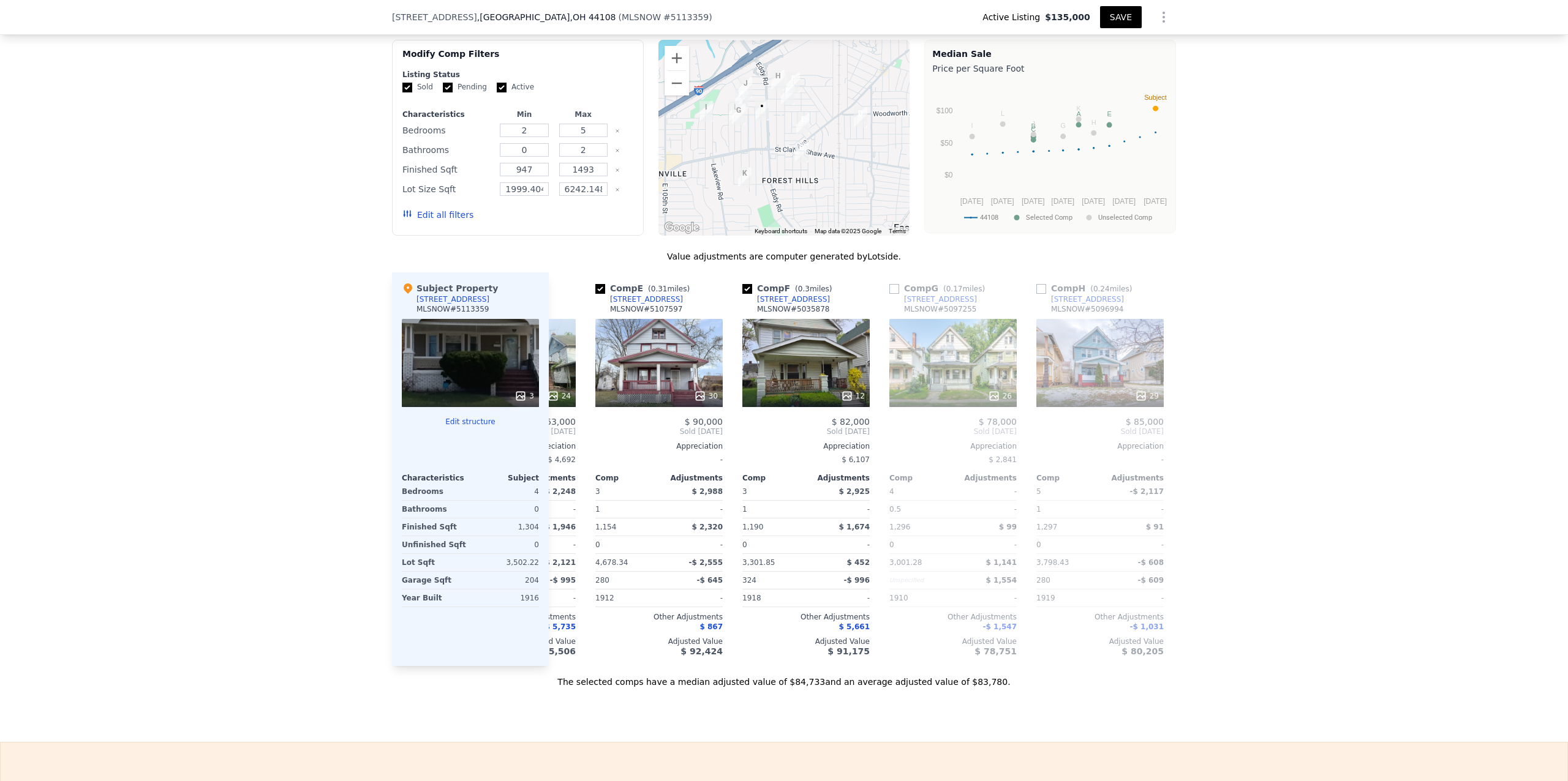
scroll to position [0, 581]
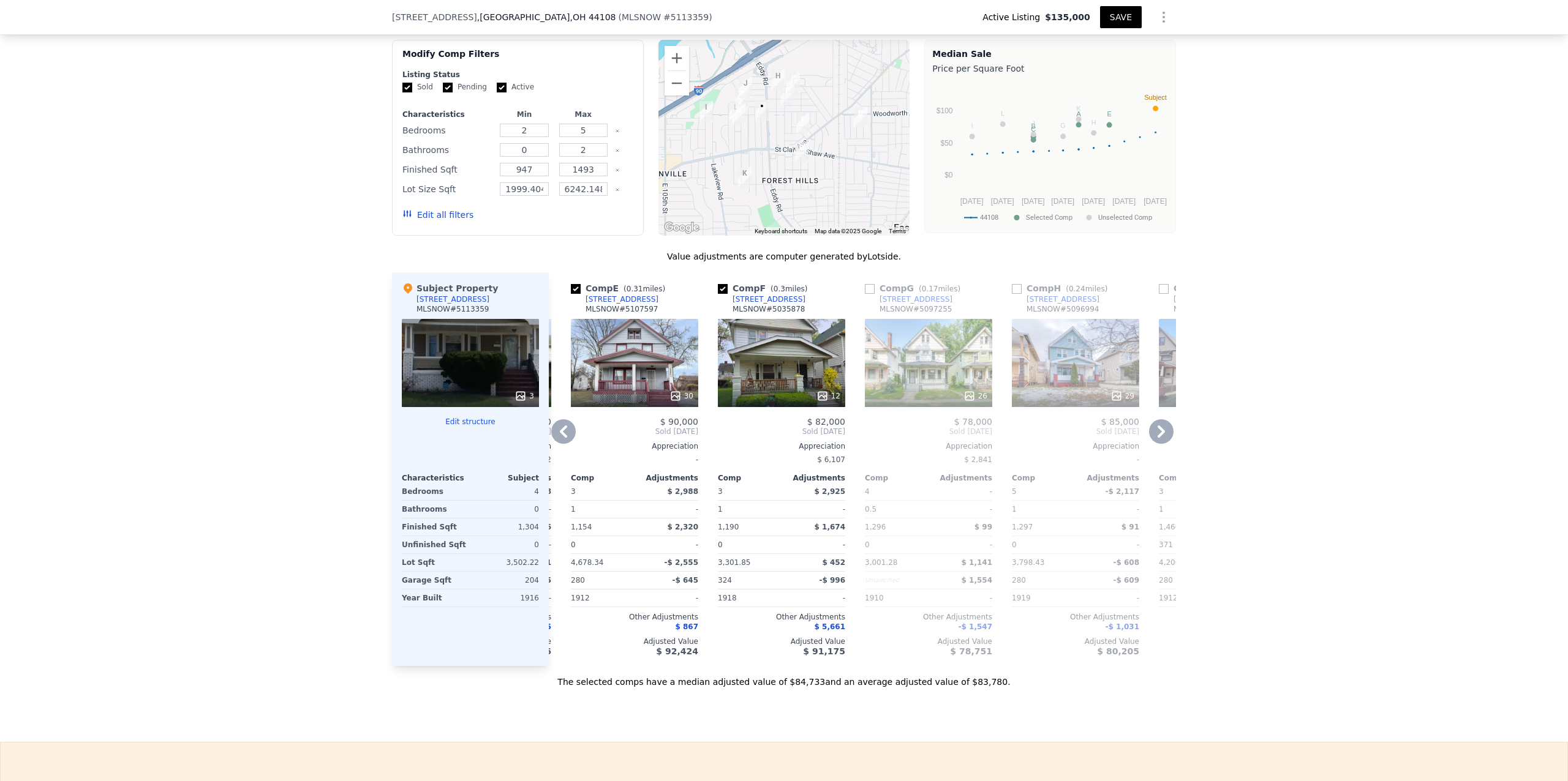
click at [865, 291] on input "checkbox" at bounding box center [869, 288] width 9 height 9
checkbox input "true"
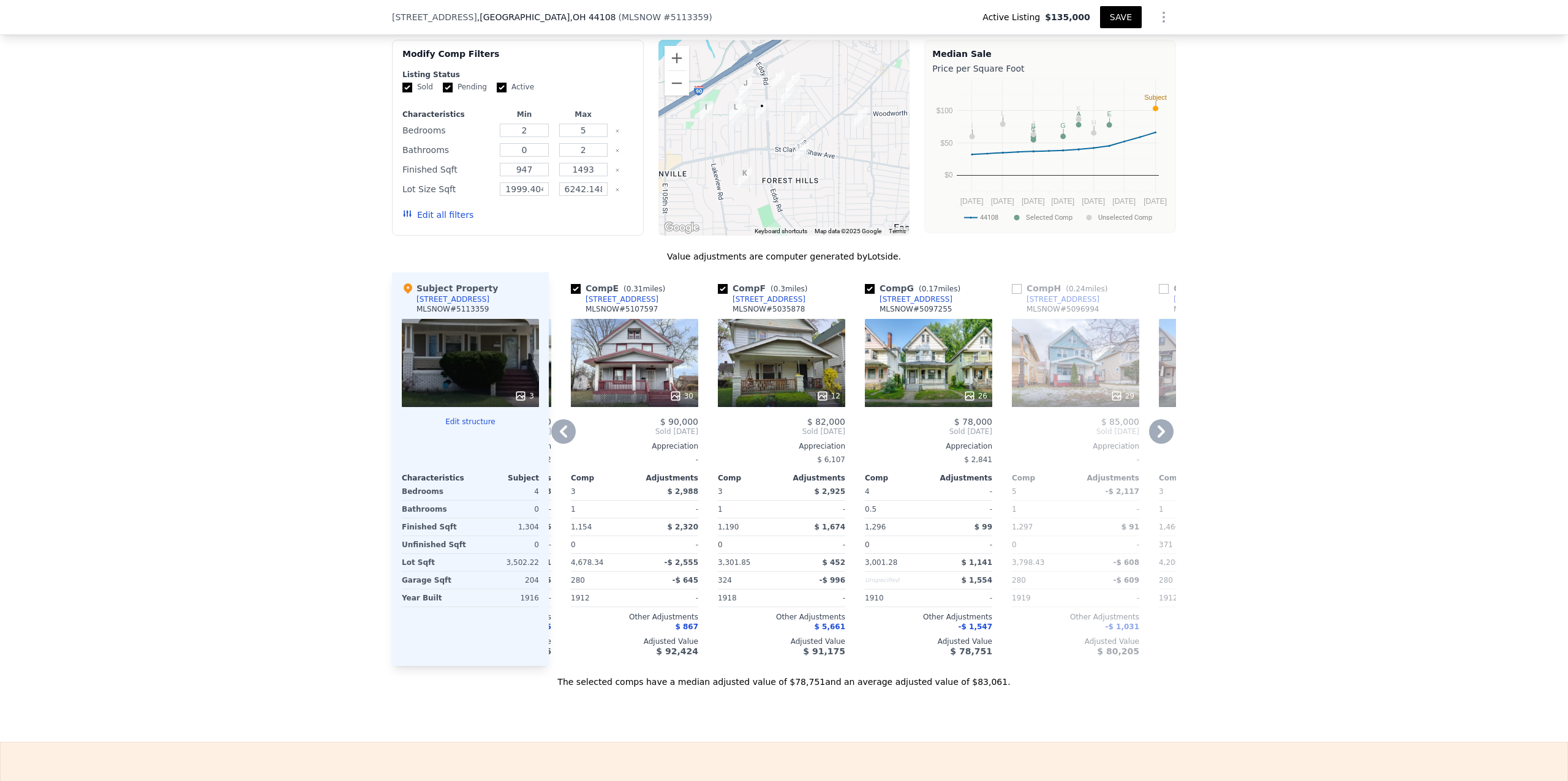
click at [1013, 291] on input "checkbox" at bounding box center [1016, 288] width 9 height 9
checkbox input "true"
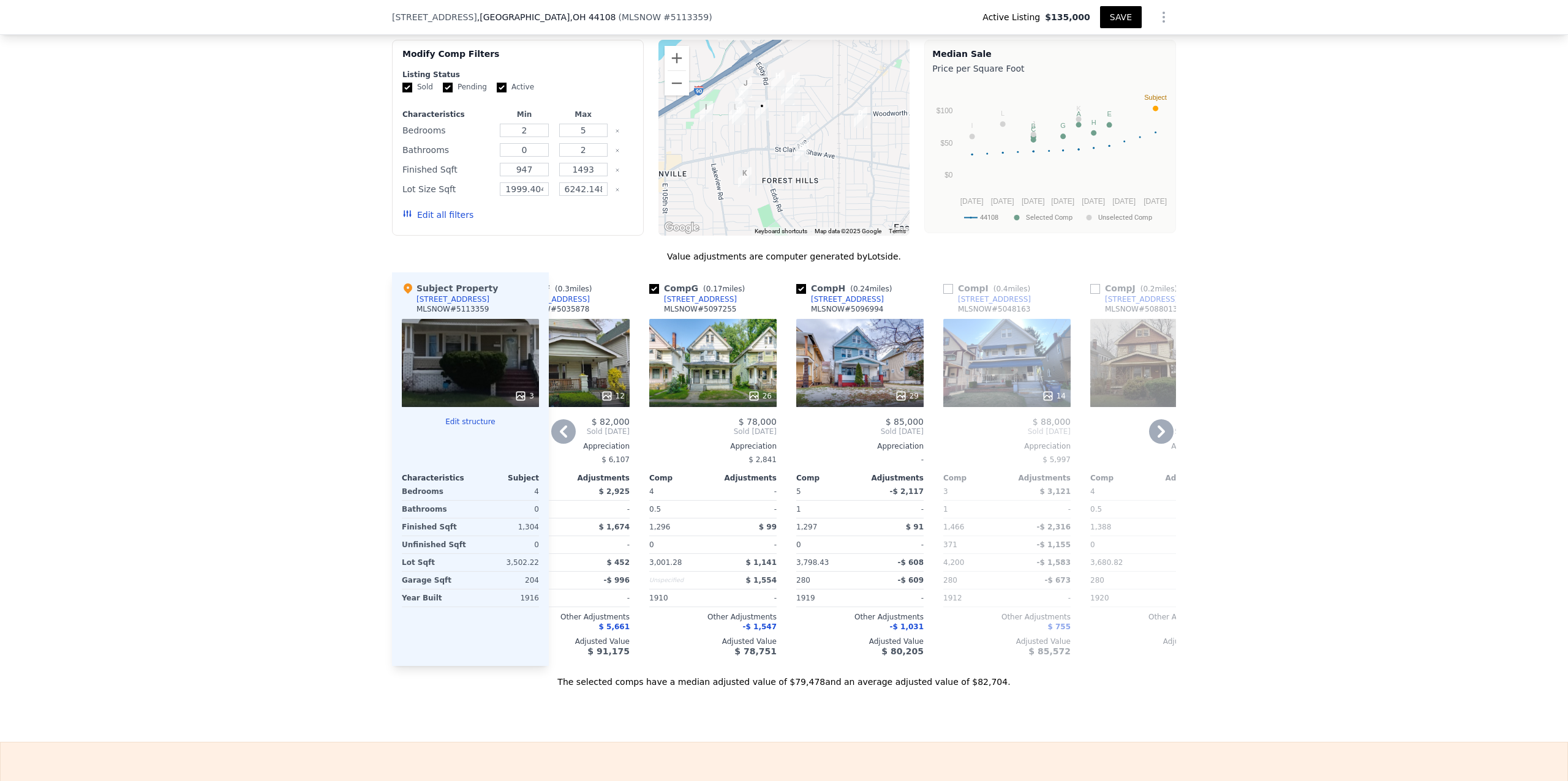
scroll to position [0, 840]
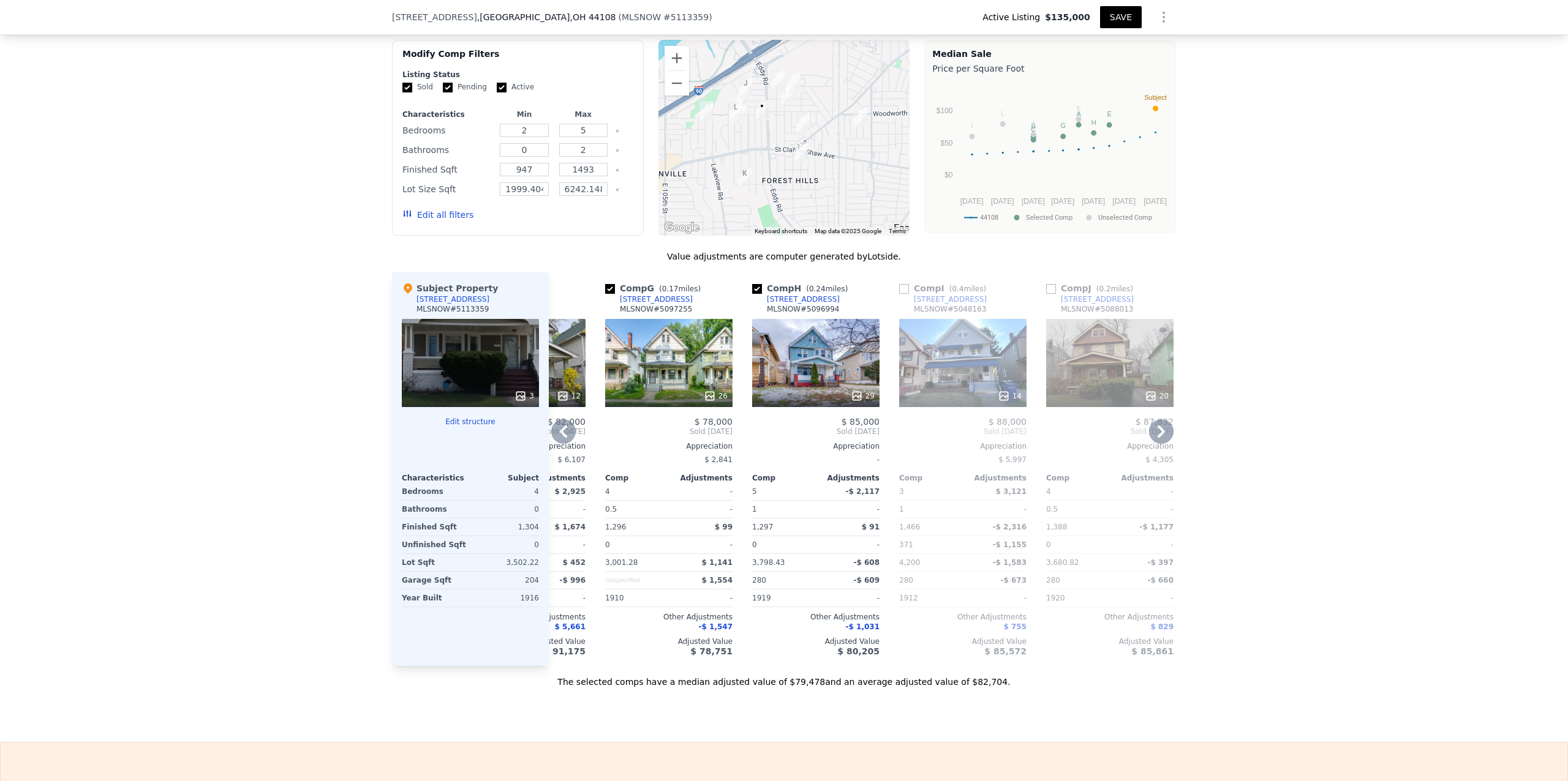
click at [899, 294] on input "checkbox" at bounding box center [904, 288] width 9 height 9
checkbox input "true"
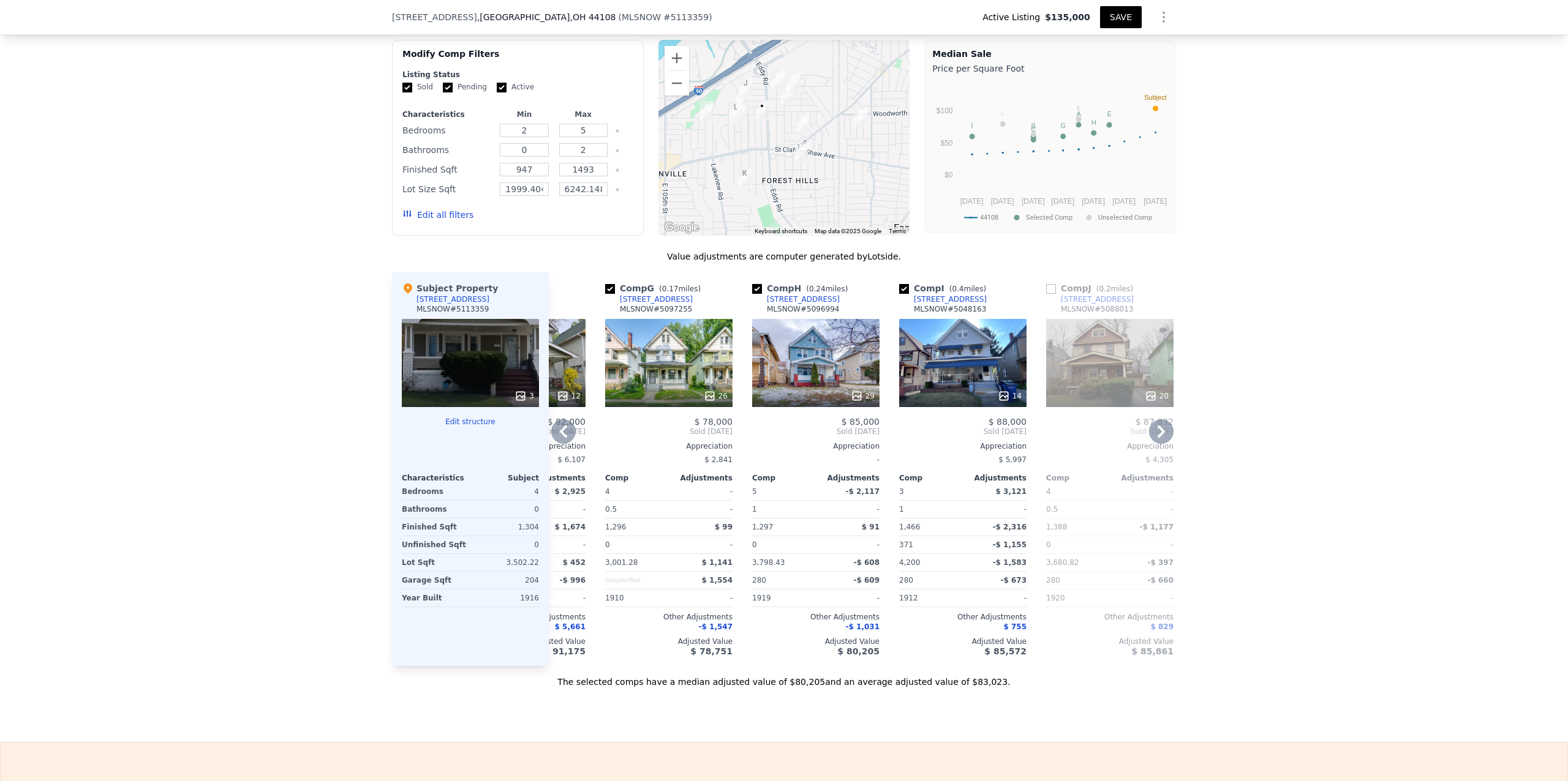
click at [827, 366] on div "29" at bounding box center [816, 362] width 127 height 88
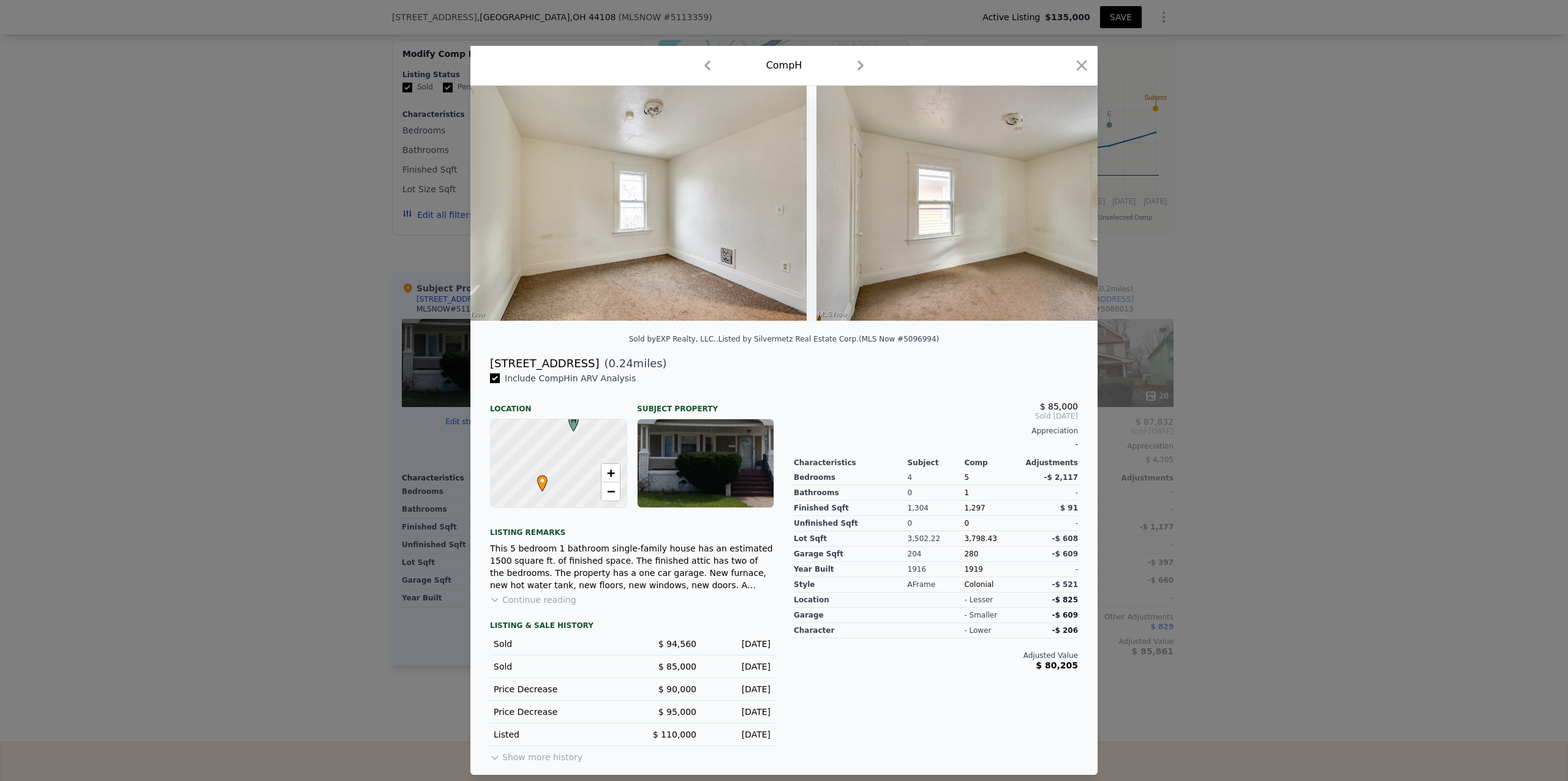
scroll to position [0, 6730]
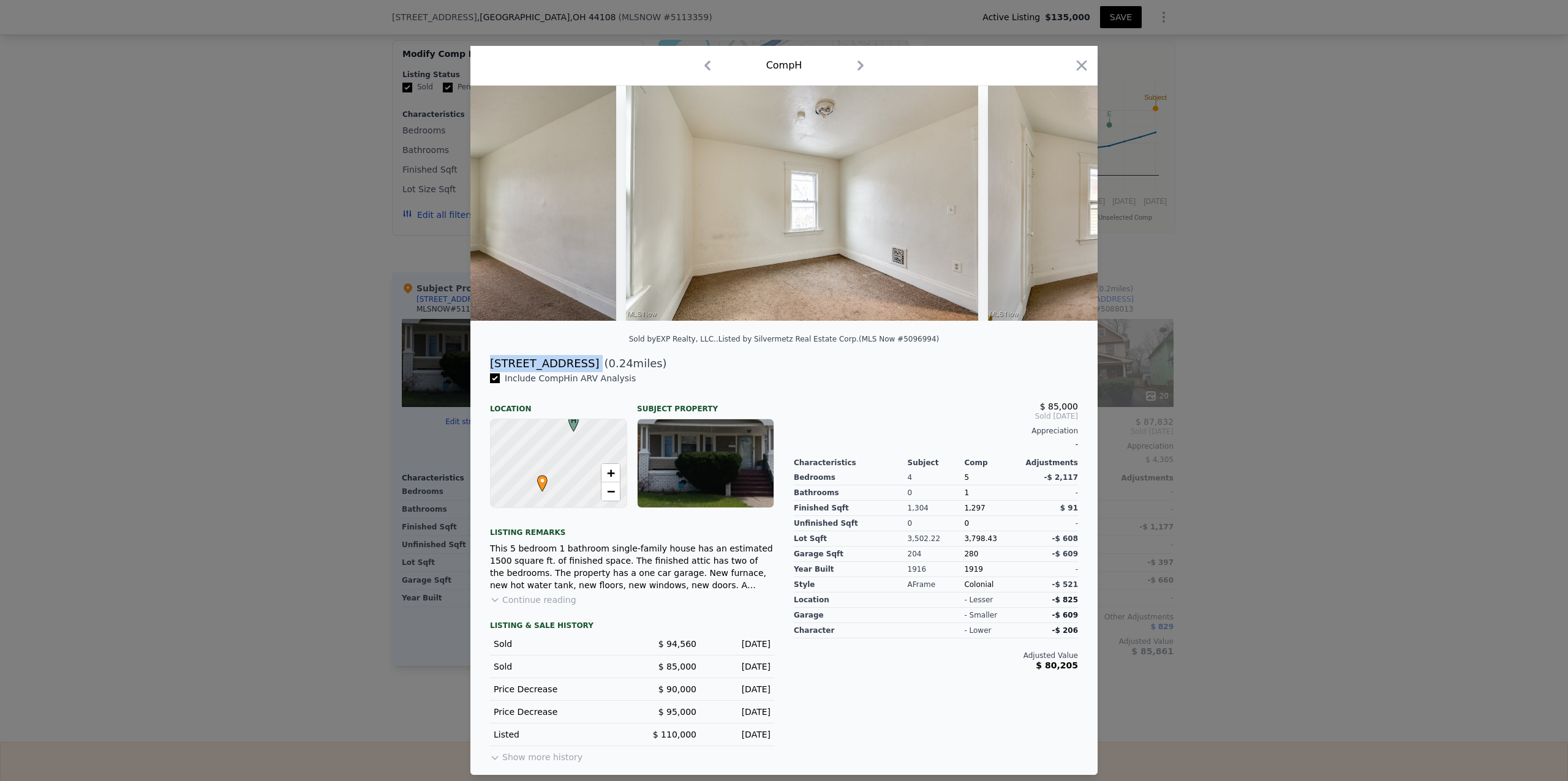
drag, startPoint x: 559, startPoint y: 368, endPoint x: 489, endPoint y: 370, distance: 70.0
click at [489, 370] on div "[STREET_ADDRESS] ( 0.24 miles)" at bounding box center [784, 363] width 608 height 17
copy div "[STREET_ADDRESS]"
checkbox input "false"
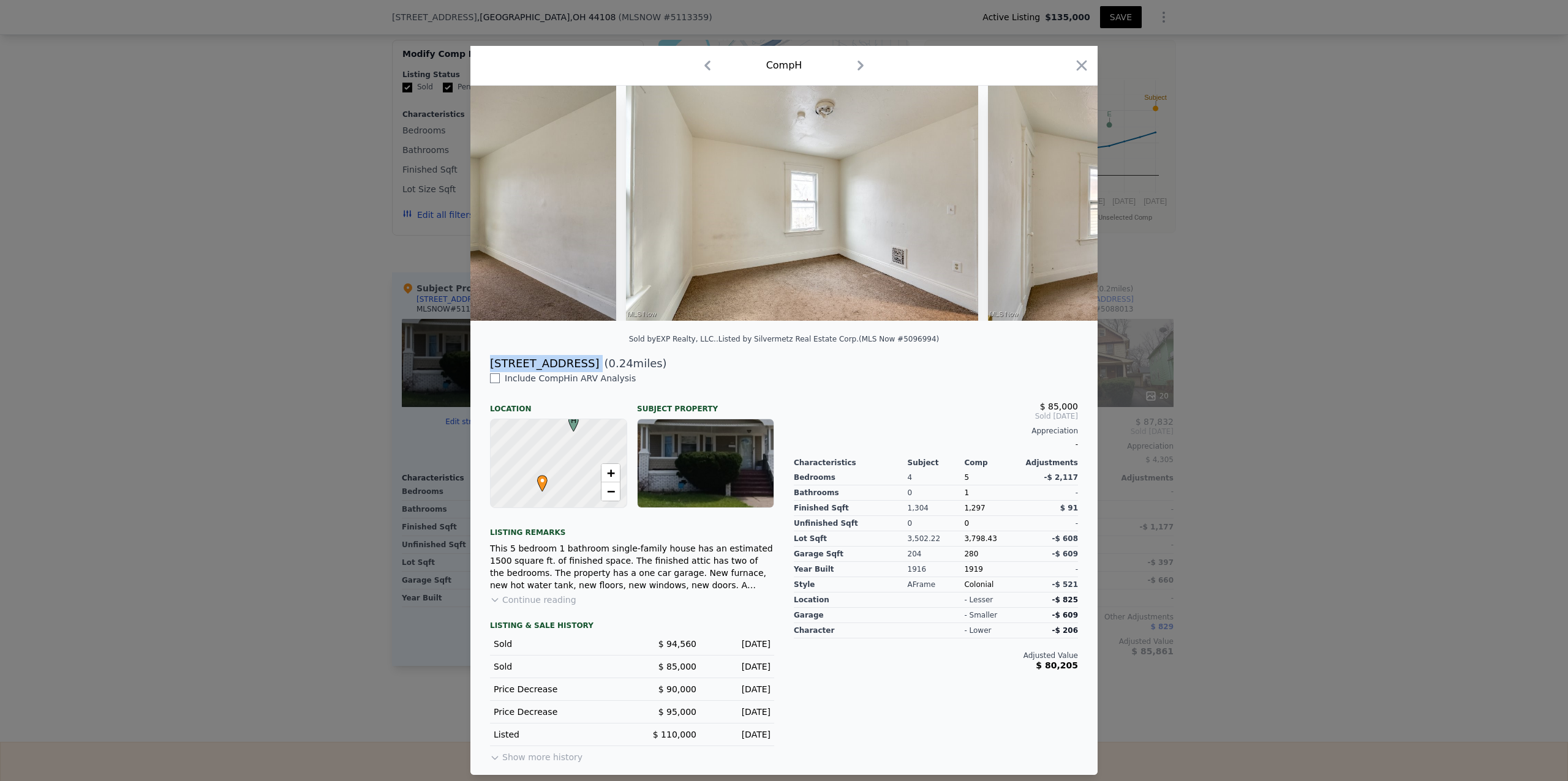
checkbox input "false"
click at [1081, 61] on icon "button" at bounding box center [1082, 66] width 10 height 10
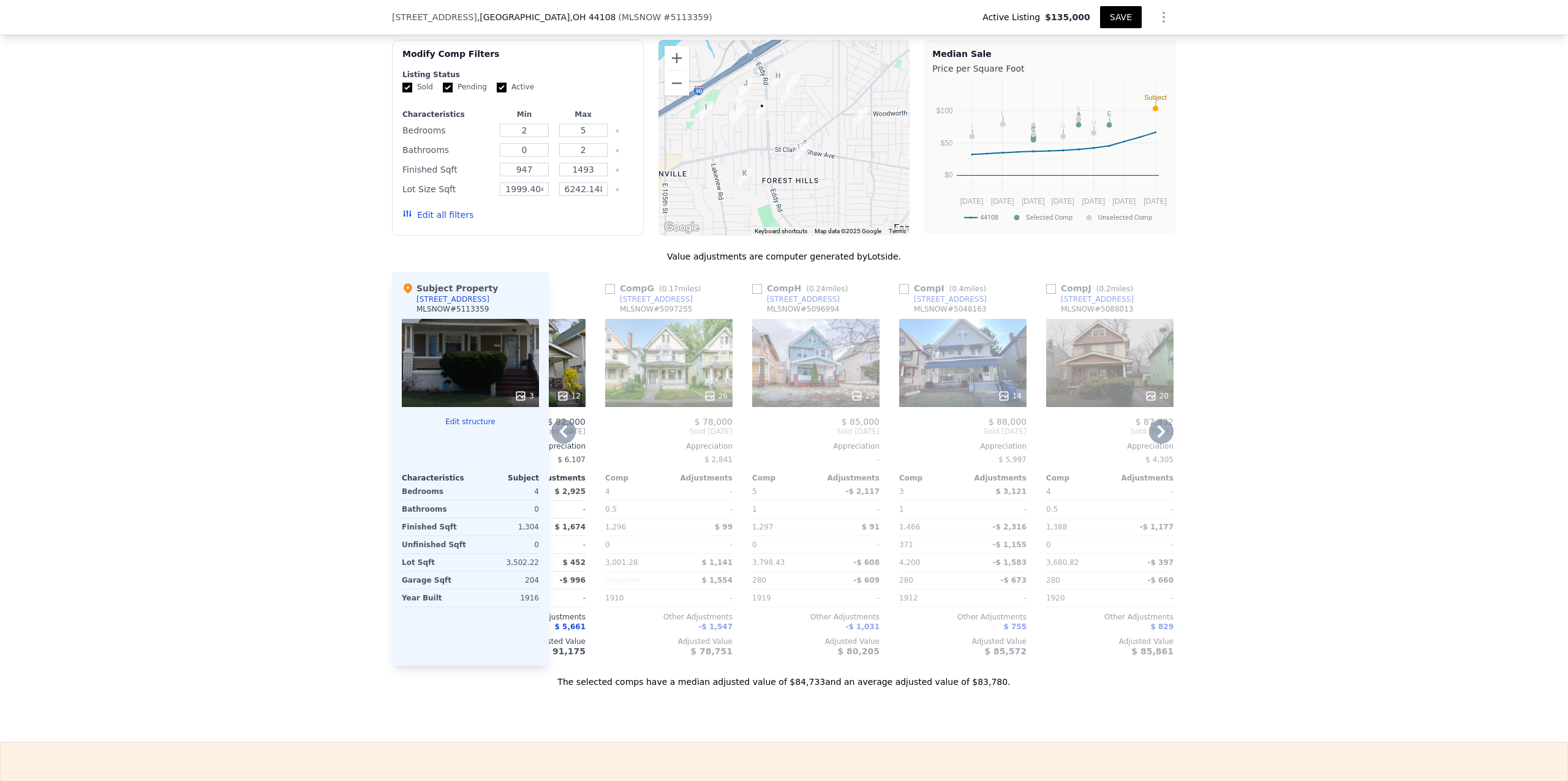
click at [665, 374] on div "26" at bounding box center [669, 362] width 127 height 88
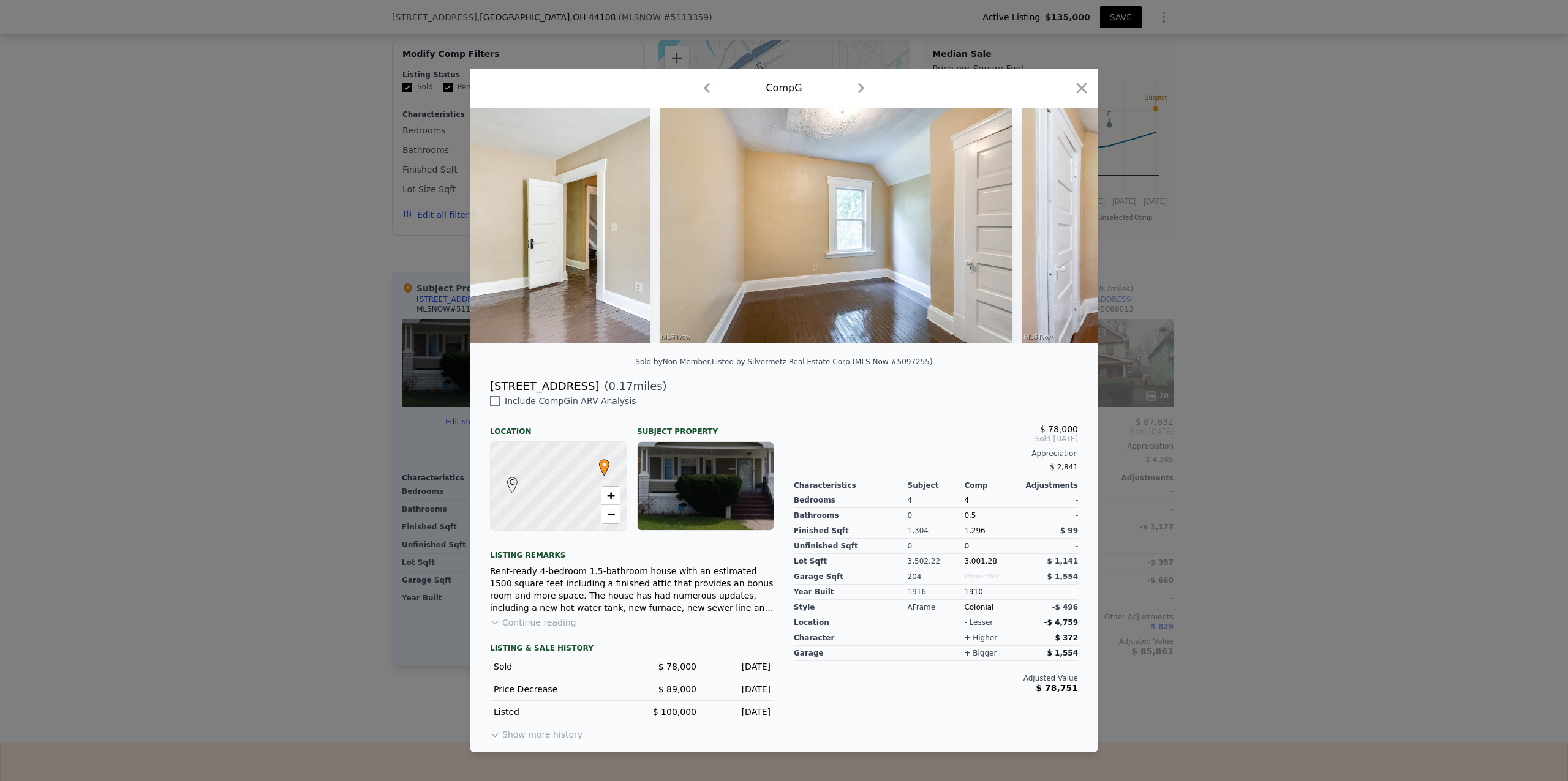
scroll to position [0, 7537]
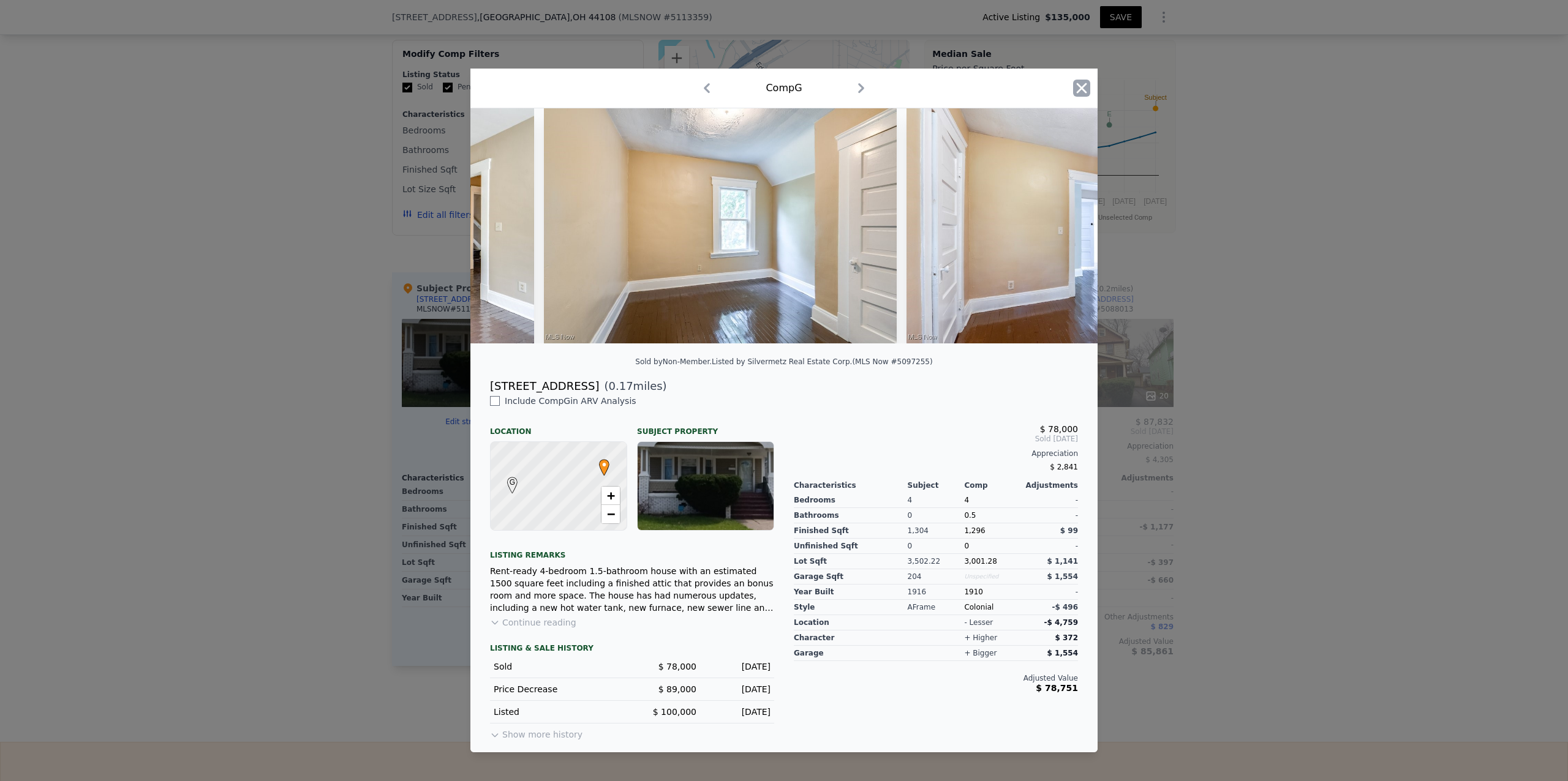
click at [1086, 79] on icon "button" at bounding box center [1082, 88] width 17 height 17
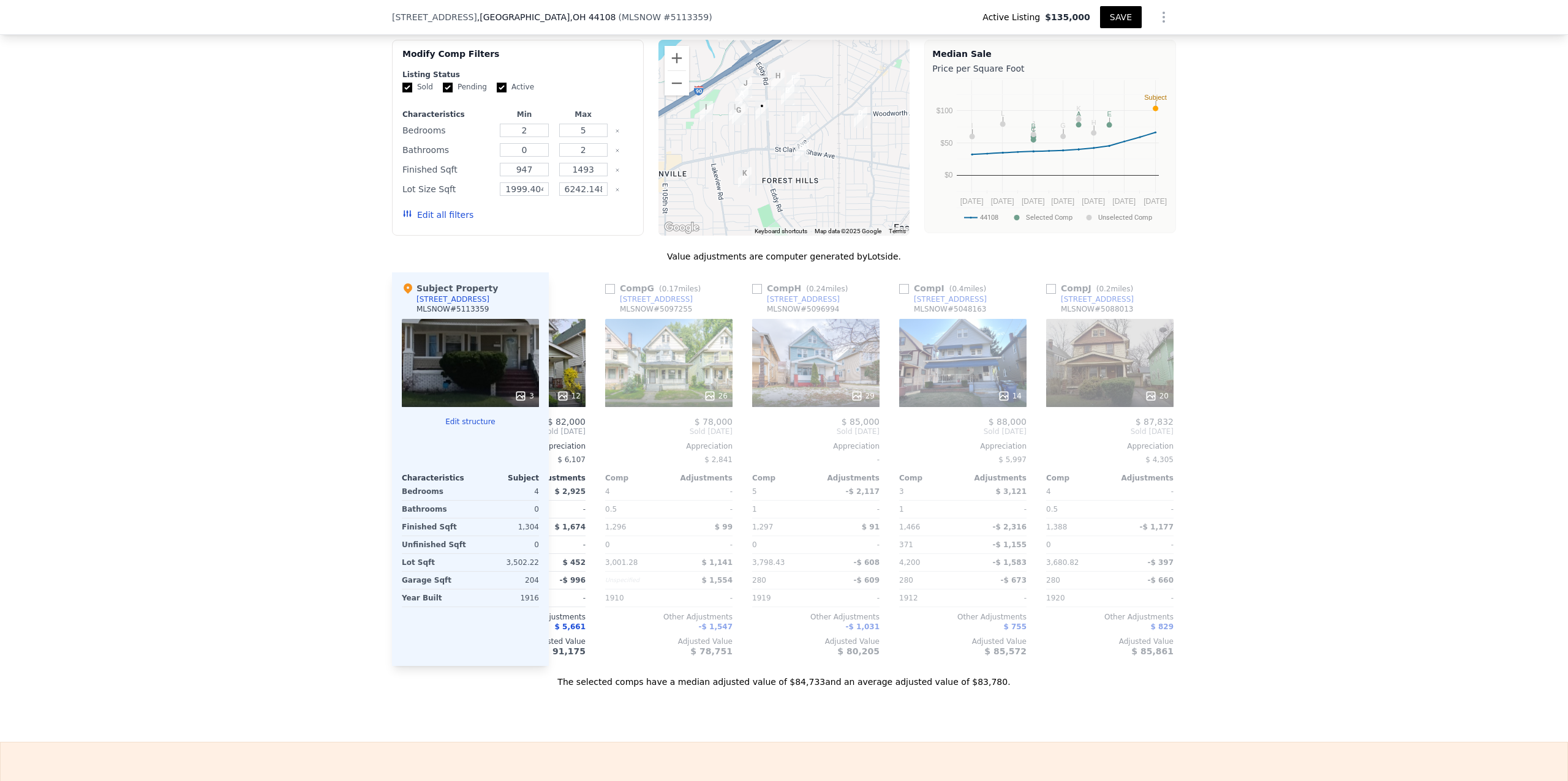
click at [1160, 17] on icon "Show Options" at bounding box center [1164, 16] width 15 height 15
click at [1074, 68] on div "Share Analysis" at bounding box center [1107, 73] width 137 height 25
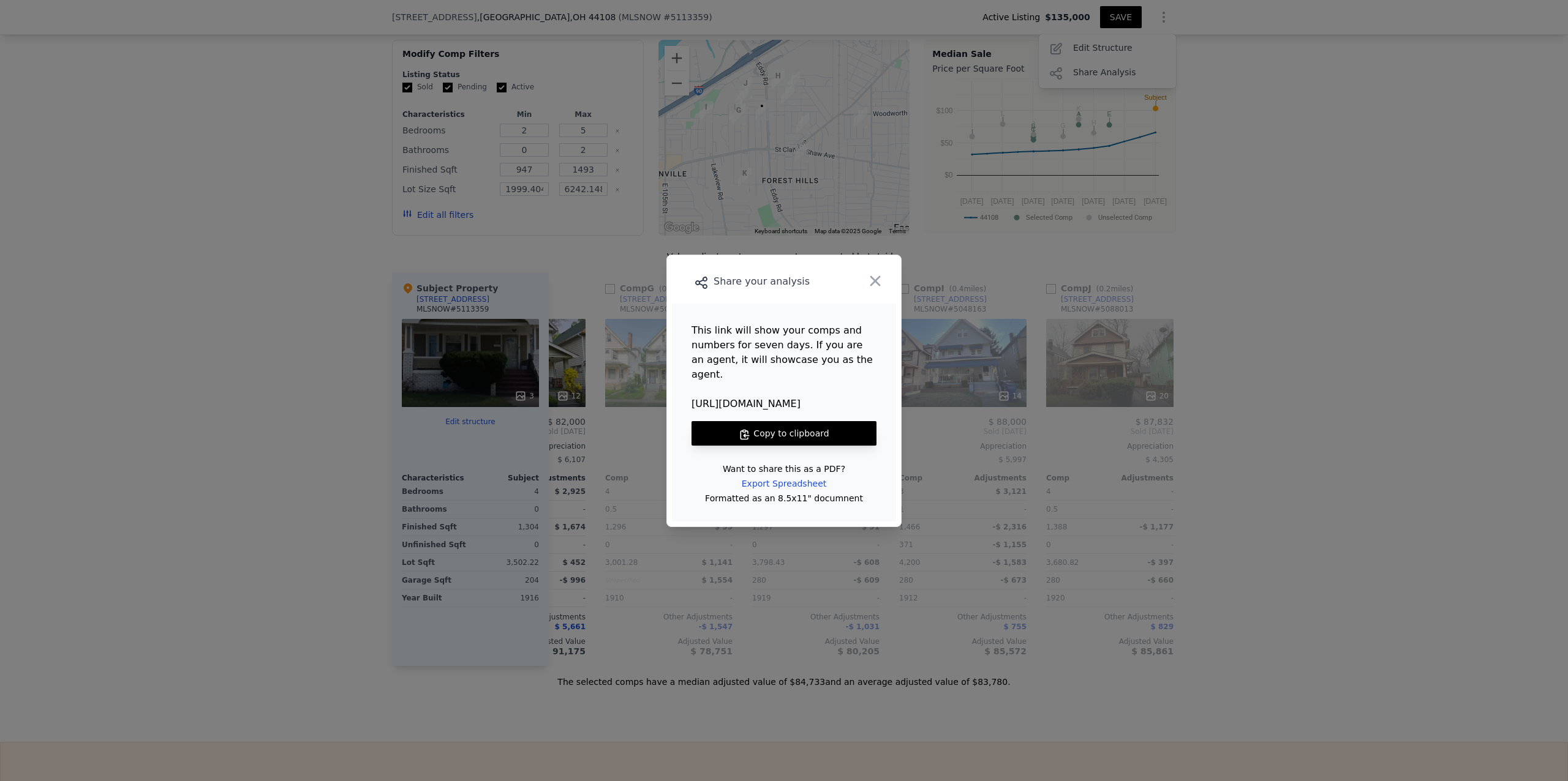
click at [775, 426] on button "Copy to clipboard" at bounding box center [784, 433] width 185 height 25
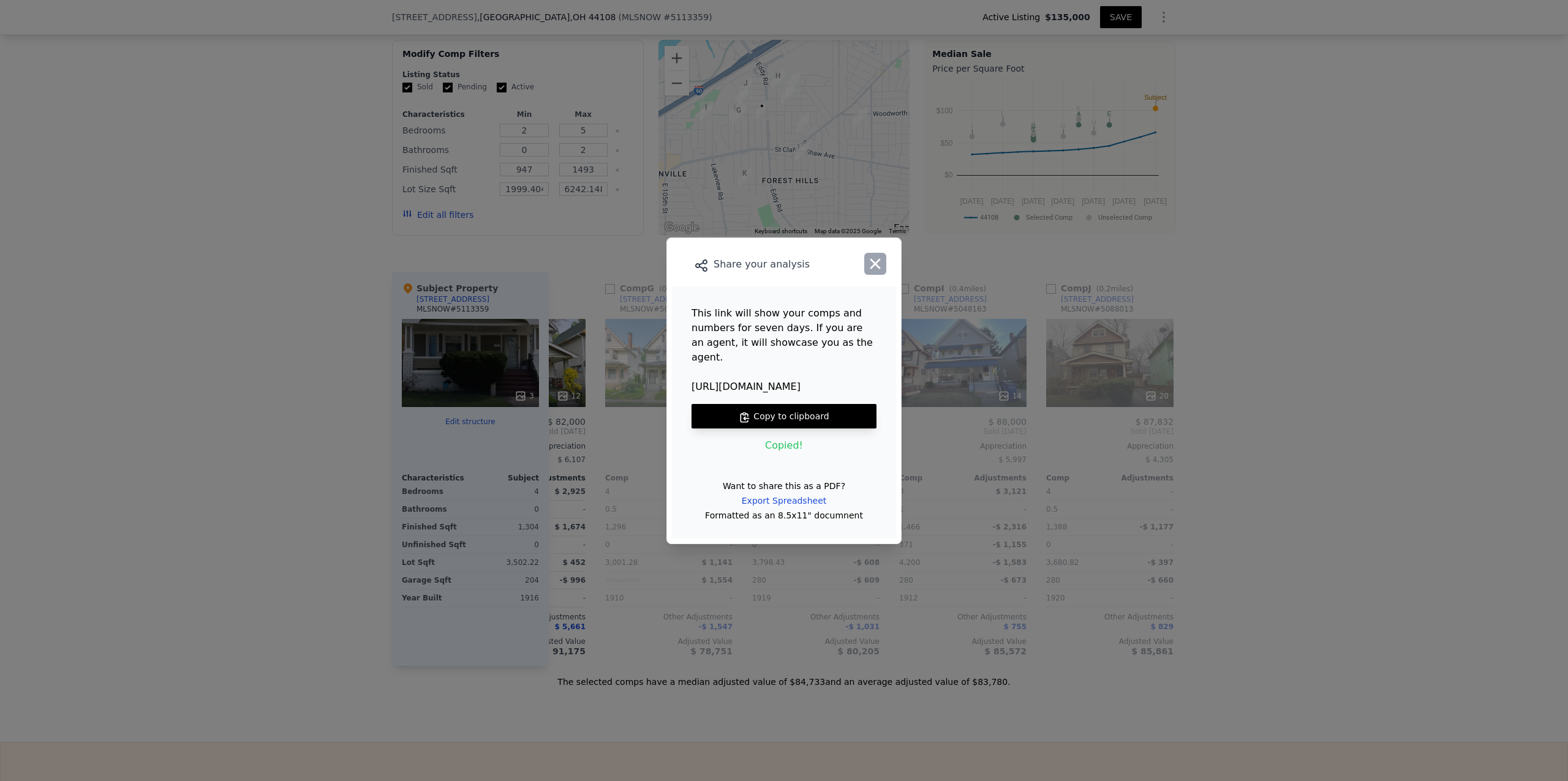
click at [873, 268] on icon "button" at bounding box center [875, 263] width 10 height 10
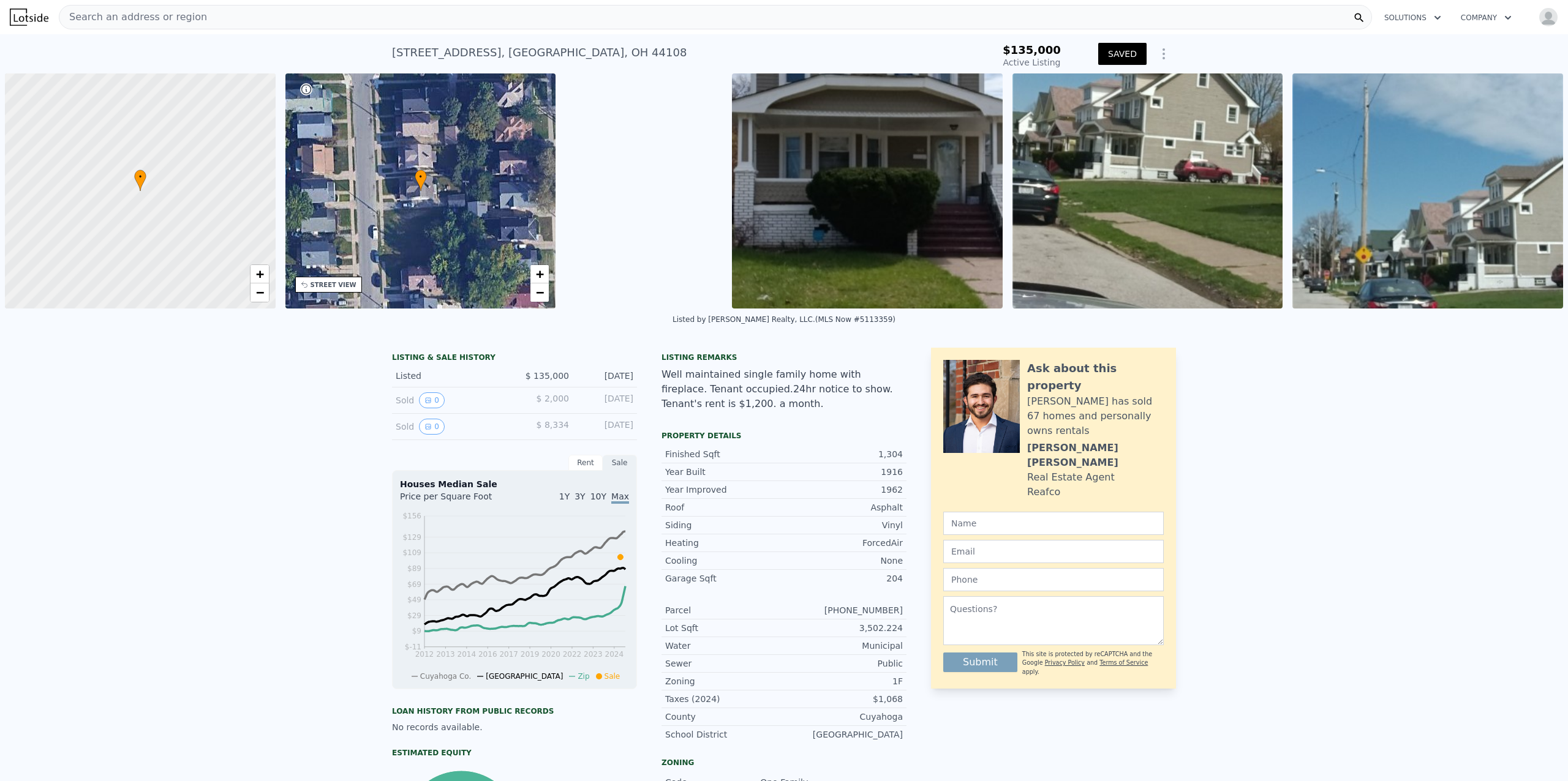
click at [204, 21] on div "Search an address or region" at bounding box center [716, 17] width 1313 height 25
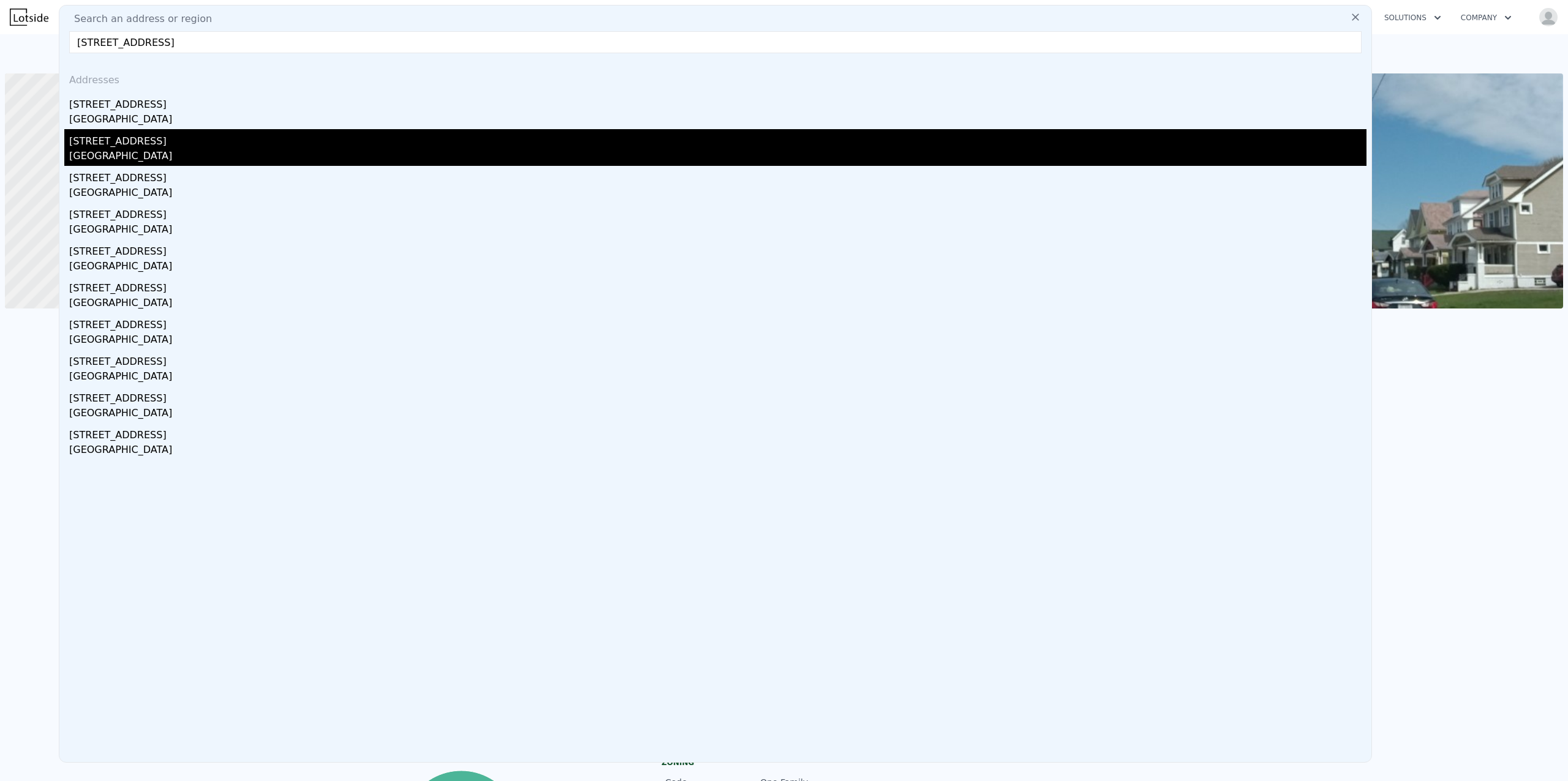
type input "[STREET_ADDRESS]"
click at [118, 142] on div "[STREET_ADDRESS]" at bounding box center [717, 138] width 1297 height 20
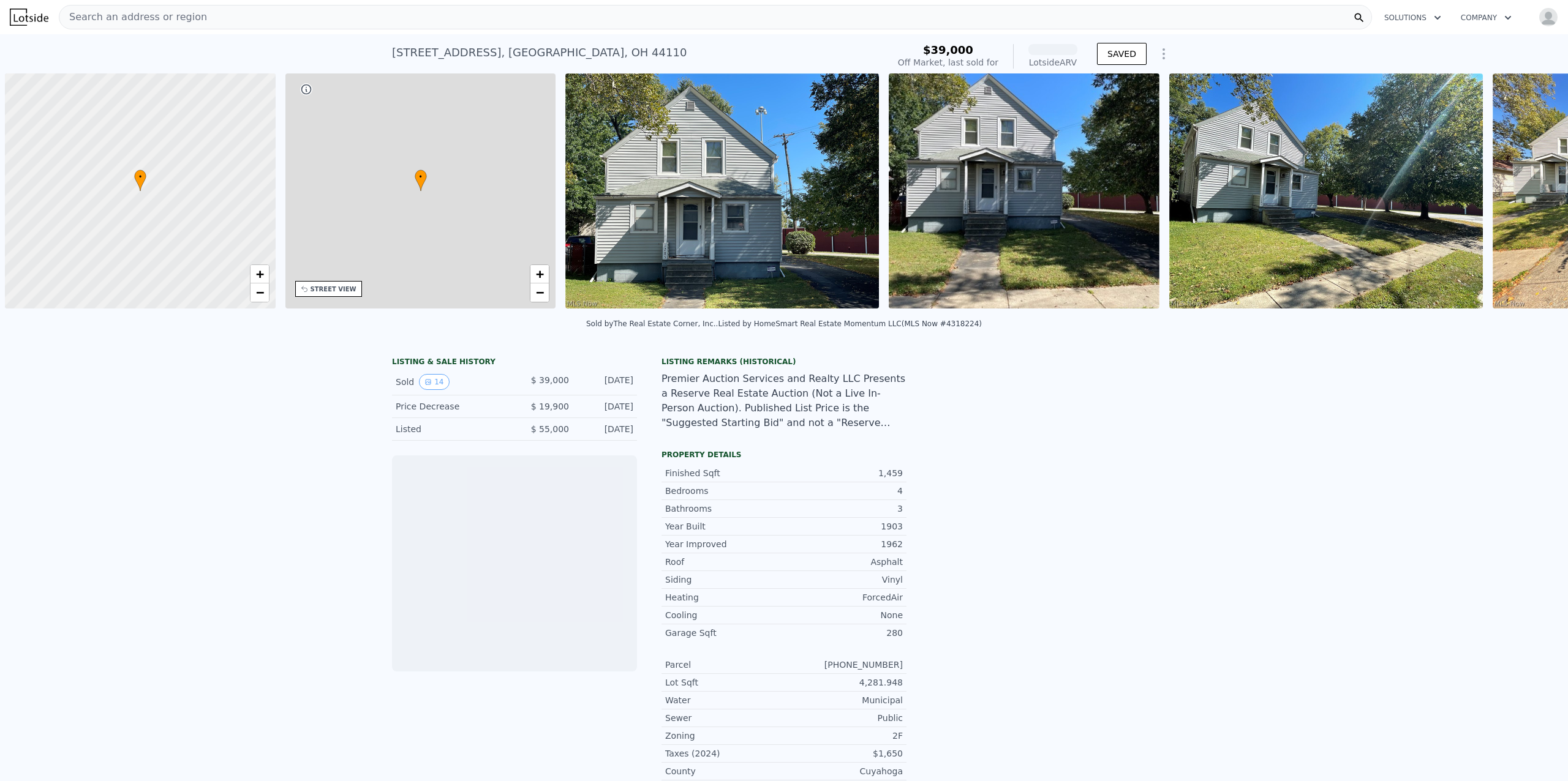
scroll to position [0, 5]
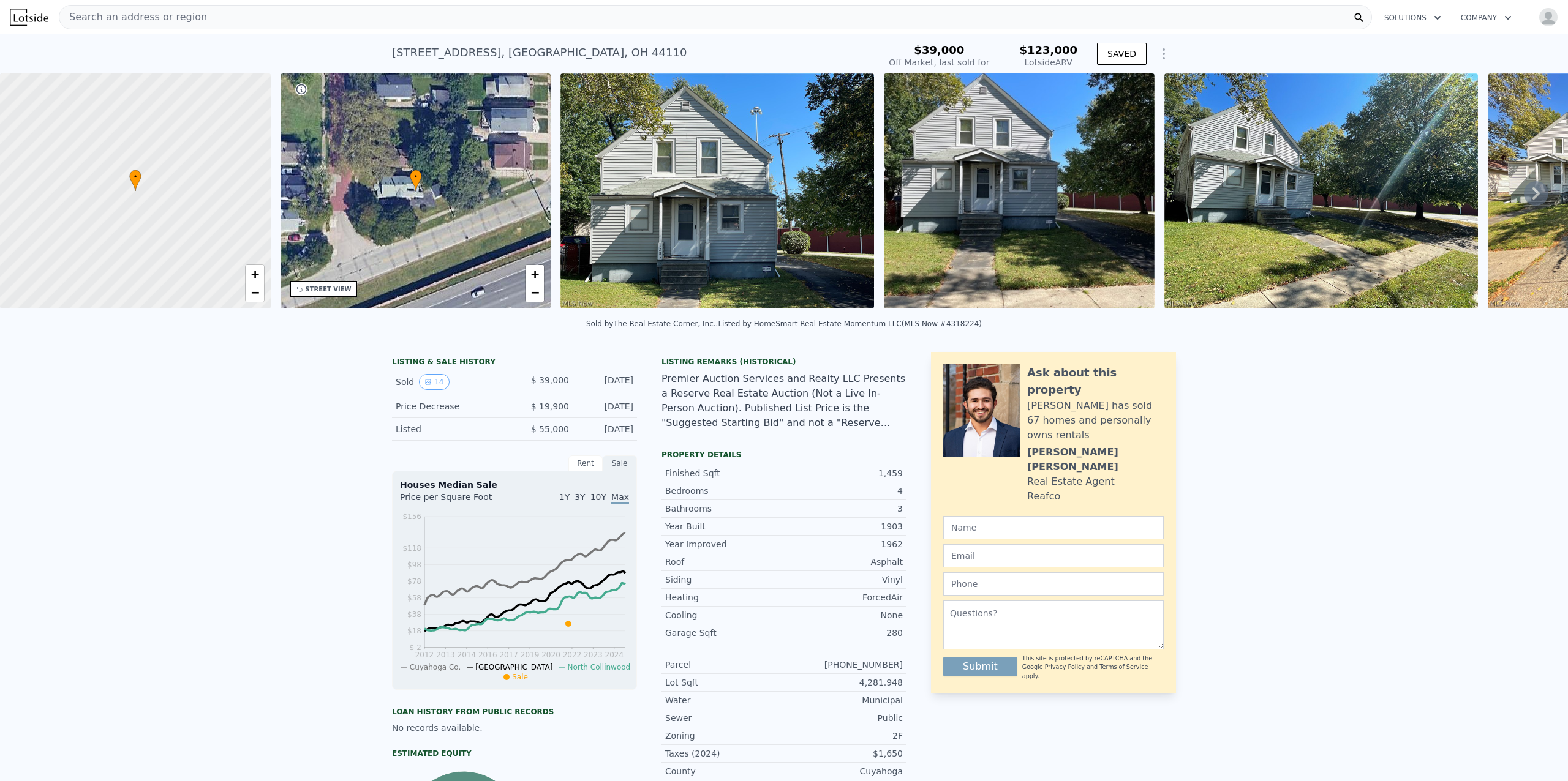
type input "5"
type input "2"
type input "947"
type input "1493"
type input "1999.4040000000002"
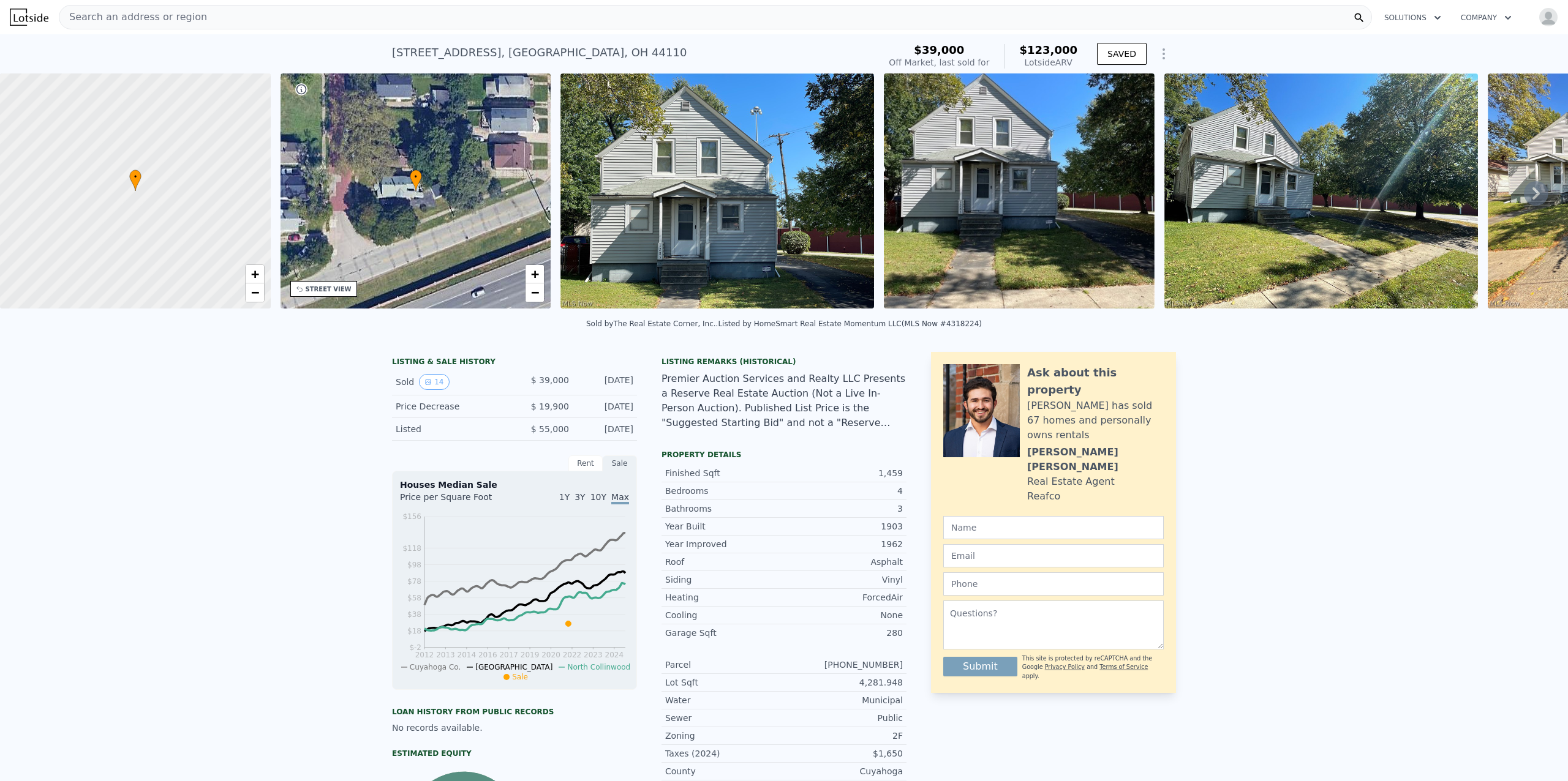
type input "6242.148"
type input "$ 0"
type input "-$ 145,151"
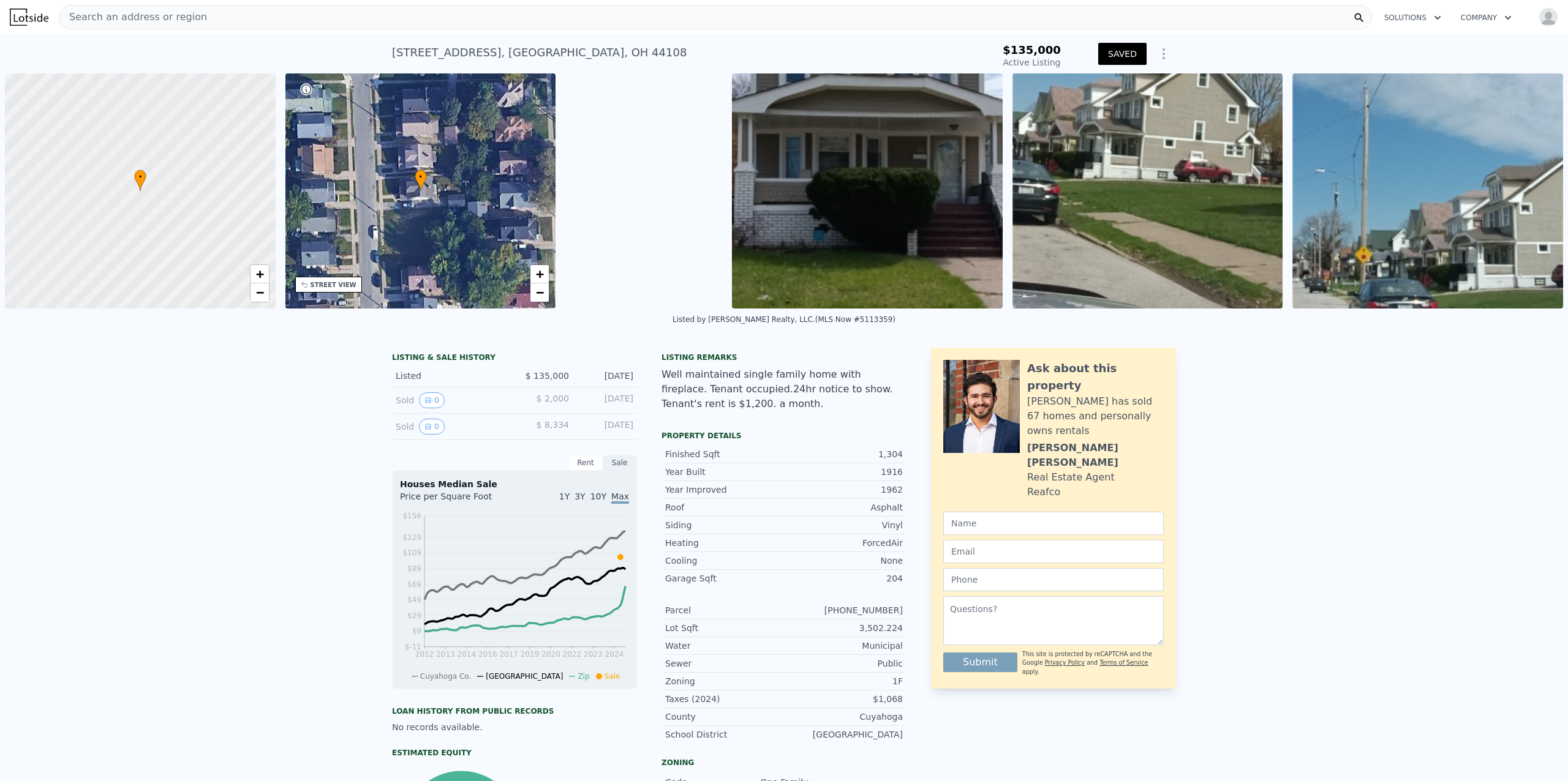
click at [136, 17] on span "Search an address or region" at bounding box center [133, 16] width 148 height 15
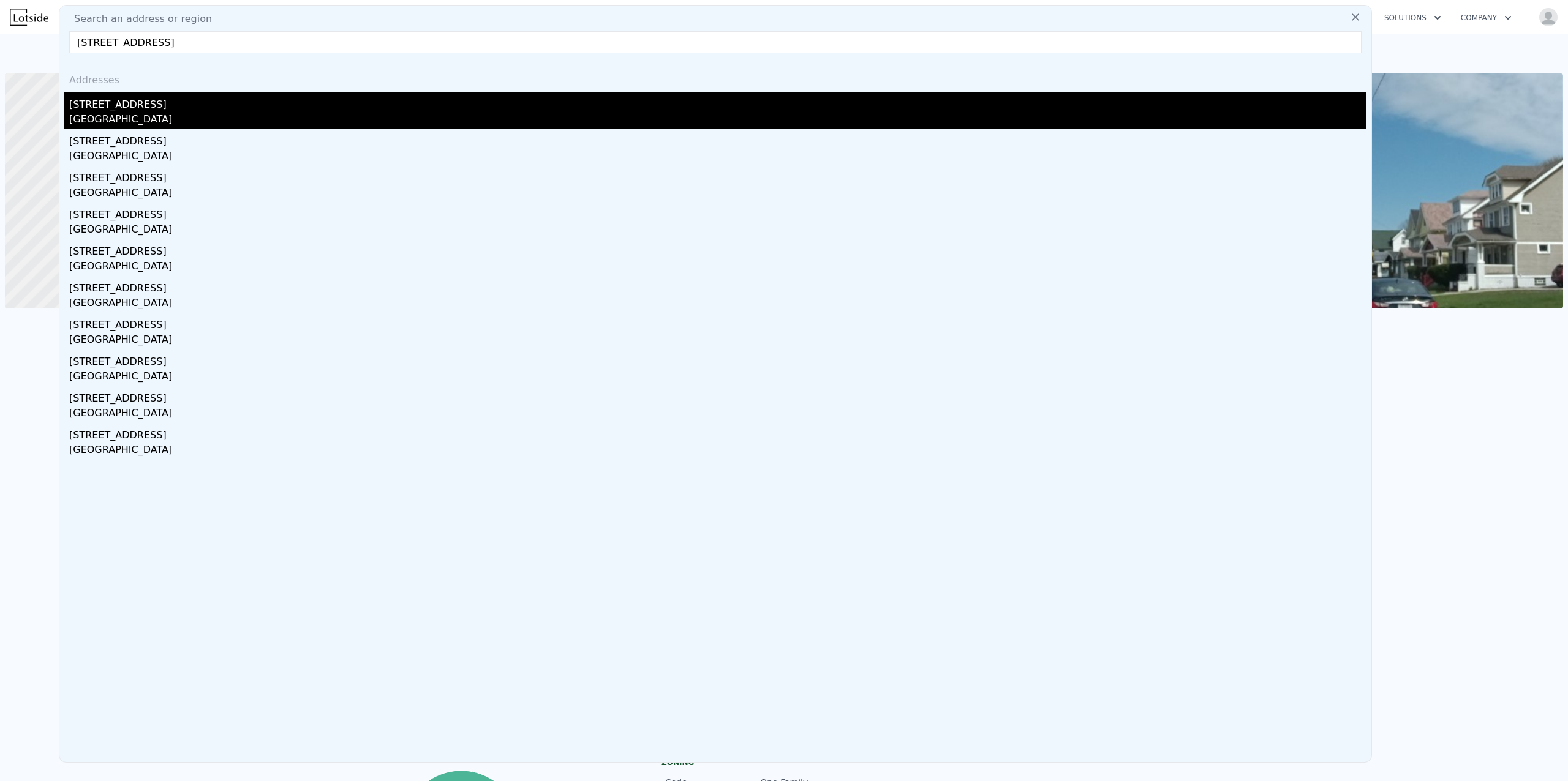
type input "[STREET_ADDRESS]"
click at [136, 119] on div "[GEOGRAPHIC_DATA]" at bounding box center [717, 120] width 1297 height 17
type input "4"
type input "1"
type input "734"
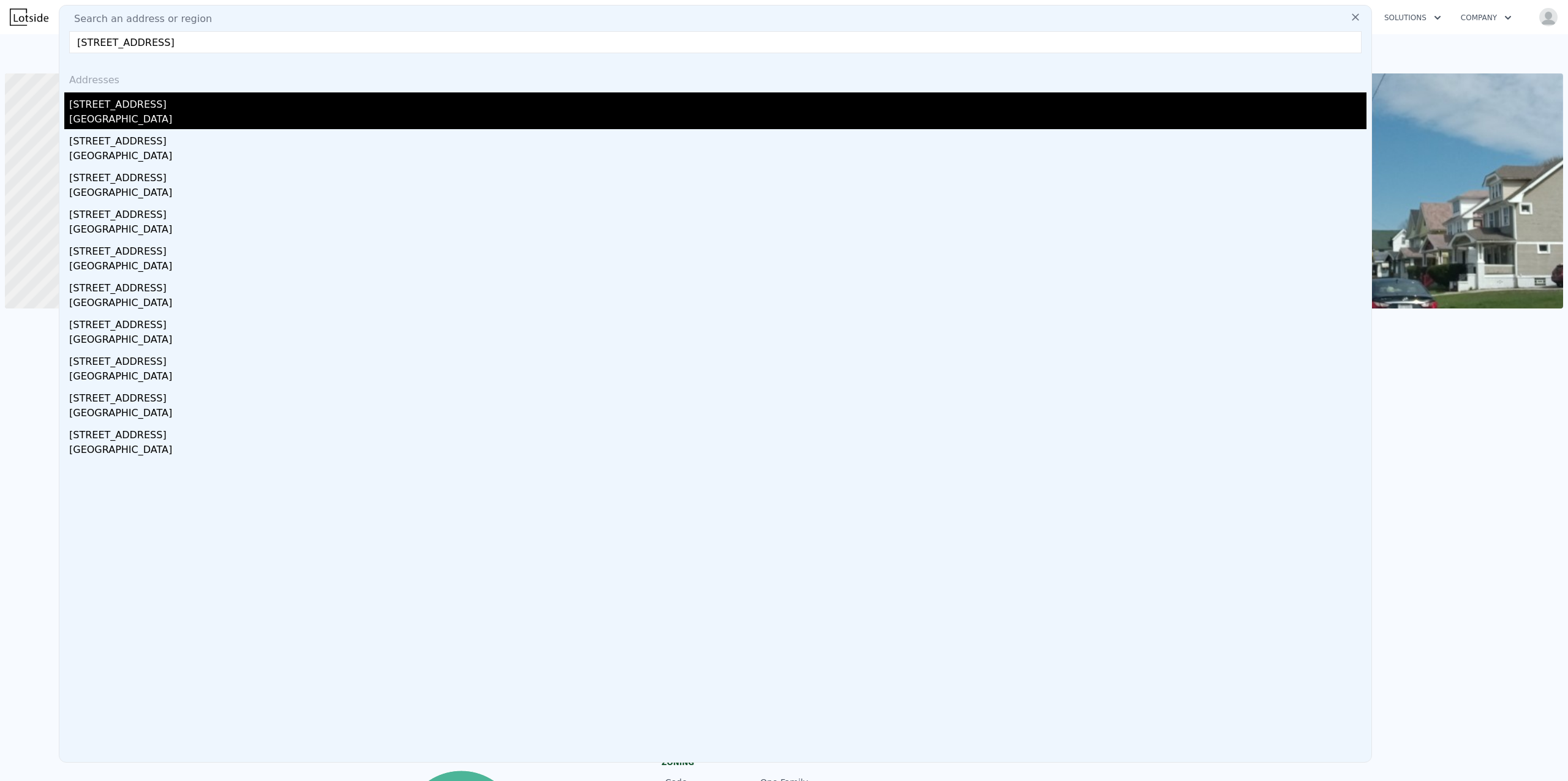
type input "1308"
type input "3397.68"
type input "7039.295999999999"
type input "-$ 155,894"
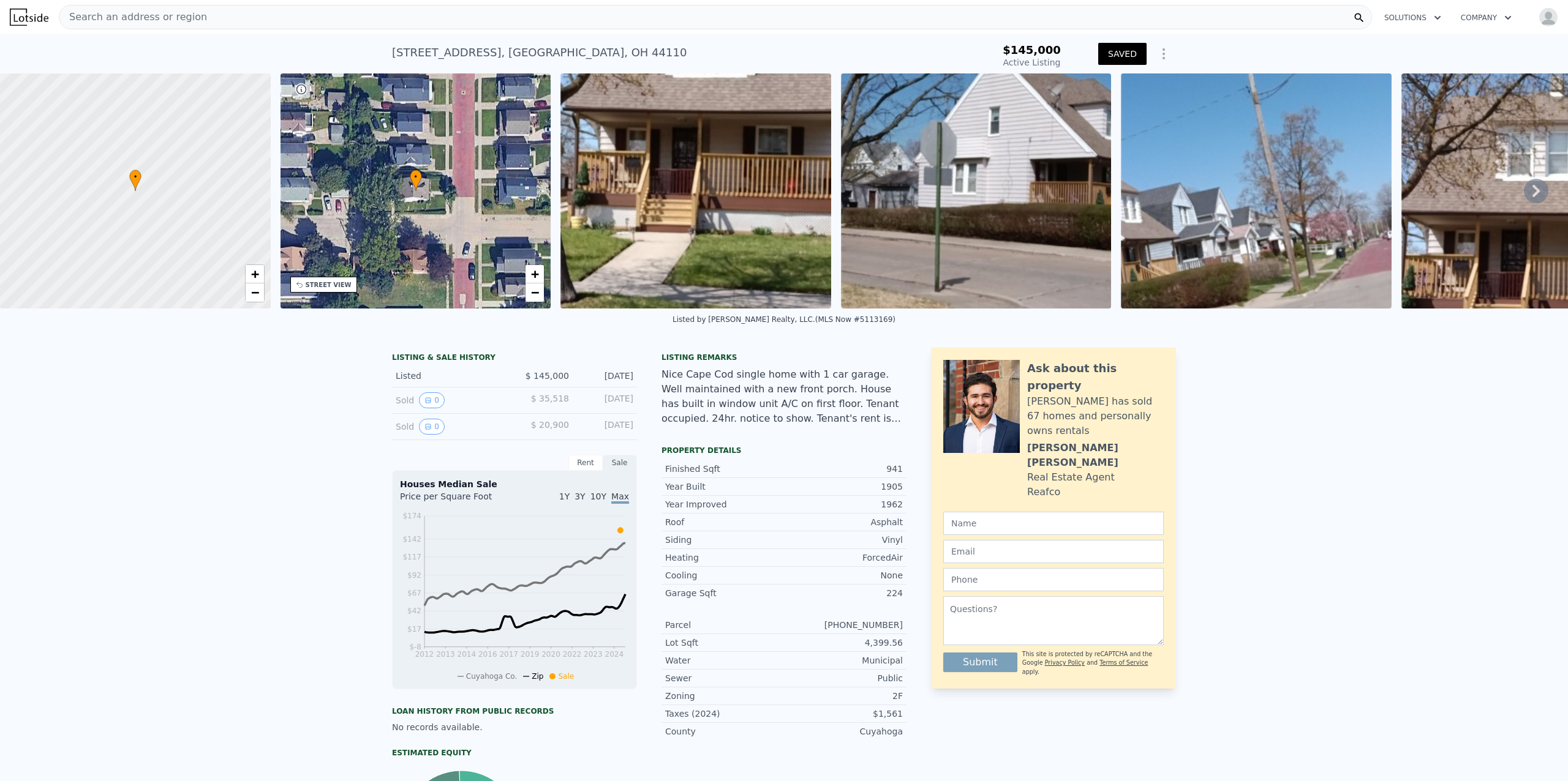
click at [1157, 53] on icon "Show Options" at bounding box center [1164, 53] width 15 height 15
click at [1087, 109] on div "Share Analysis" at bounding box center [1107, 110] width 137 height 25
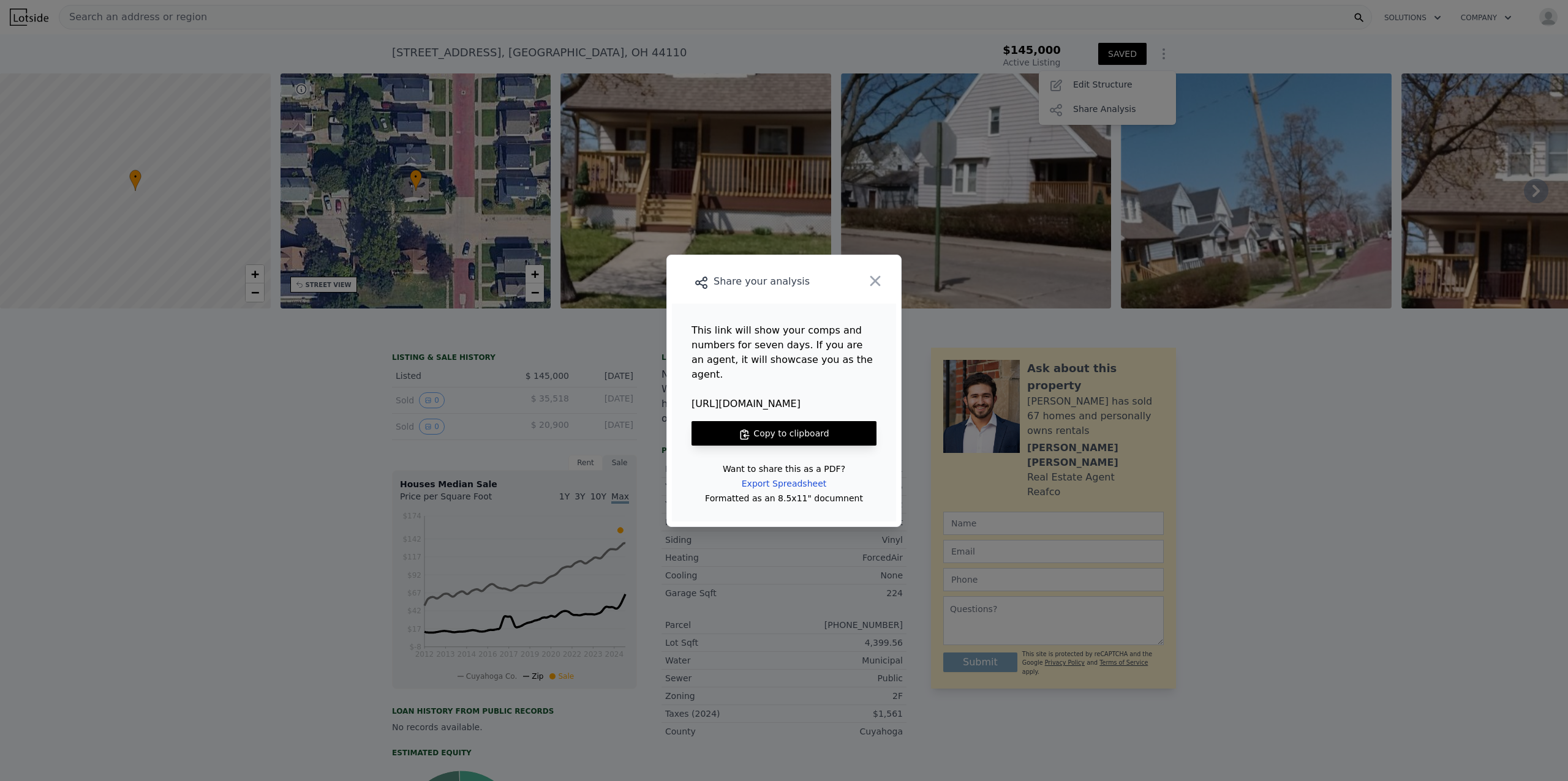
click at [776, 422] on button "Copy to clipboard" at bounding box center [784, 433] width 185 height 25
